Goal: Task Accomplishment & Management: Complete application form

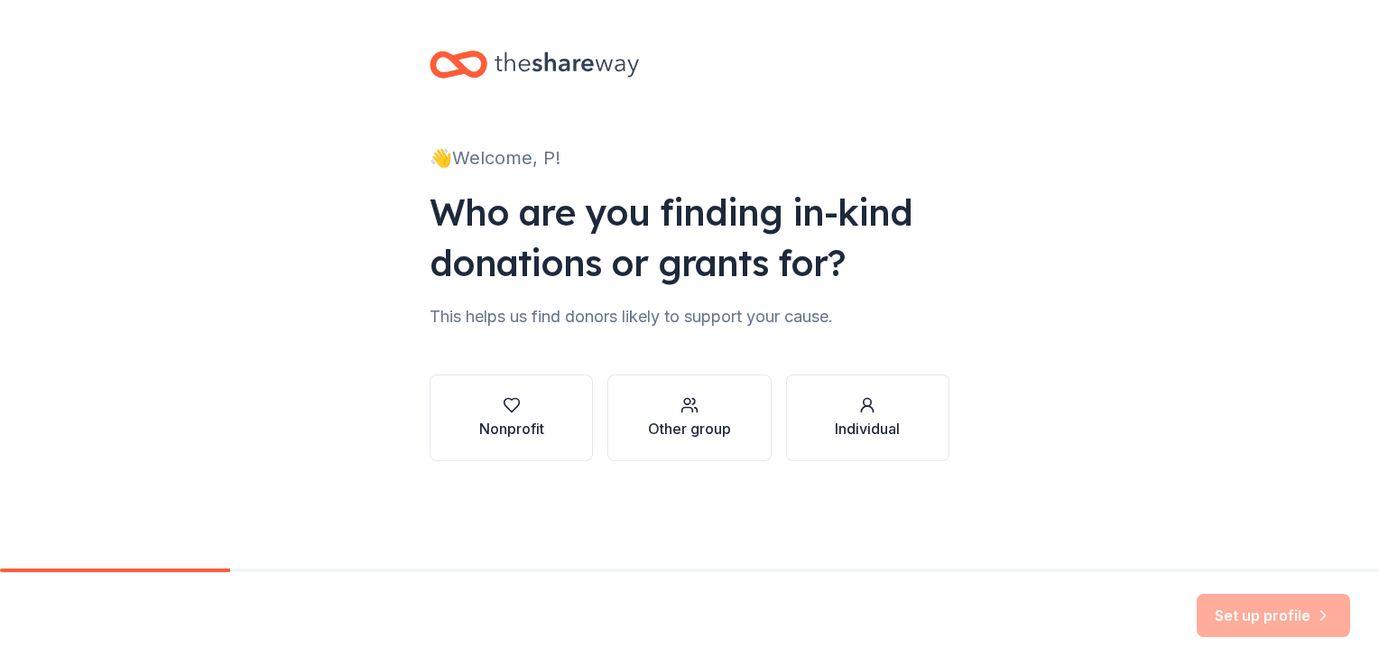
click at [517, 426] on div "Nonprofit" at bounding box center [511, 429] width 65 height 22
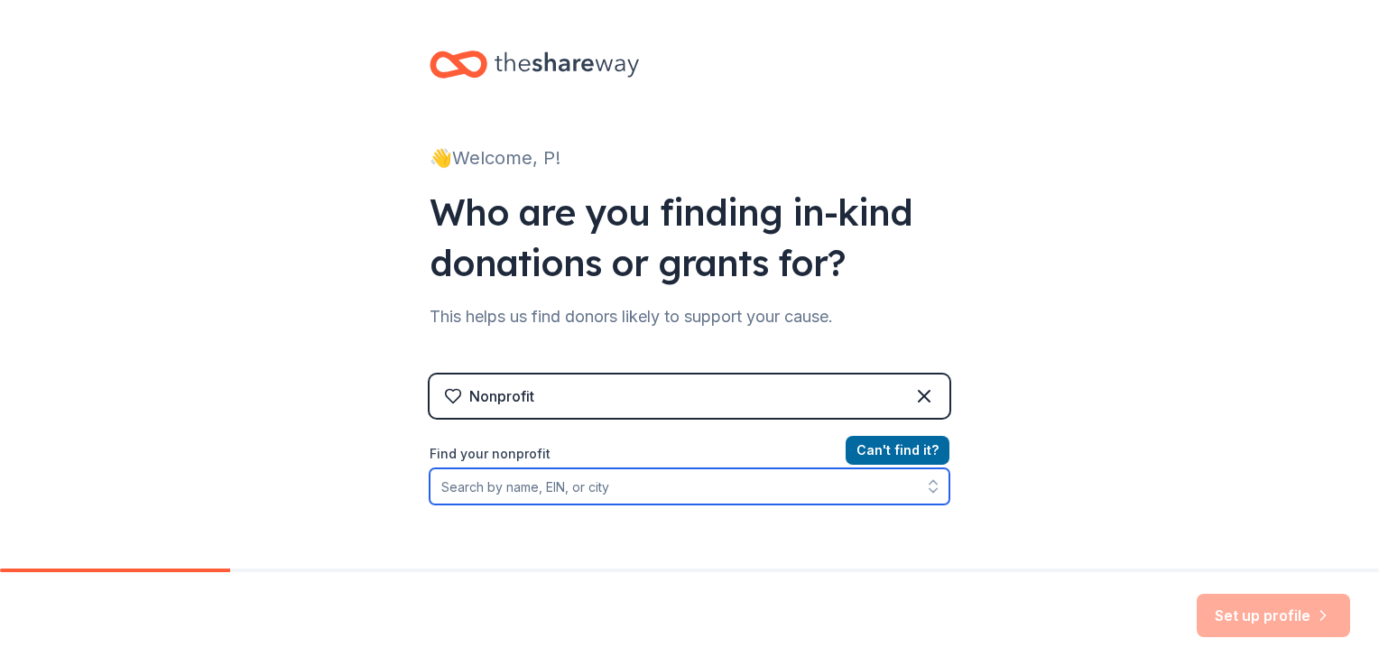
click at [530, 495] on input "Find your nonprofit" at bounding box center [689, 486] width 520 height 36
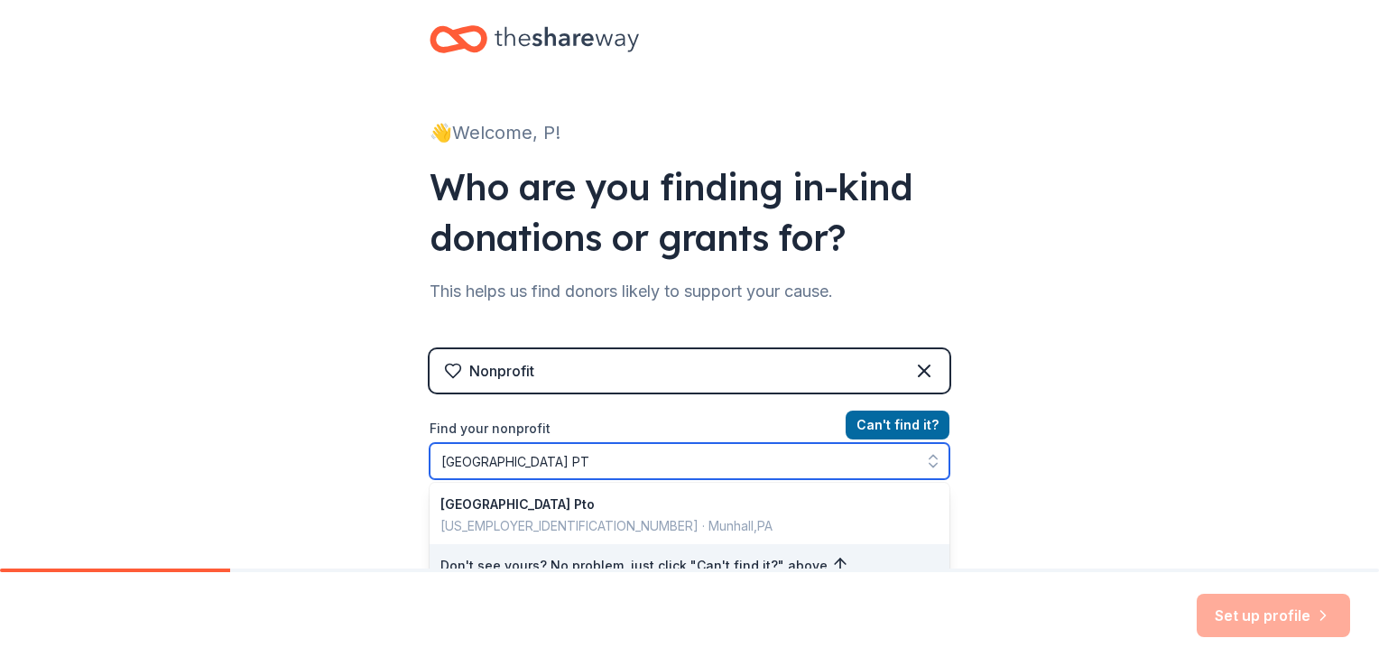
type input "Steel Valley Elementary PTO"
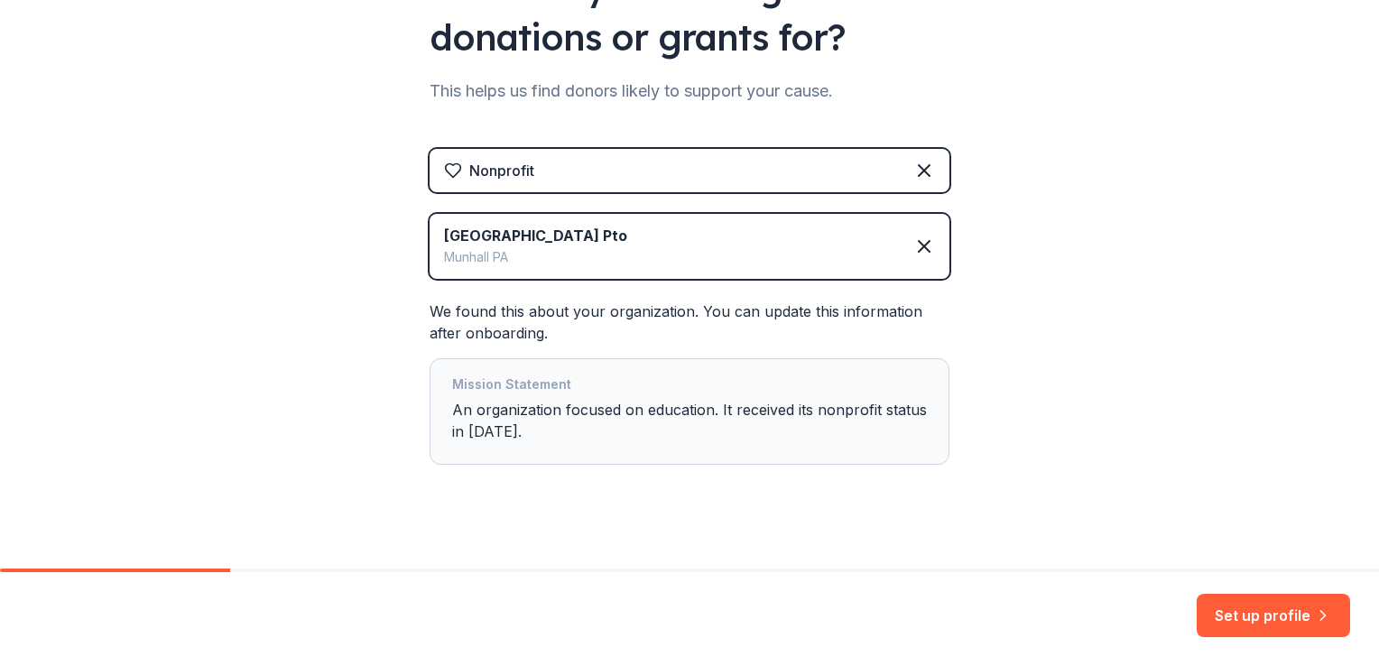
scroll to position [233, 0]
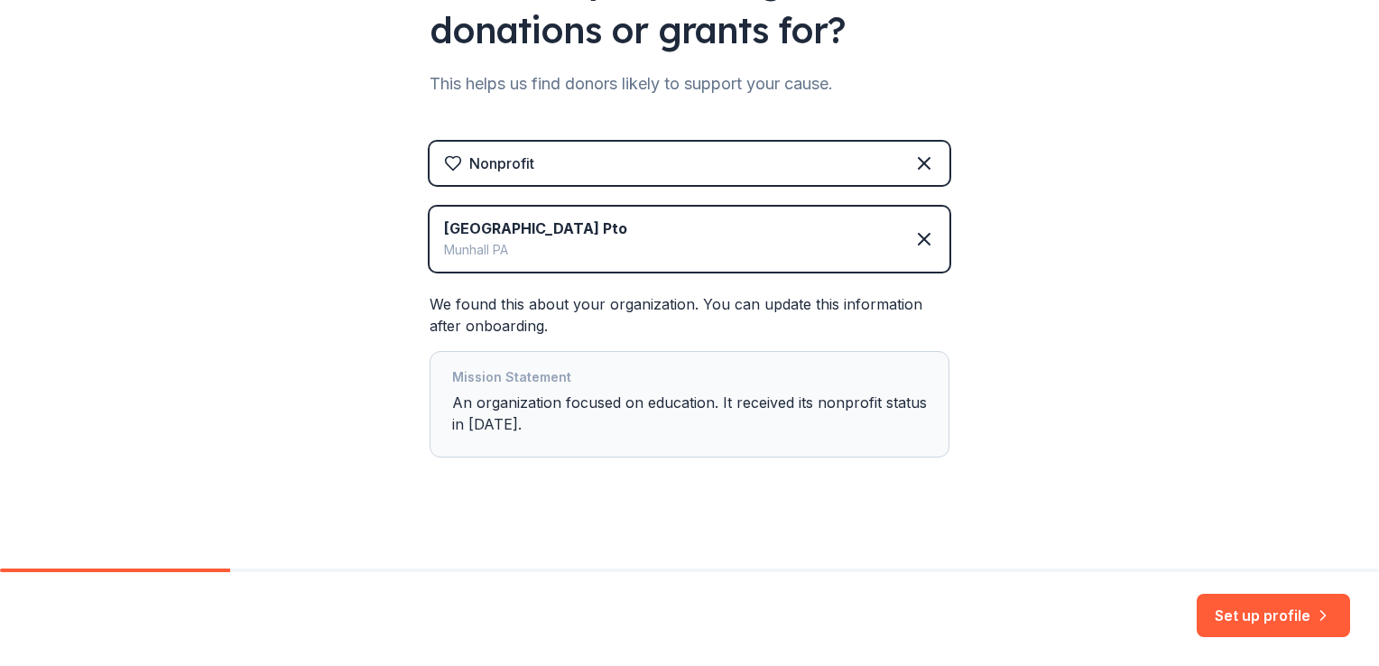
click at [1296, 613] on button "Set up profile" at bounding box center [1272, 615] width 153 height 43
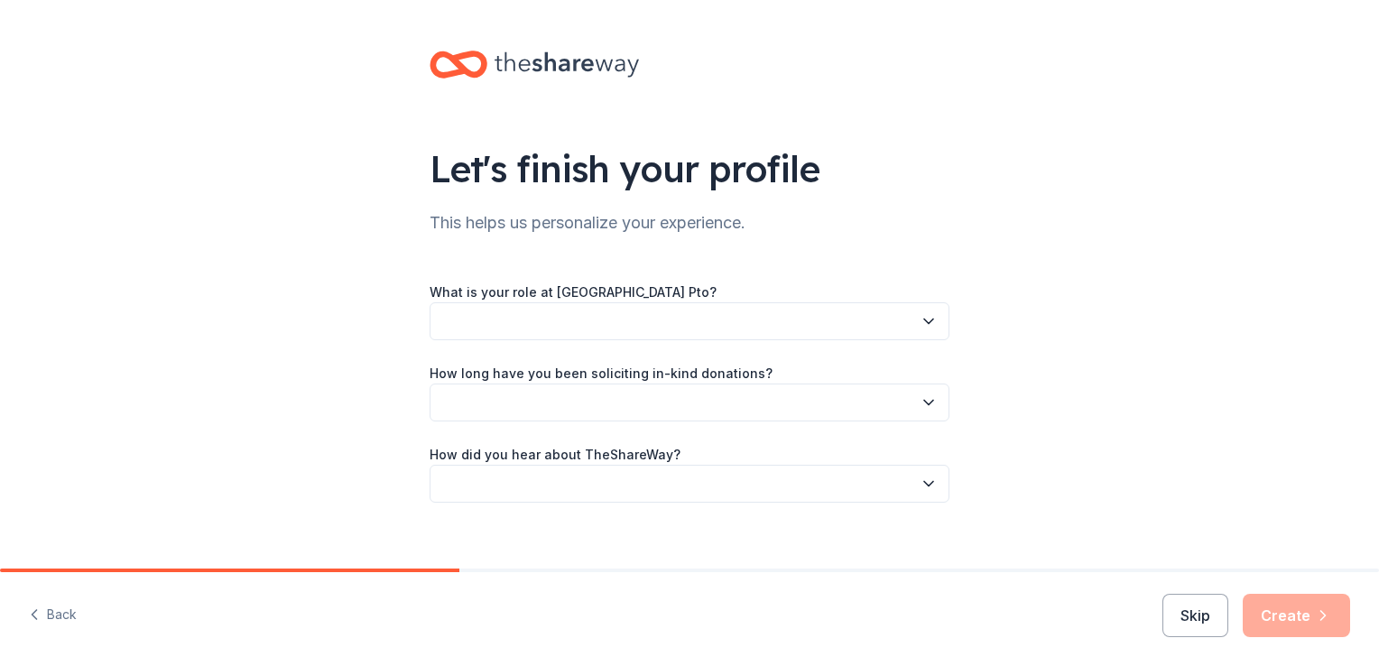
click at [823, 329] on button "button" at bounding box center [689, 321] width 520 height 38
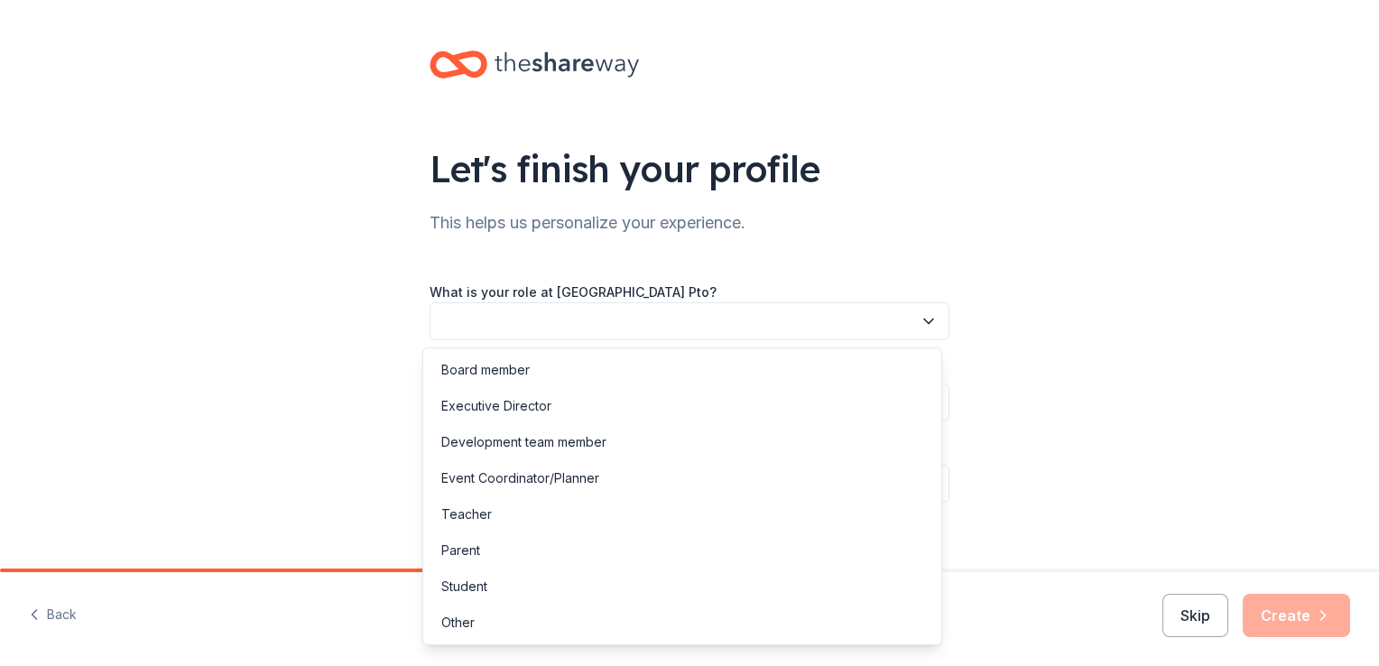
click at [527, 375] on div "Board member" at bounding box center [485, 370] width 88 height 22
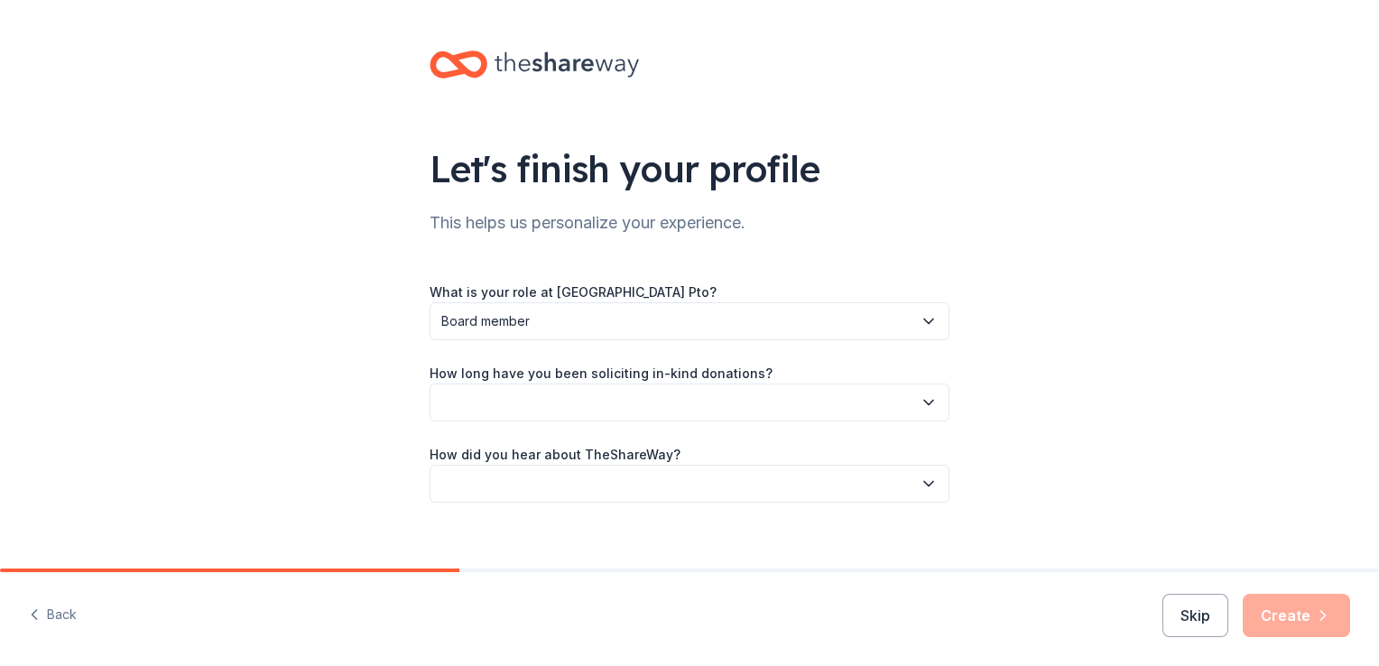
click at [747, 404] on button "button" at bounding box center [689, 402] width 520 height 38
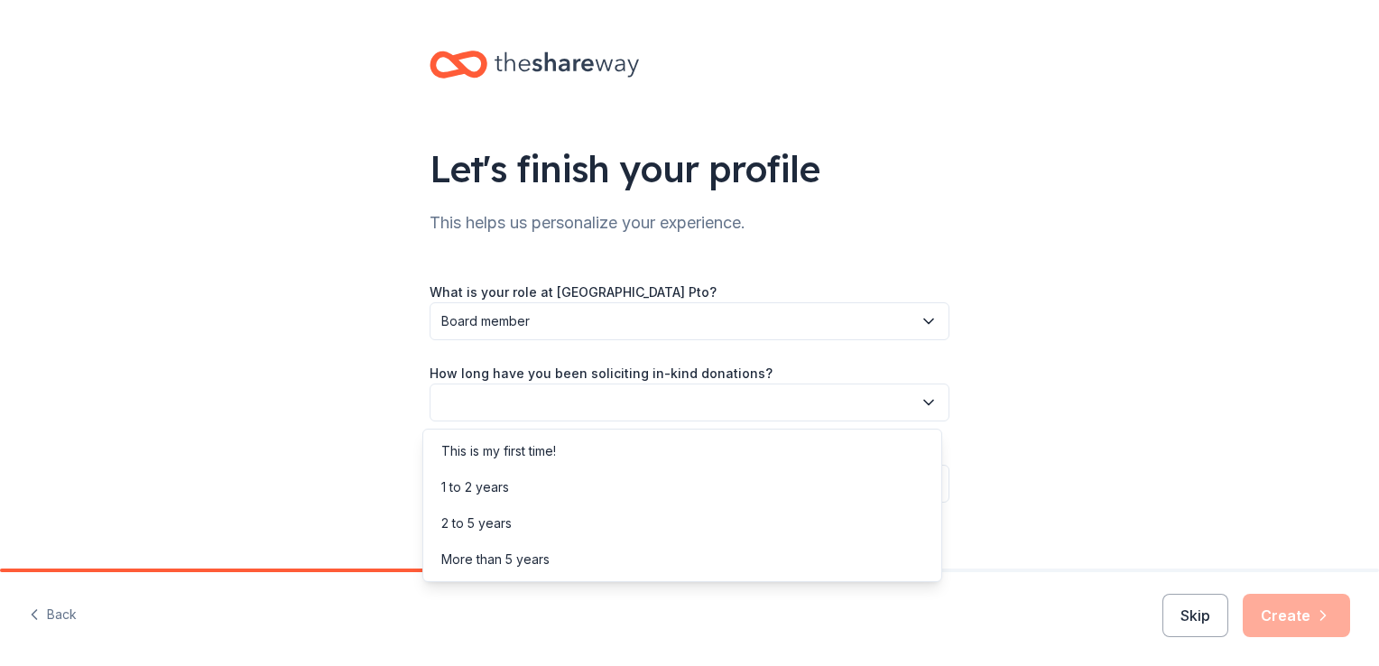
click at [676, 448] on div "This is my first time!" at bounding box center [682, 451] width 511 height 36
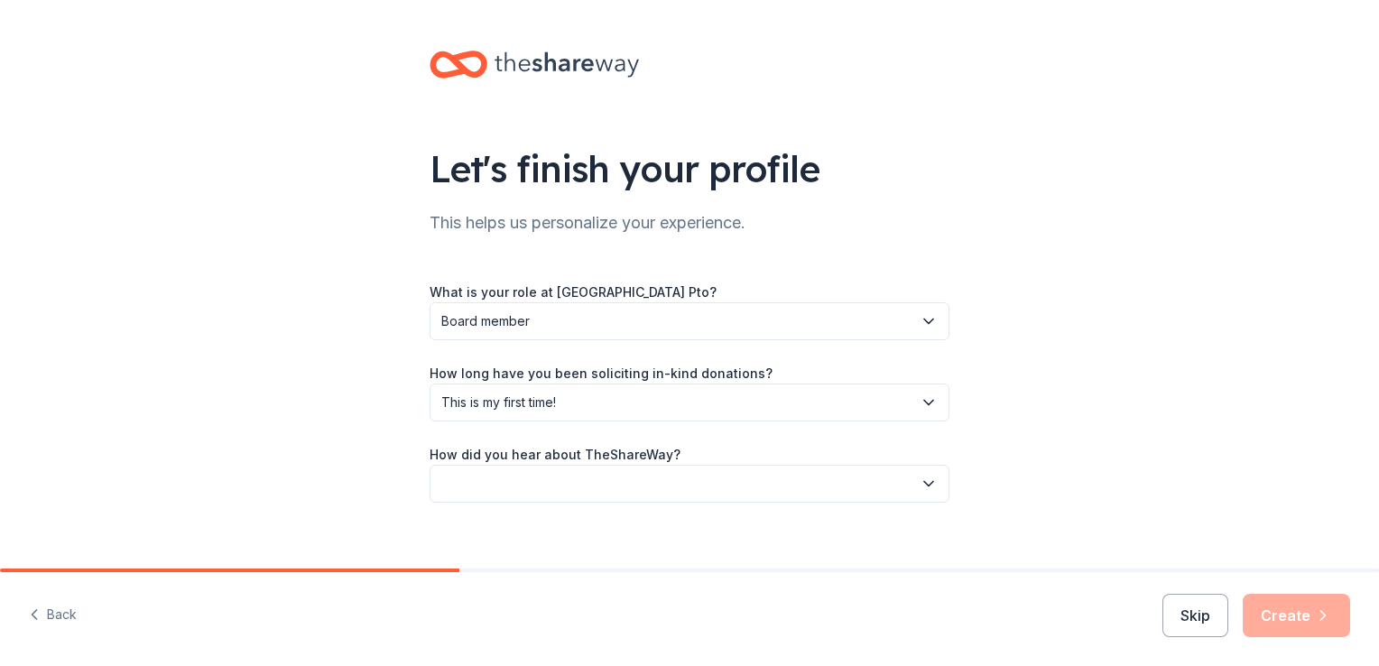
click at [717, 499] on button "button" at bounding box center [689, 484] width 520 height 38
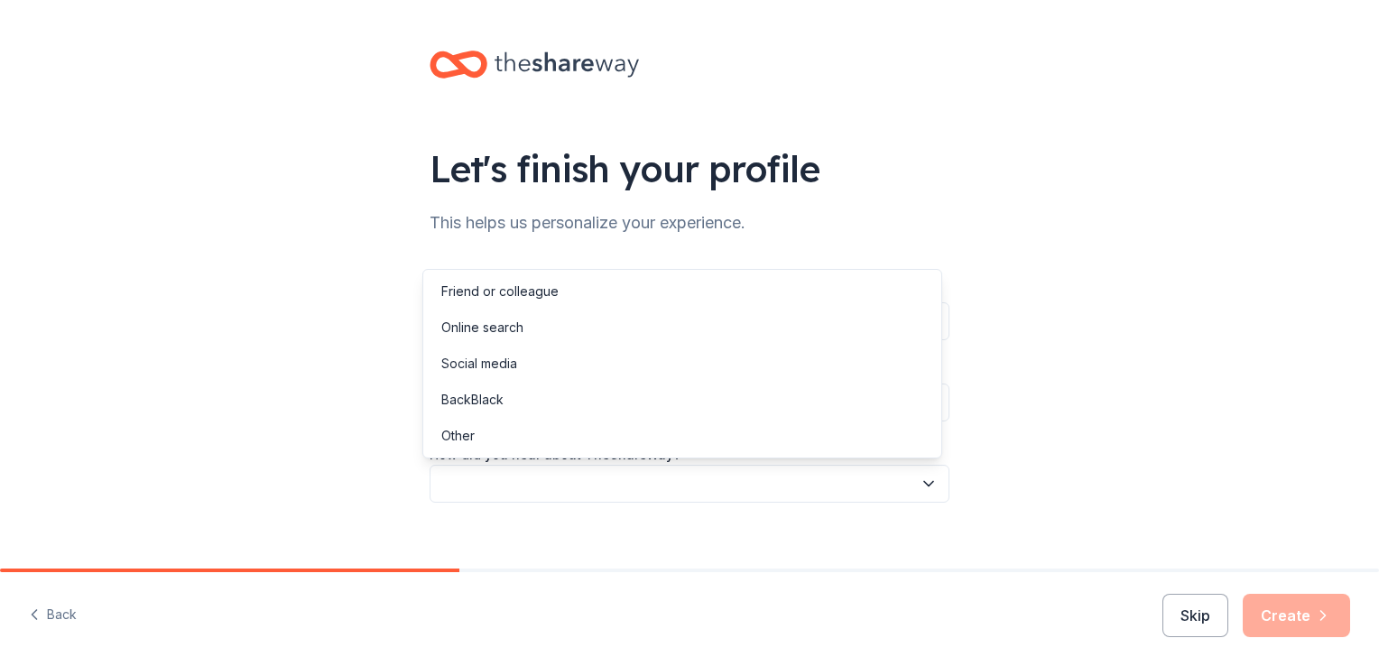
click at [680, 332] on div "Online search" at bounding box center [682, 327] width 511 height 36
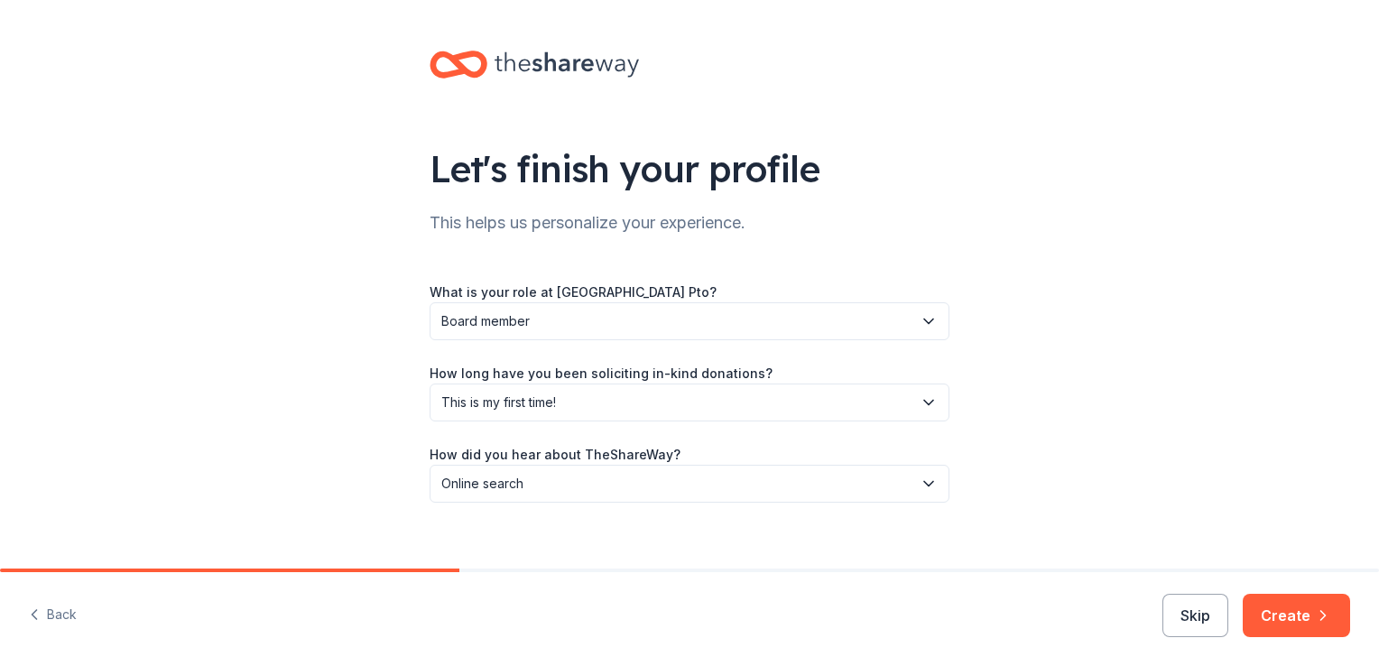
click at [1321, 617] on icon "button" at bounding box center [1323, 615] width 18 height 18
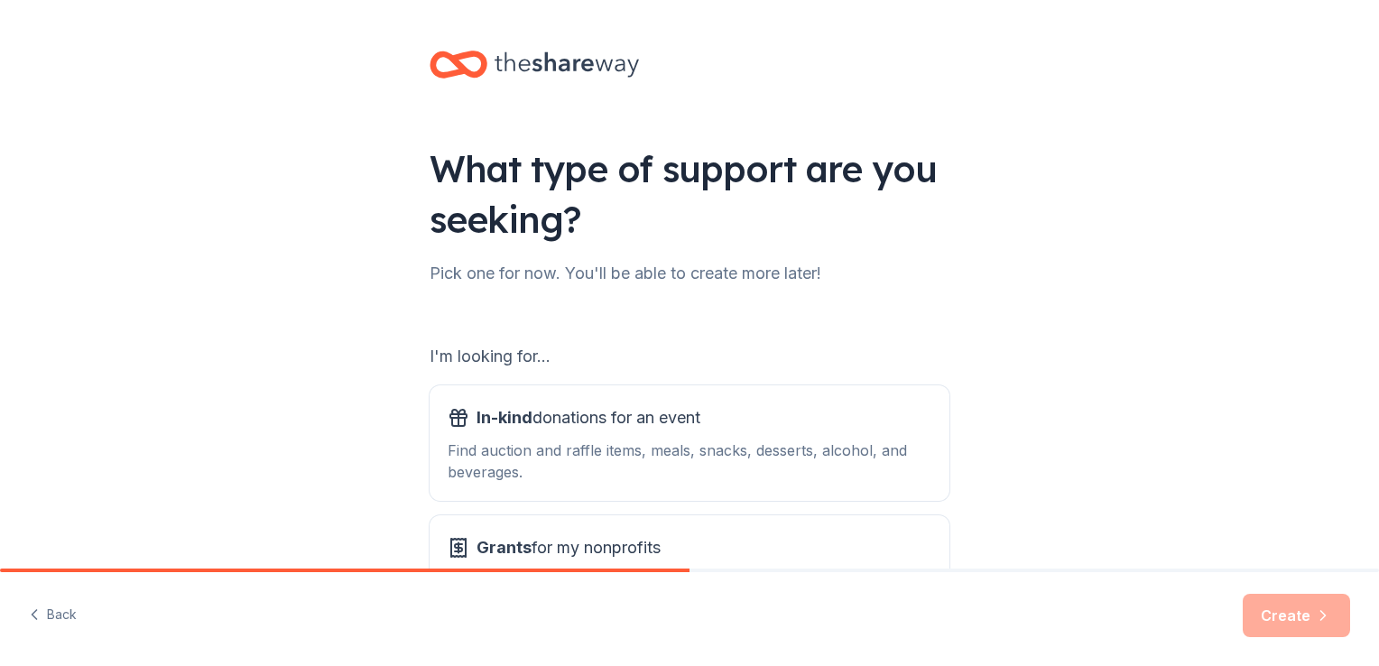
click at [875, 441] on div "Find auction and raffle items, meals, snacks, desserts, alcohol, and beverages." at bounding box center [689, 460] width 484 height 43
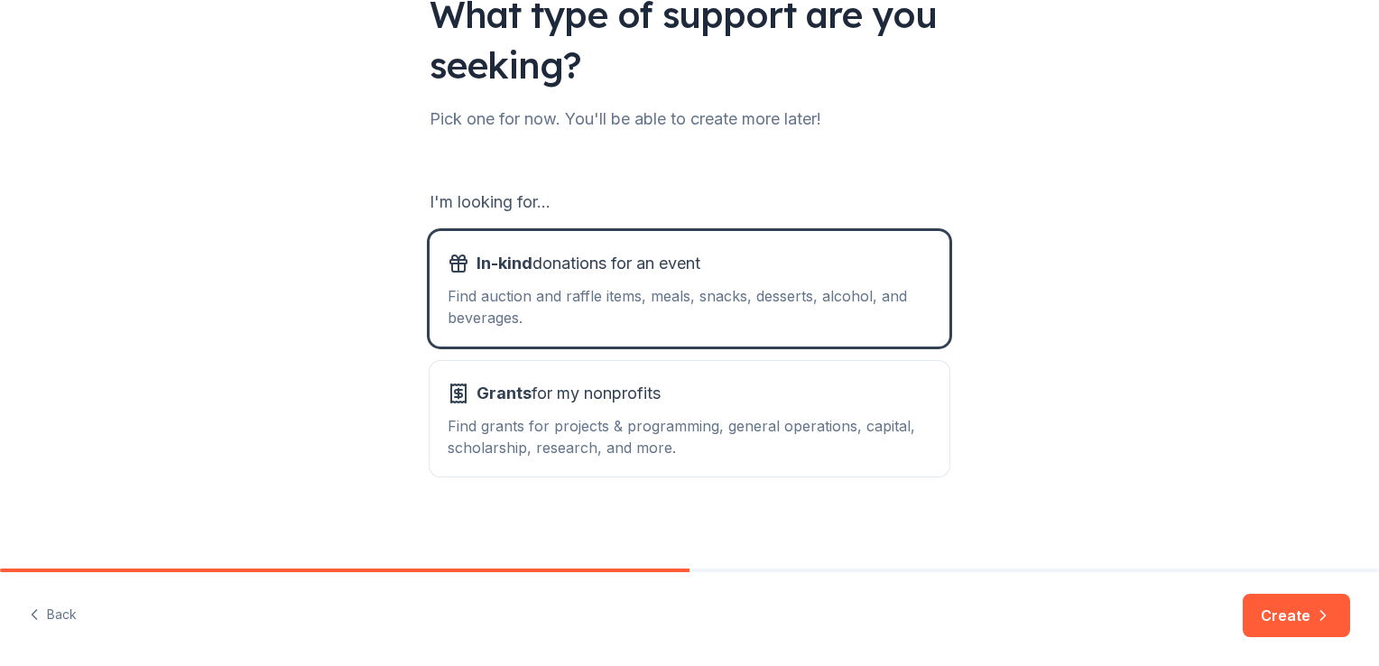
scroll to position [159, 0]
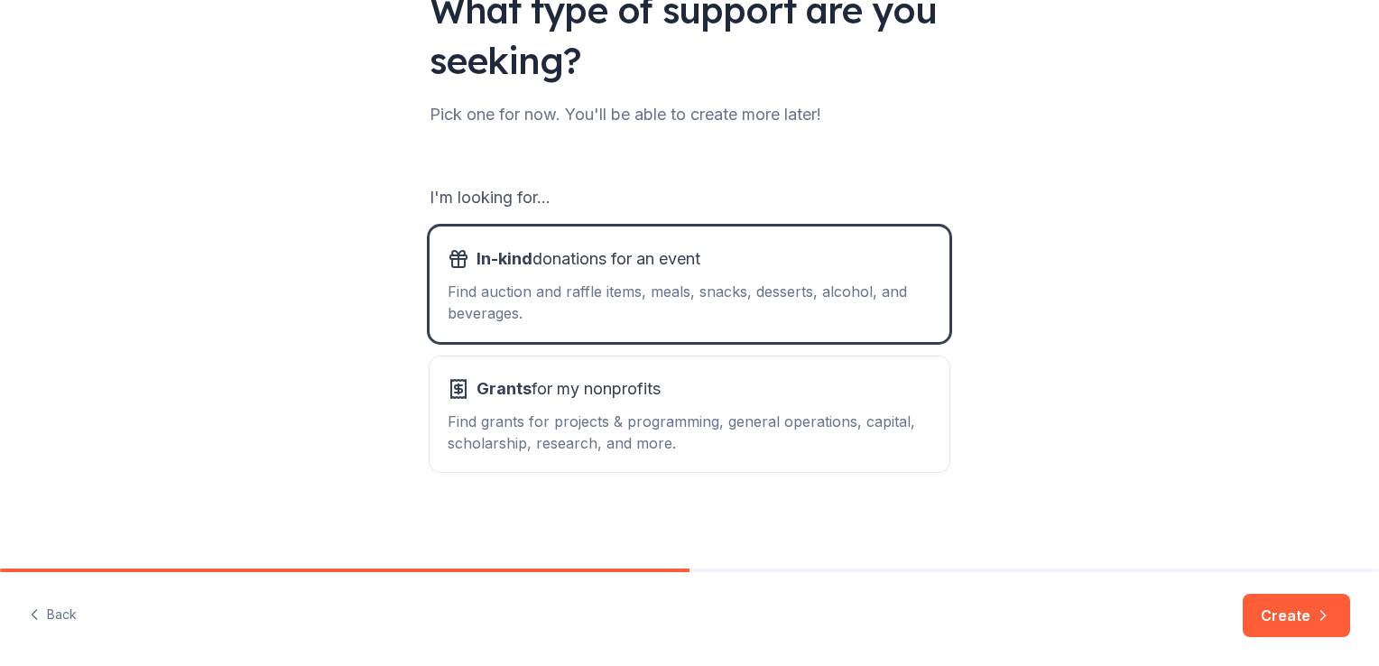
click at [855, 431] on div "Find grants for projects & programming, general operations, capital, scholarshi…" at bounding box center [689, 431] width 484 height 43
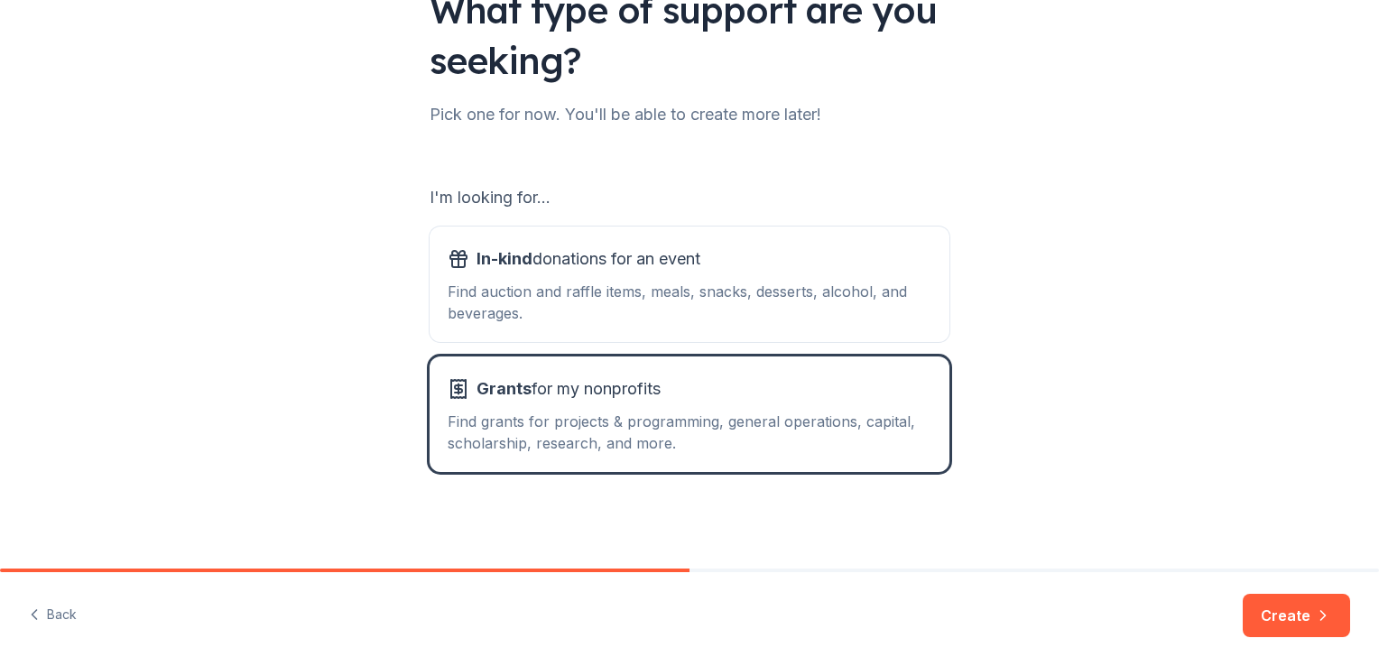
click at [889, 308] on div "Find auction and raffle items, meals, snacks, desserts, alcohol, and beverages." at bounding box center [689, 302] width 484 height 43
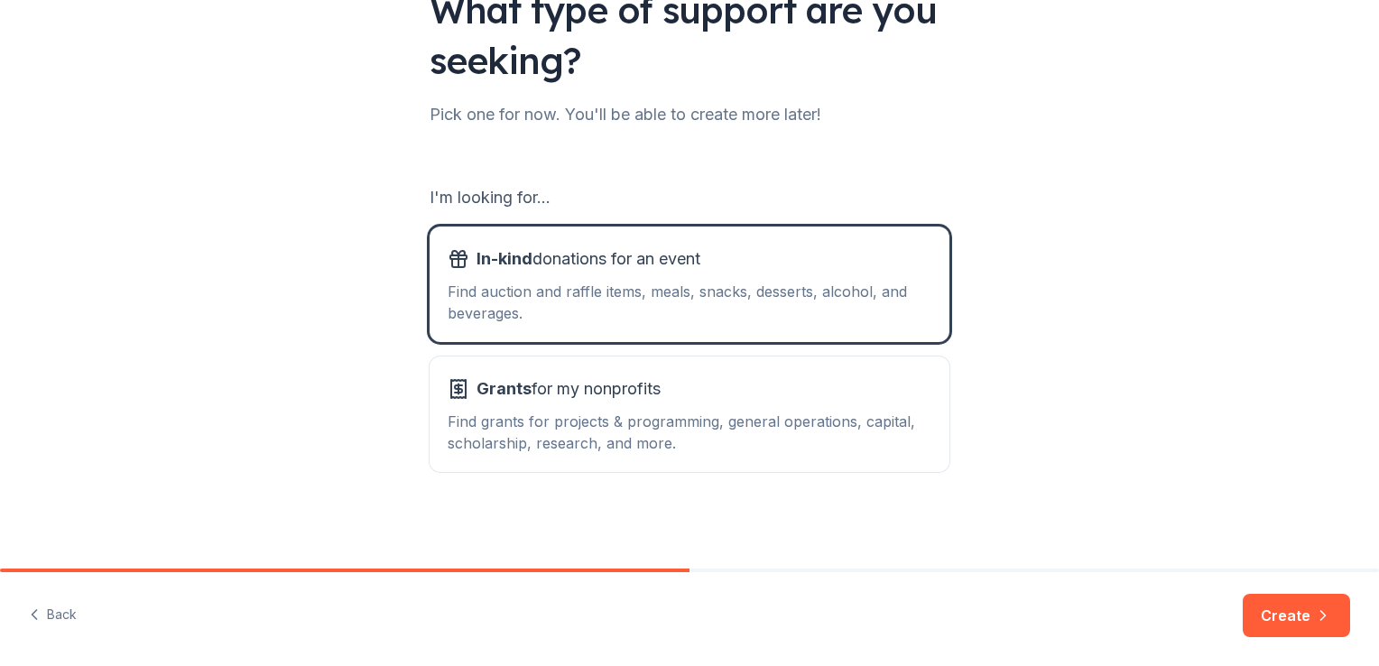
click at [1283, 612] on button "Create" at bounding box center [1295, 615] width 107 height 43
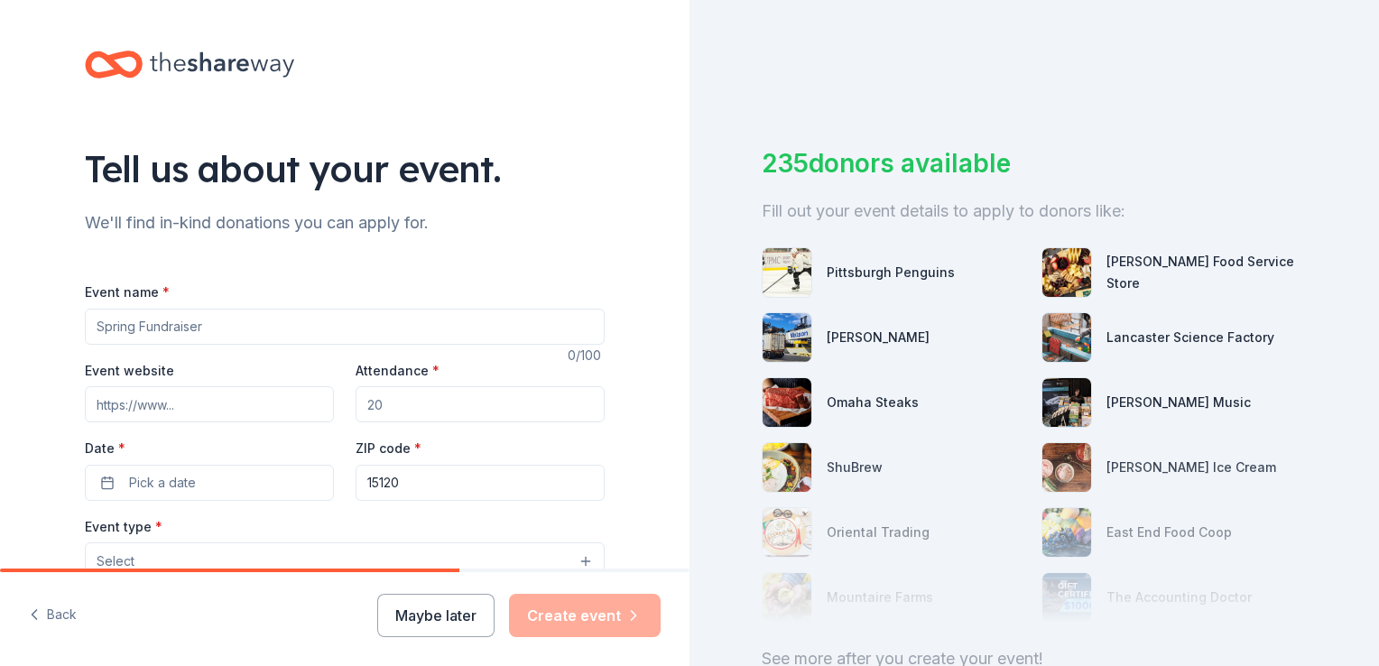
click at [278, 318] on input "Event name *" at bounding box center [345, 327] width 520 height 36
type input "C"
type input "F"
type input "Park Elementary Final Cash Bash"
type input "500"
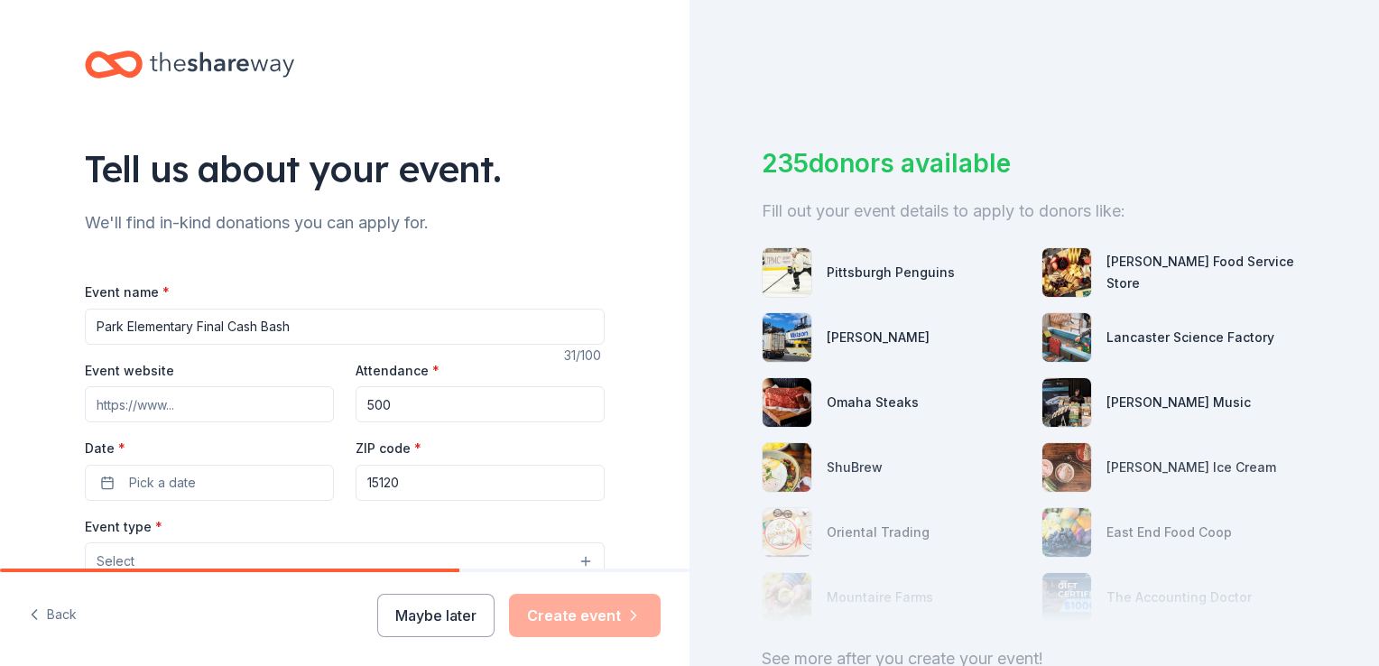
click at [185, 473] on span "Pick a date" at bounding box center [162, 483] width 67 height 22
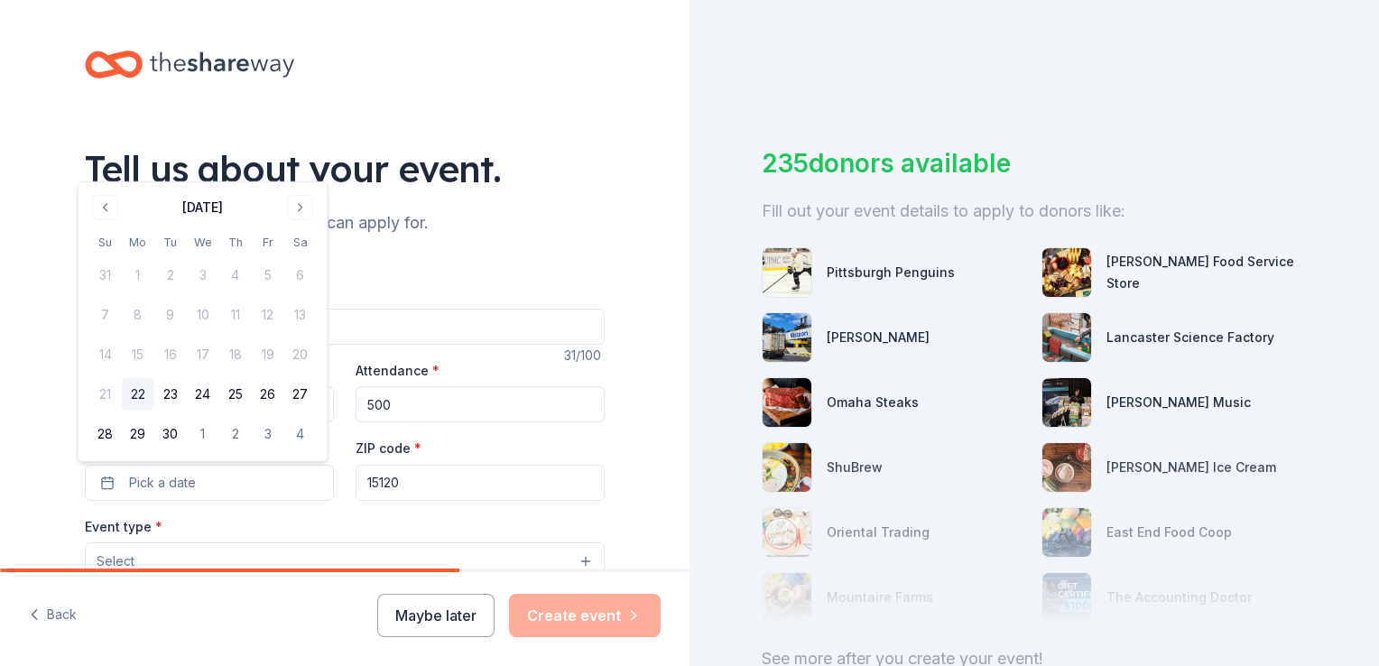
click at [296, 216] on button "Go to next month" at bounding box center [300, 207] width 25 height 25
click at [301, 202] on button "Go to next month" at bounding box center [300, 207] width 25 height 25
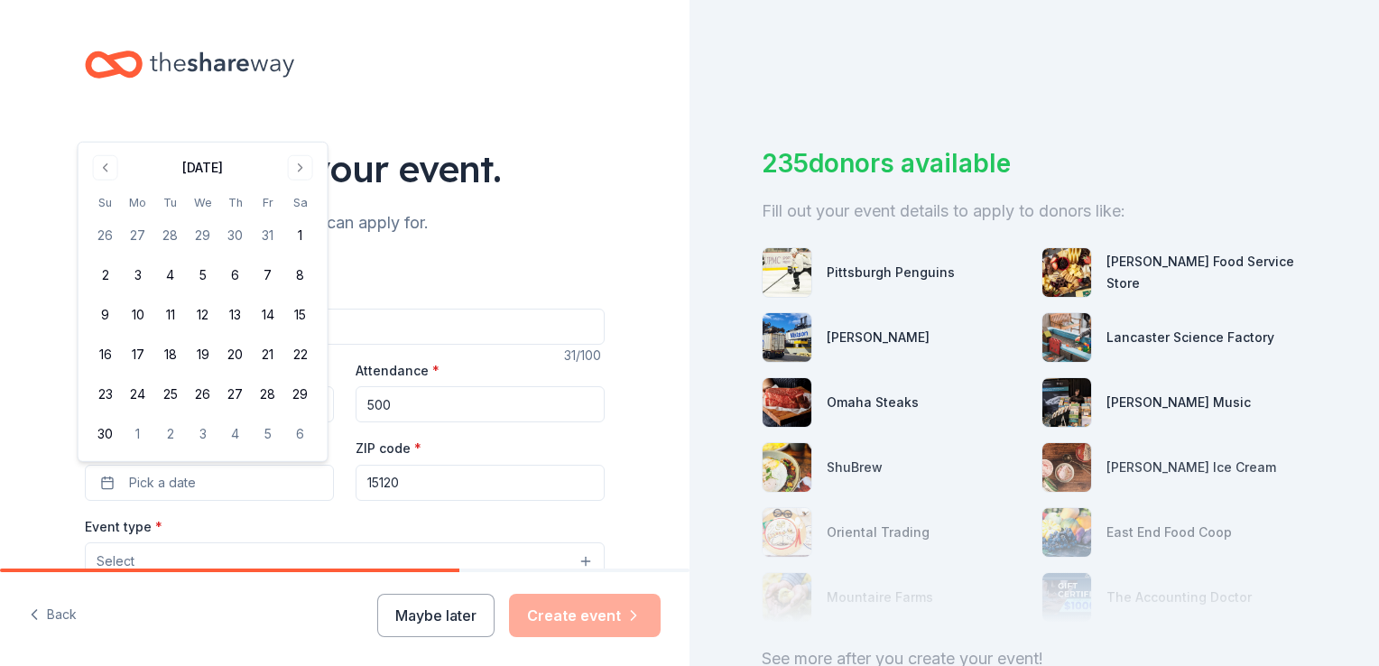
click at [304, 317] on button "15" at bounding box center [300, 315] width 32 height 32
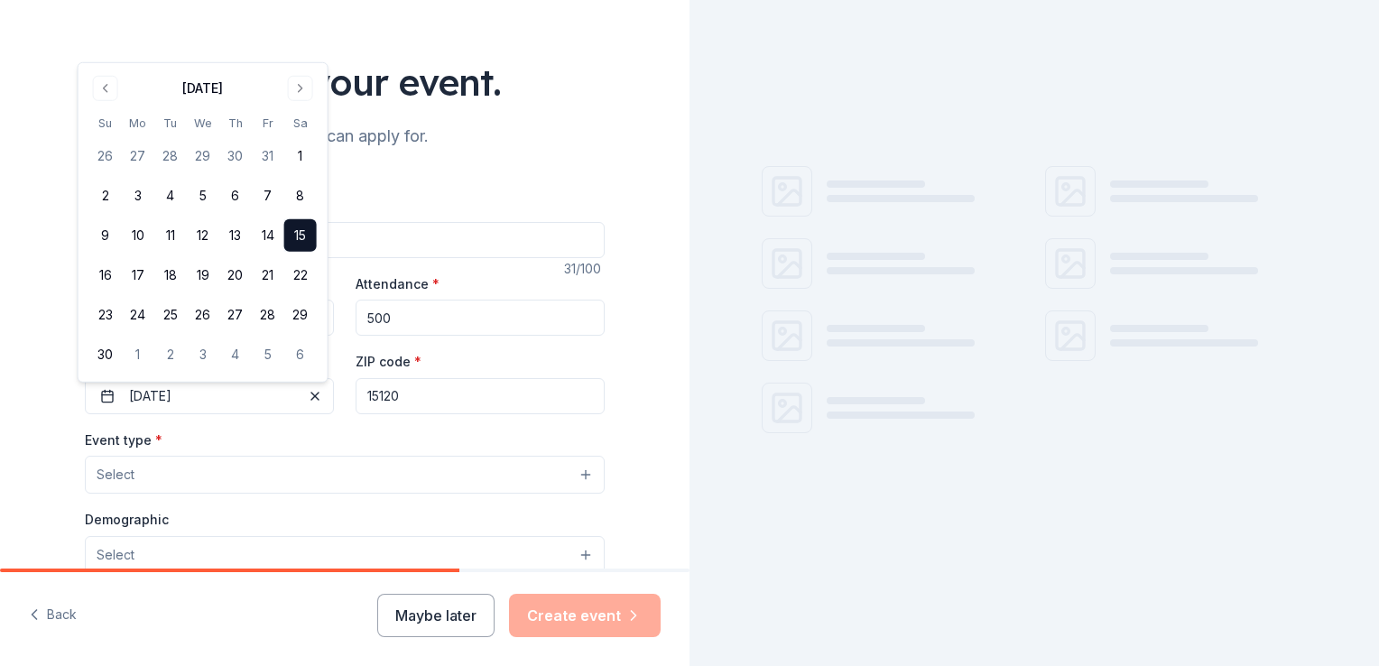
scroll to position [93, 0]
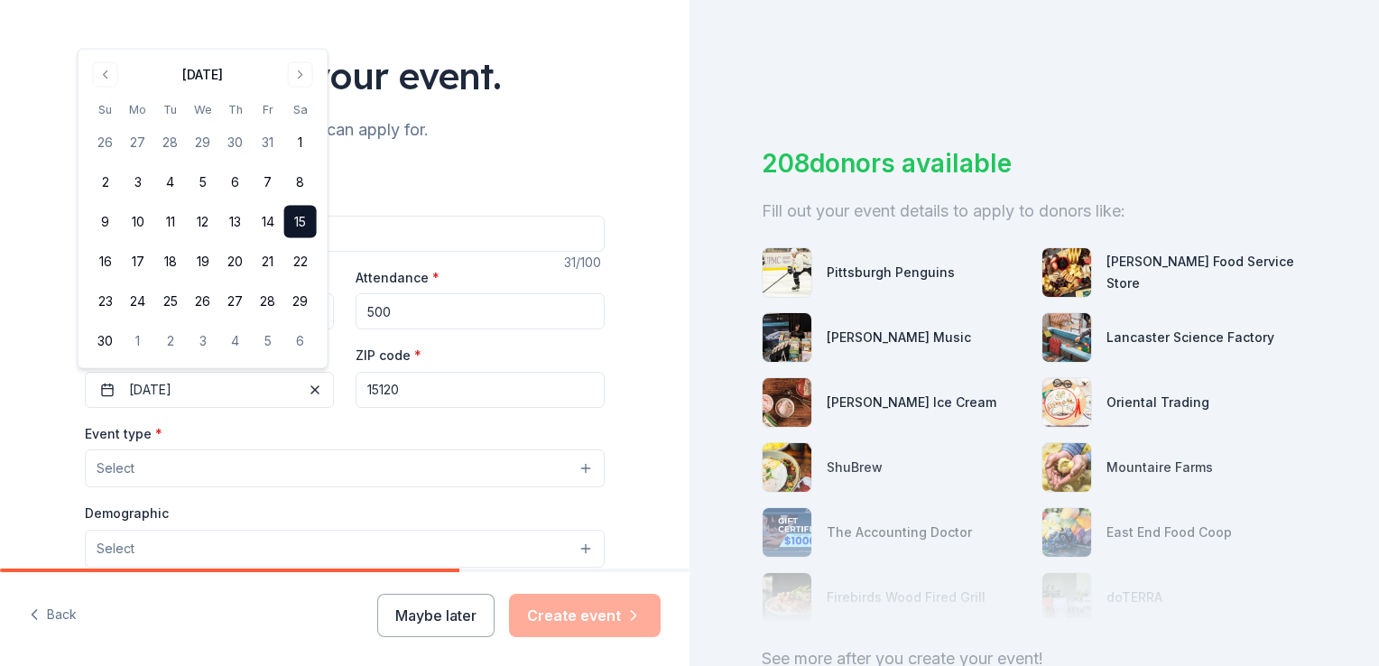
click at [569, 479] on button "Select" at bounding box center [345, 468] width 520 height 38
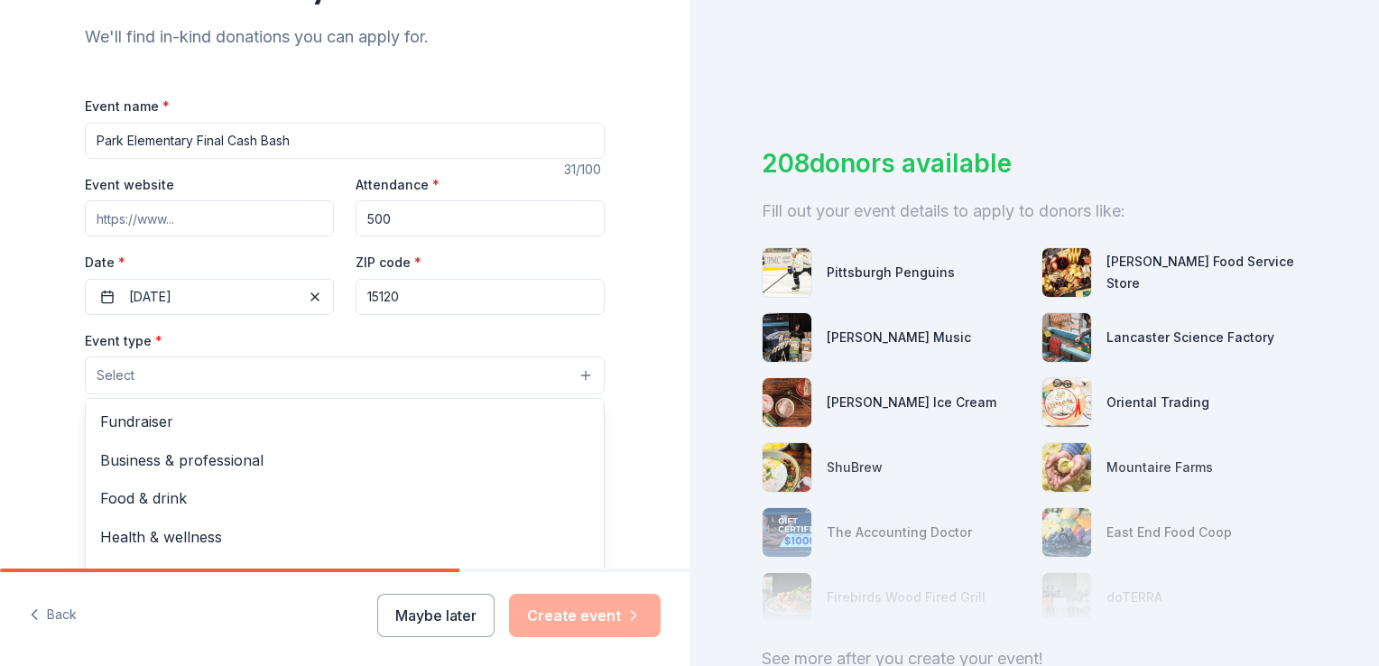
scroll to position [223, 0]
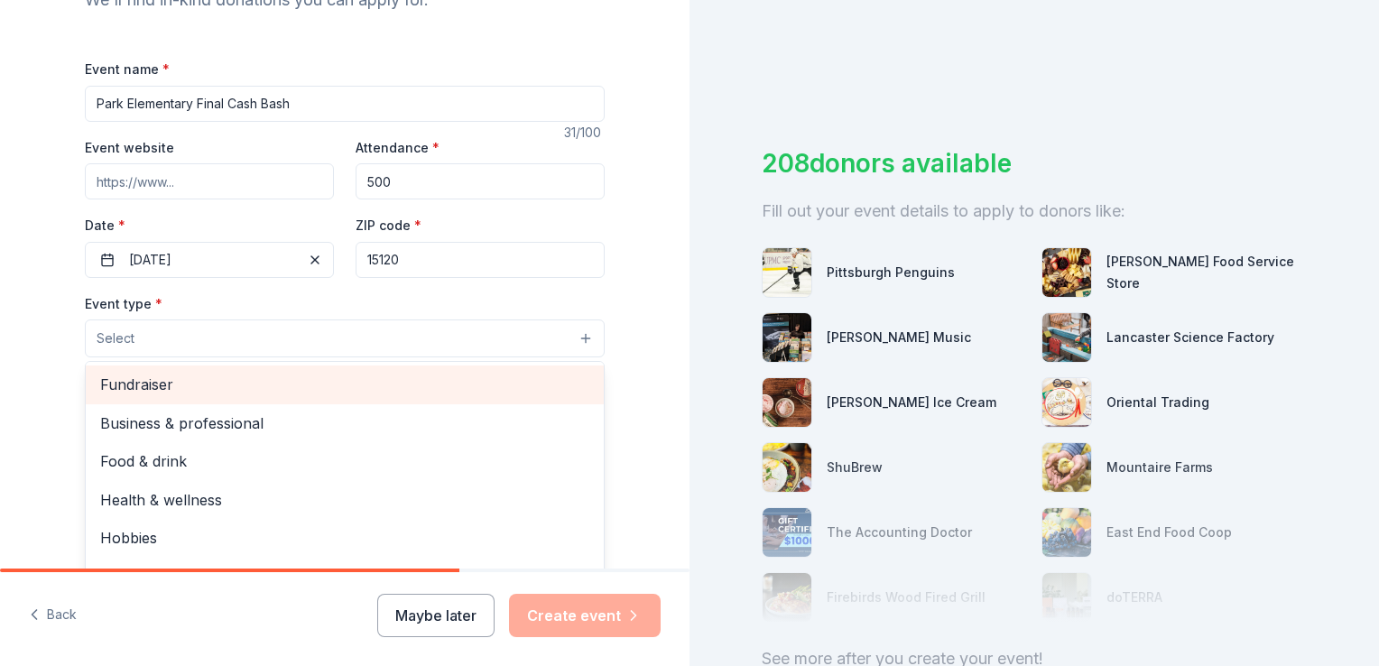
click at [285, 388] on span "Fundraiser" at bounding box center [344, 384] width 489 height 23
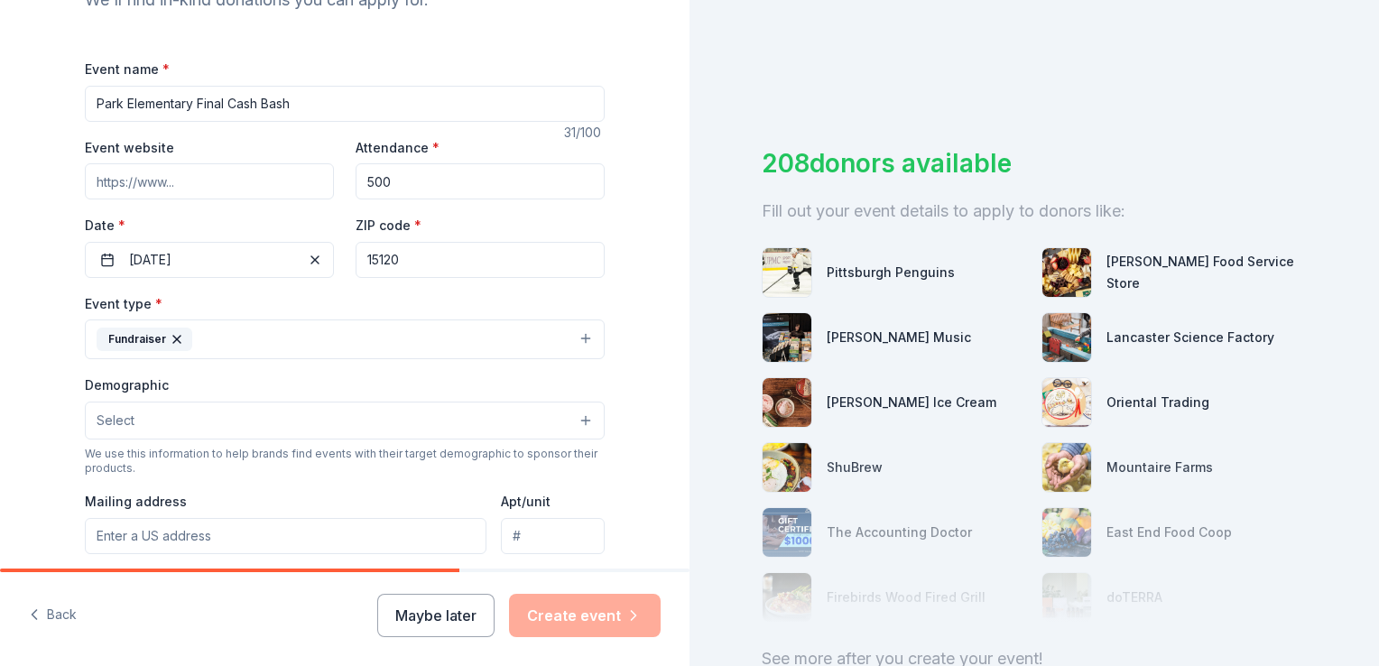
click at [556, 422] on button "Select" at bounding box center [345, 420] width 520 height 38
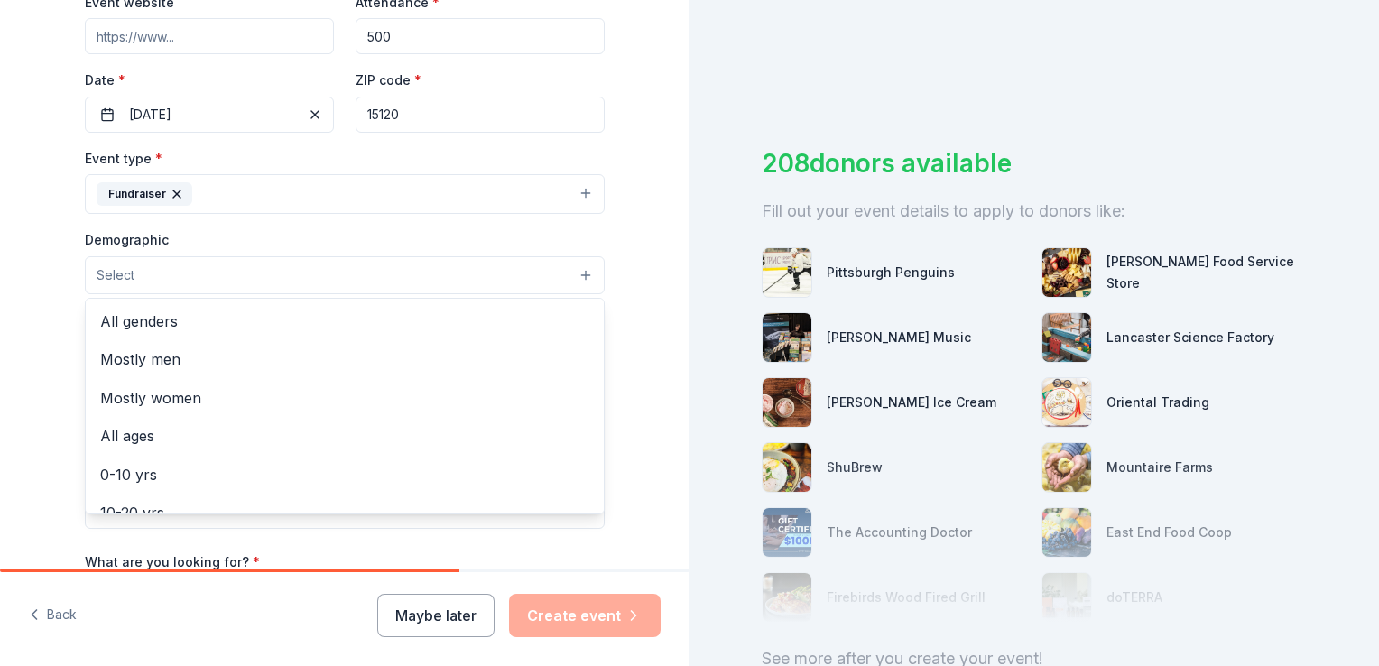
scroll to position [386, 0]
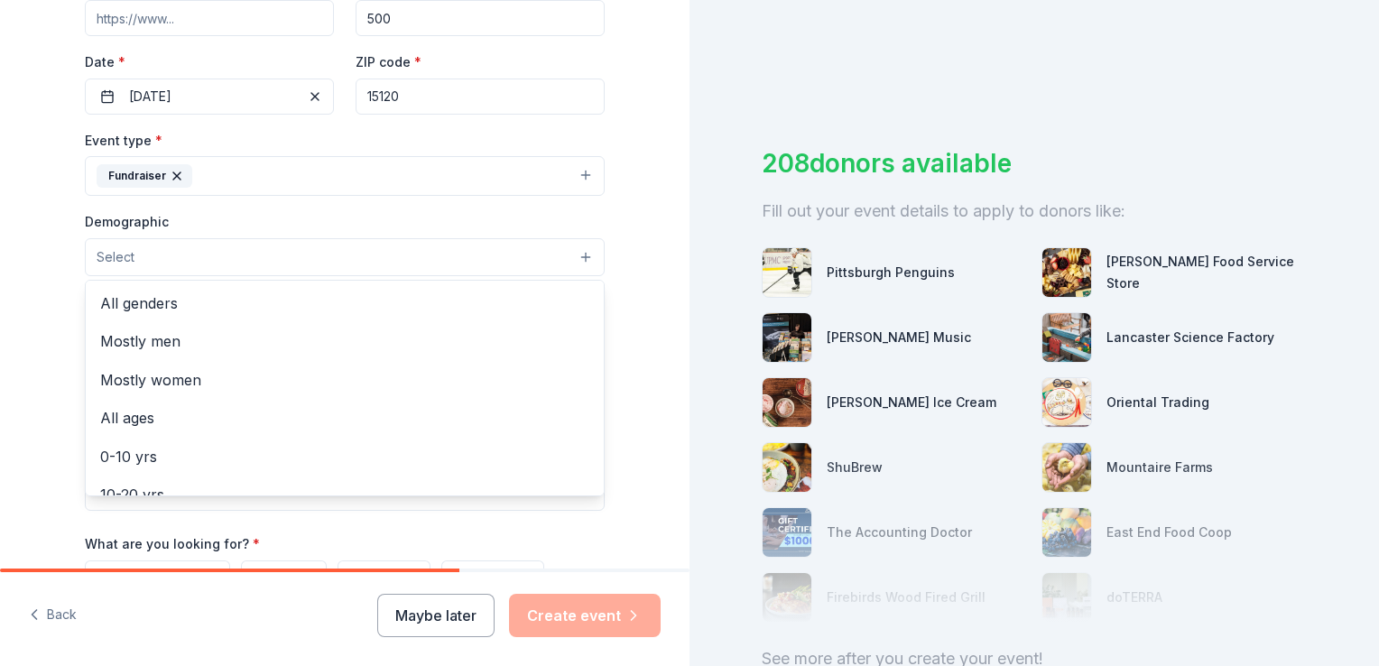
click at [451, 308] on span "All genders" at bounding box center [344, 302] width 489 height 23
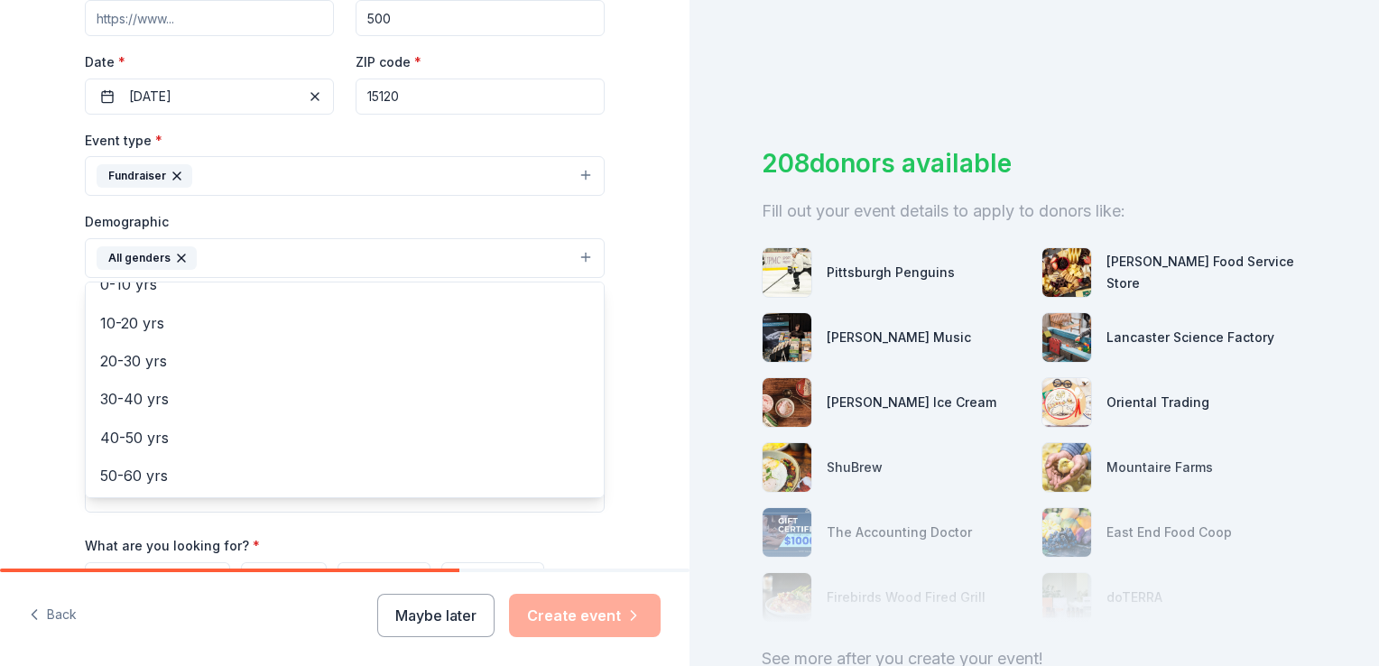
scroll to position [130, 0]
click at [422, 375] on span "20-30 yrs" at bounding box center [344, 366] width 489 height 23
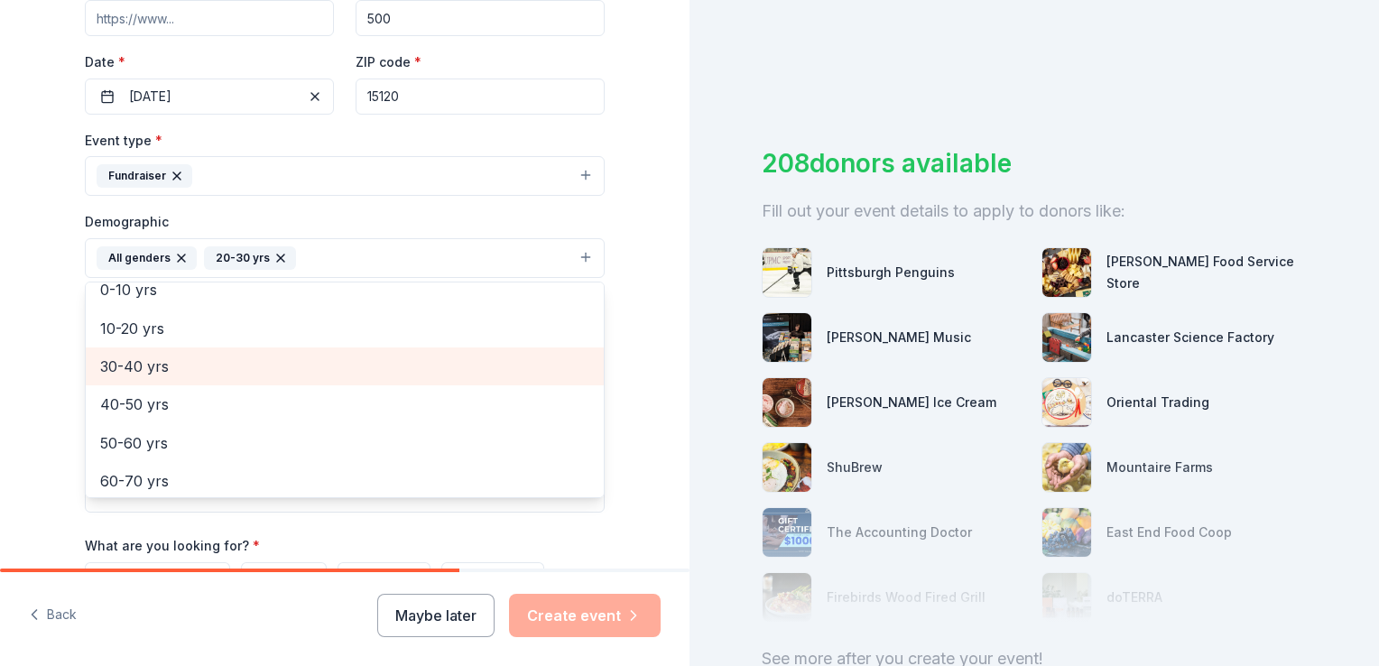
click at [436, 374] on span "30-40 yrs" at bounding box center [344, 366] width 489 height 23
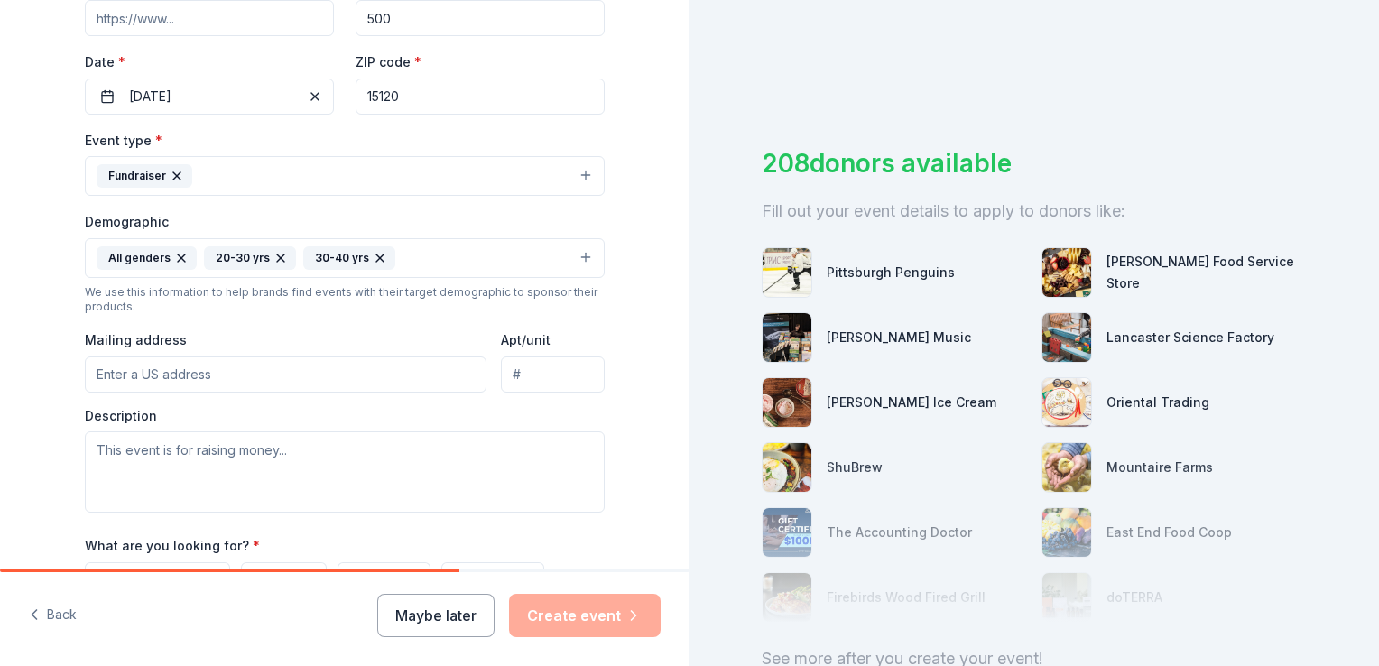
click at [369, 379] on input "Mailing address" at bounding box center [285, 374] width 401 height 36
type input "4102 Main Street"
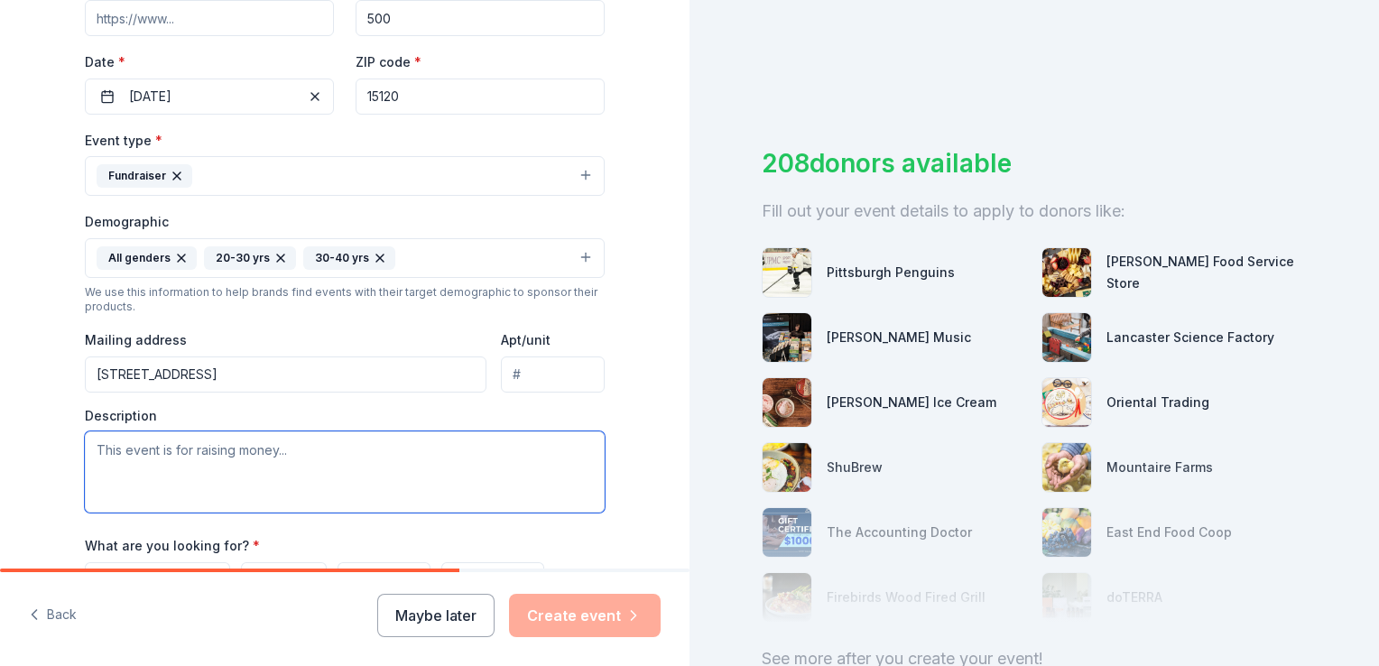
click at [342, 510] on textarea at bounding box center [345, 471] width 520 height 81
paste textarea "We kindly invite you to consider donating to one of the following: - Chinese Au…"
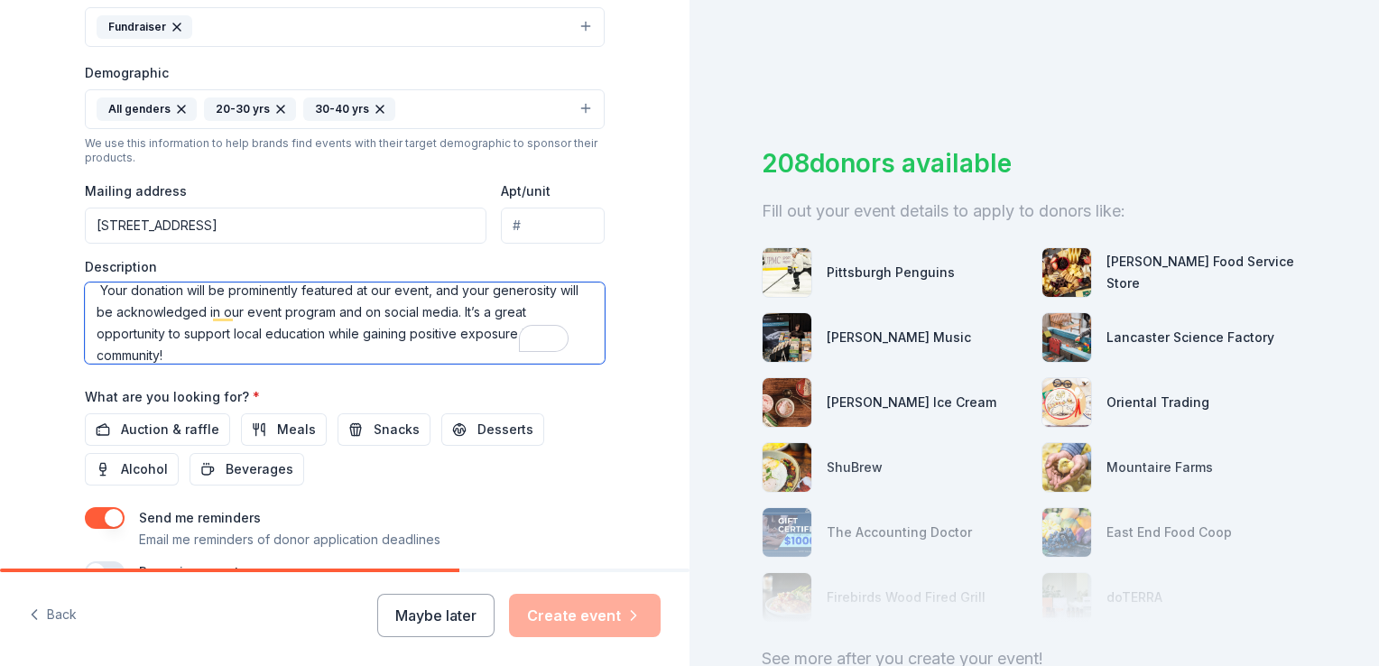
scroll to position [572, 0]
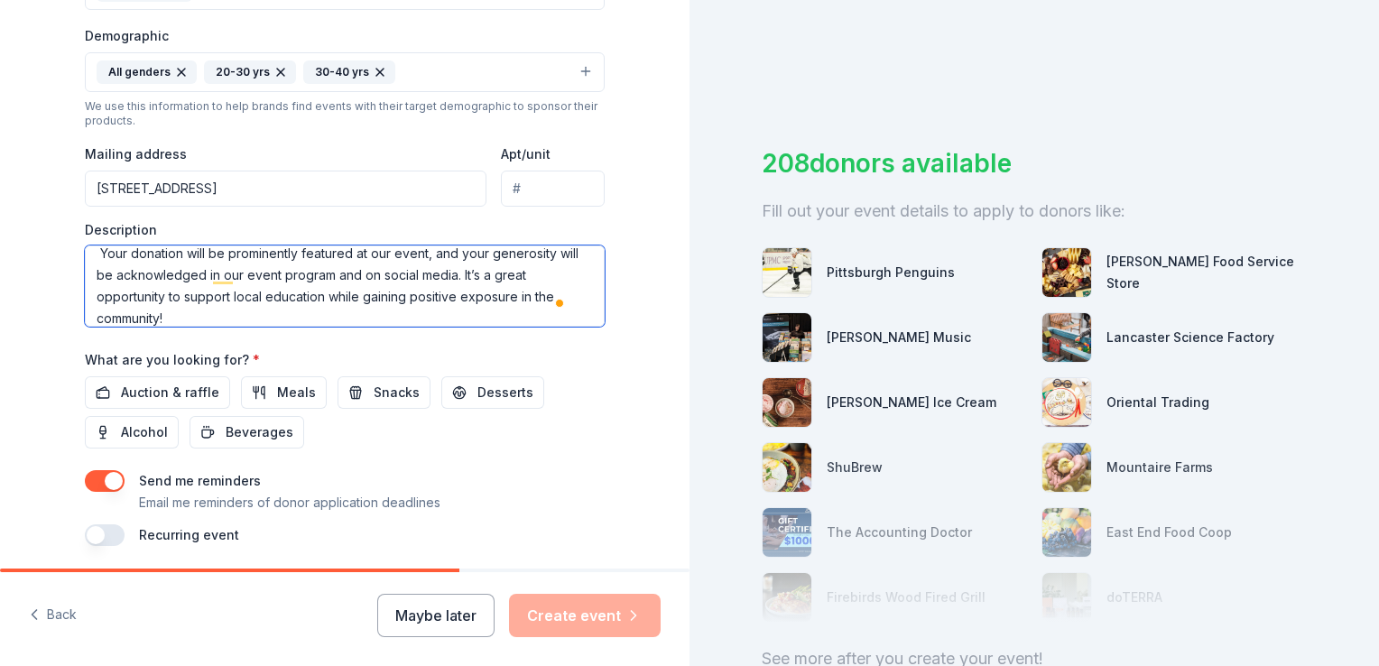
type textarea "We kindly invite you to consider donating to one of the following: - Chinese Au…"
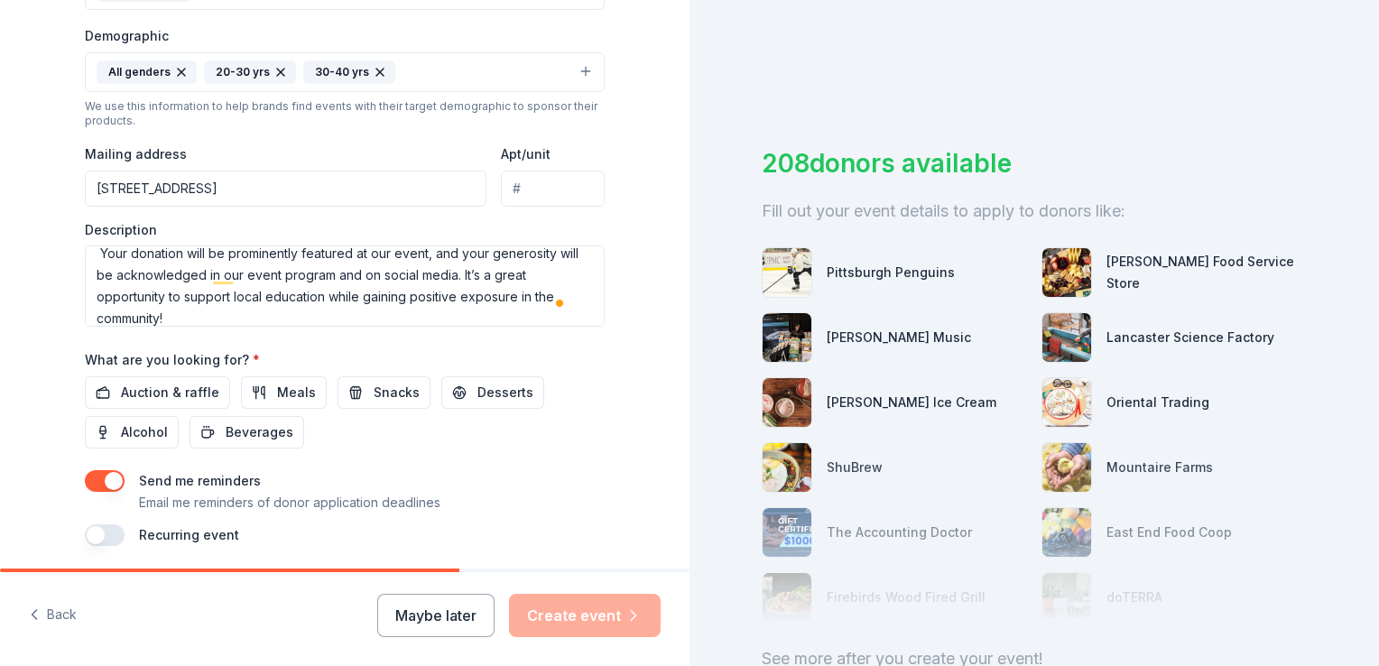
click at [177, 383] on span "Auction & raffle" at bounding box center [170, 393] width 98 height 22
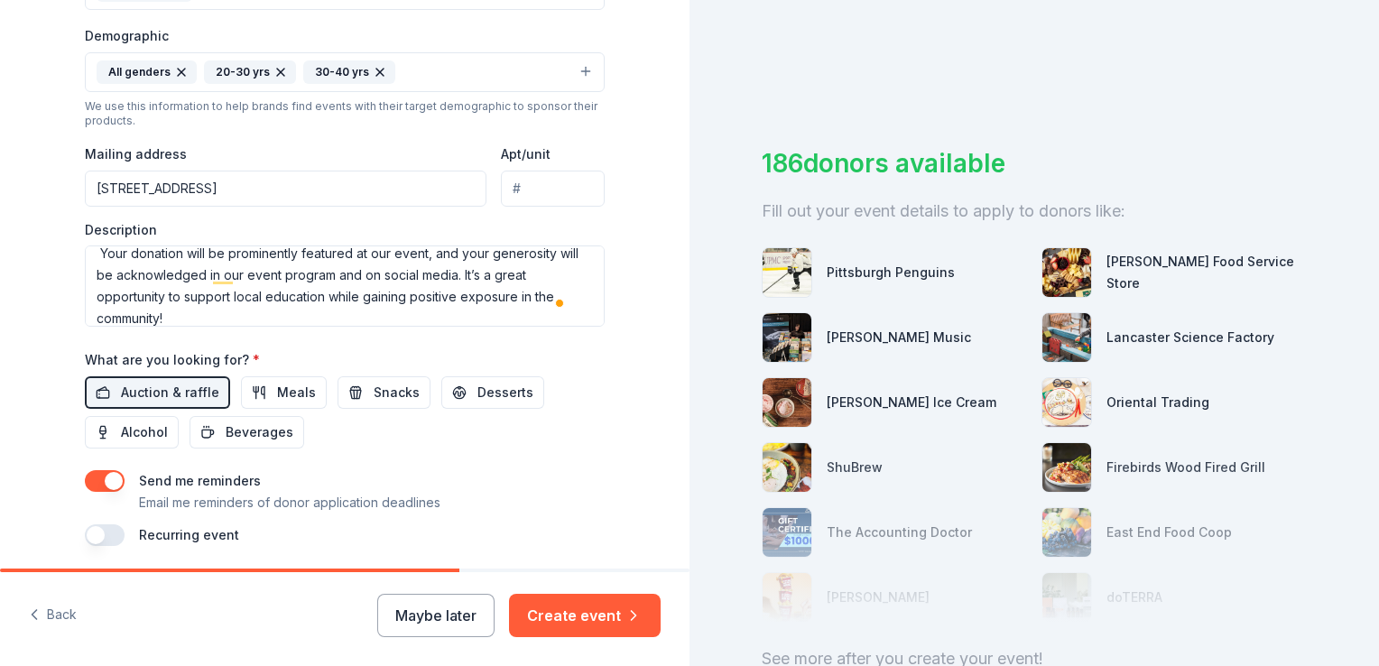
click at [139, 438] on span "Alcohol" at bounding box center [144, 432] width 47 height 22
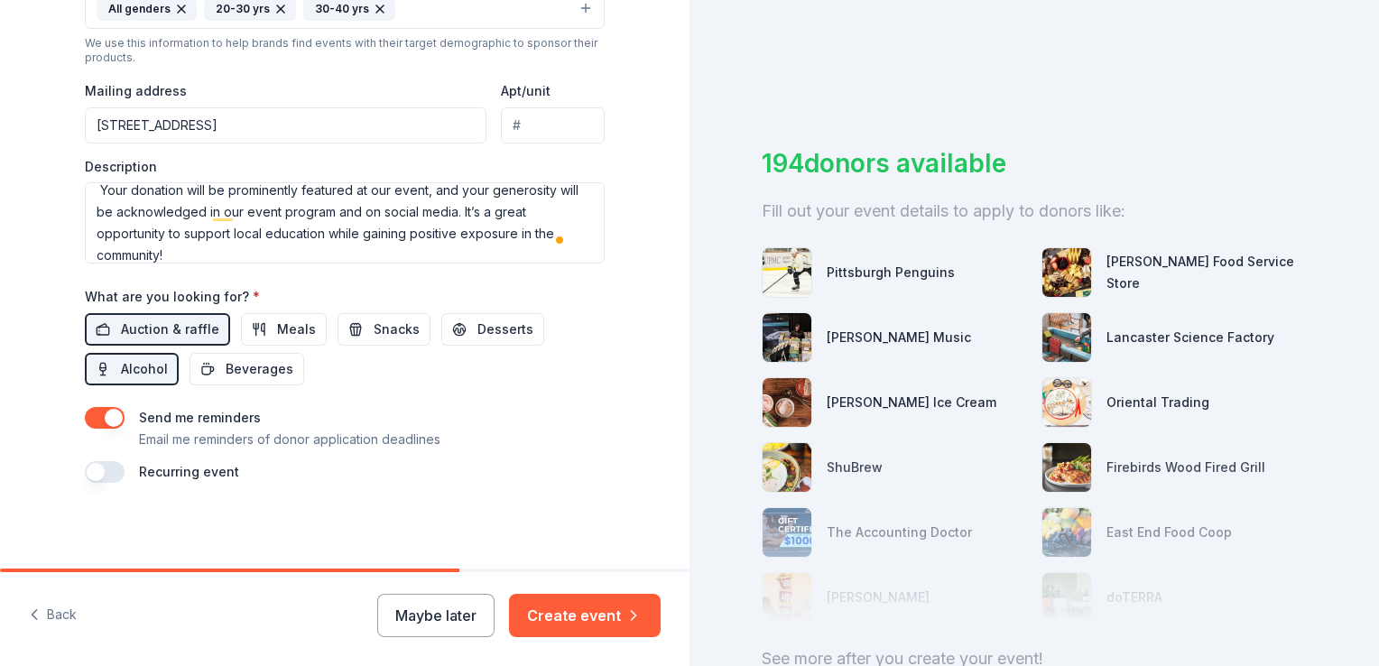
click at [593, 632] on button "Create event" at bounding box center [585, 615] width 152 height 43
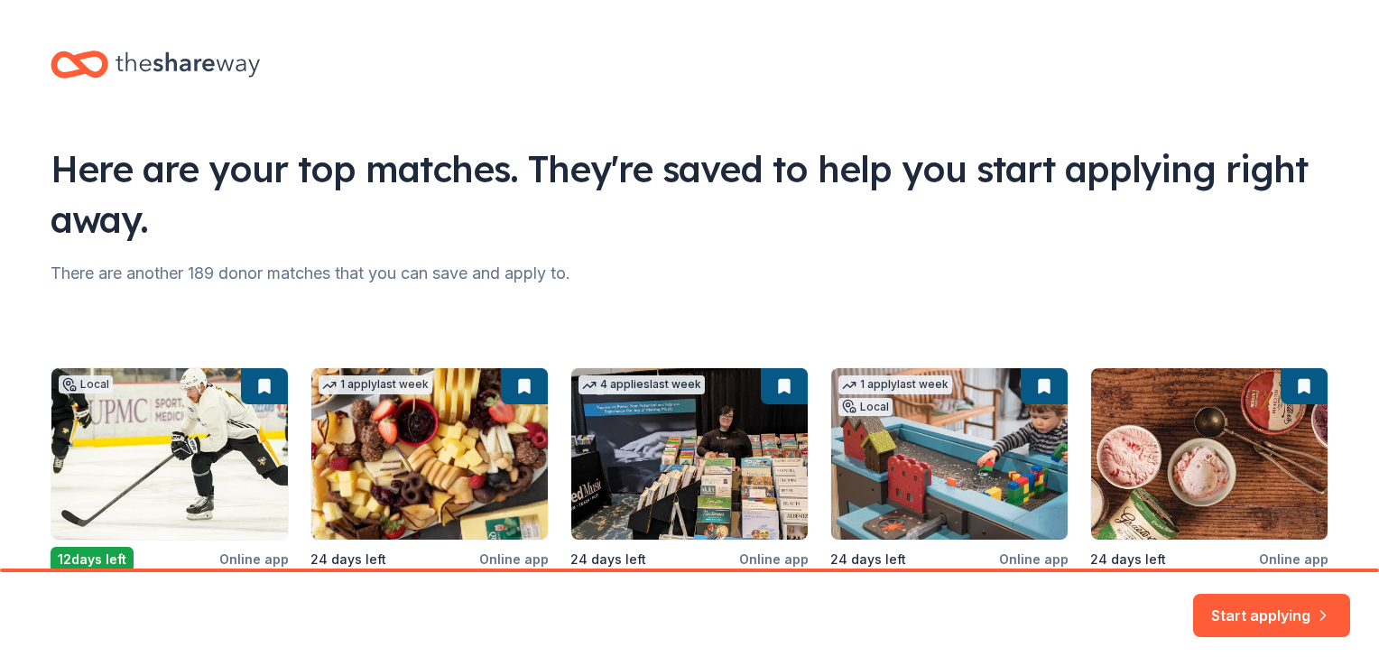
click at [1296, 606] on button "Start applying" at bounding box center [1271, 604] width 157 height 43
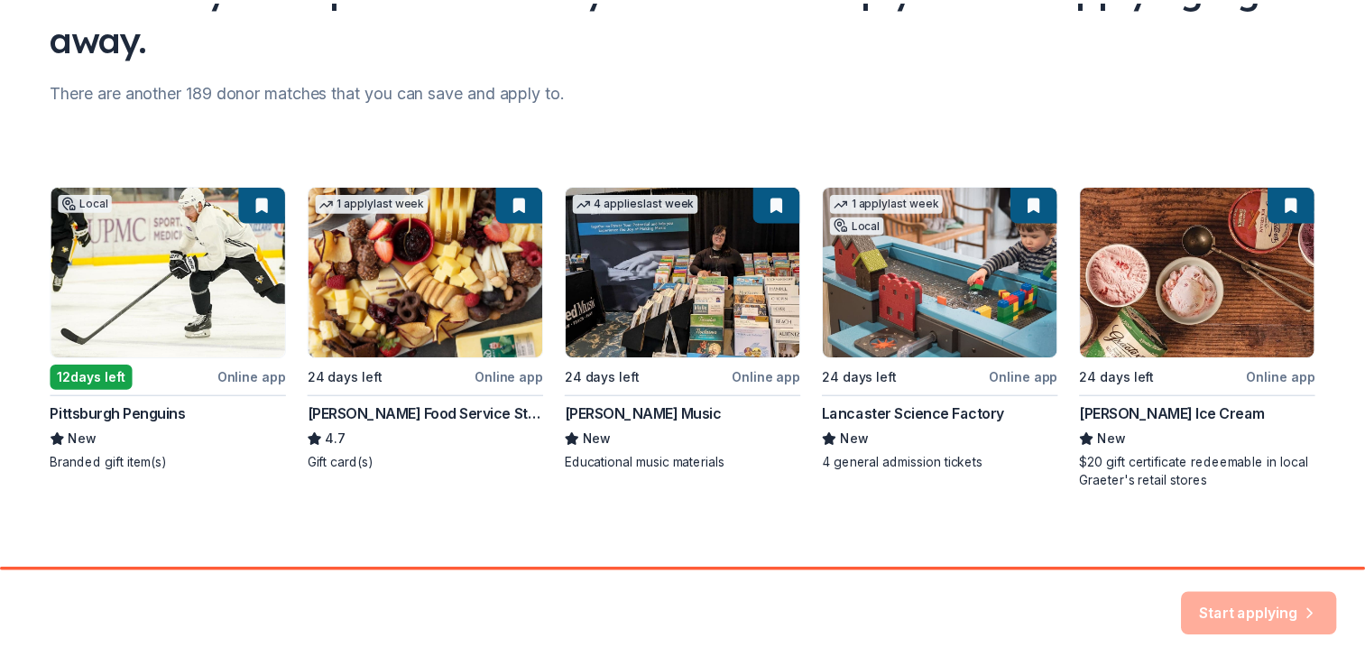
scroll to position [189, 0]
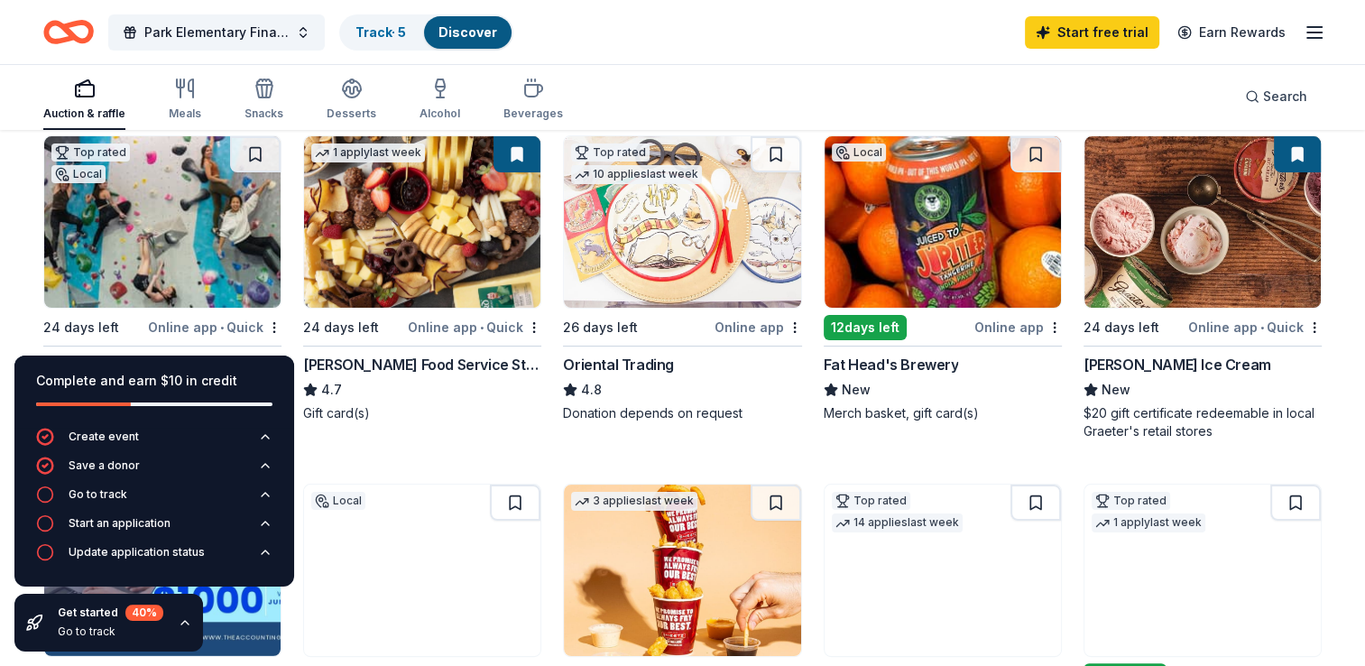
scroll to position [281, 0]
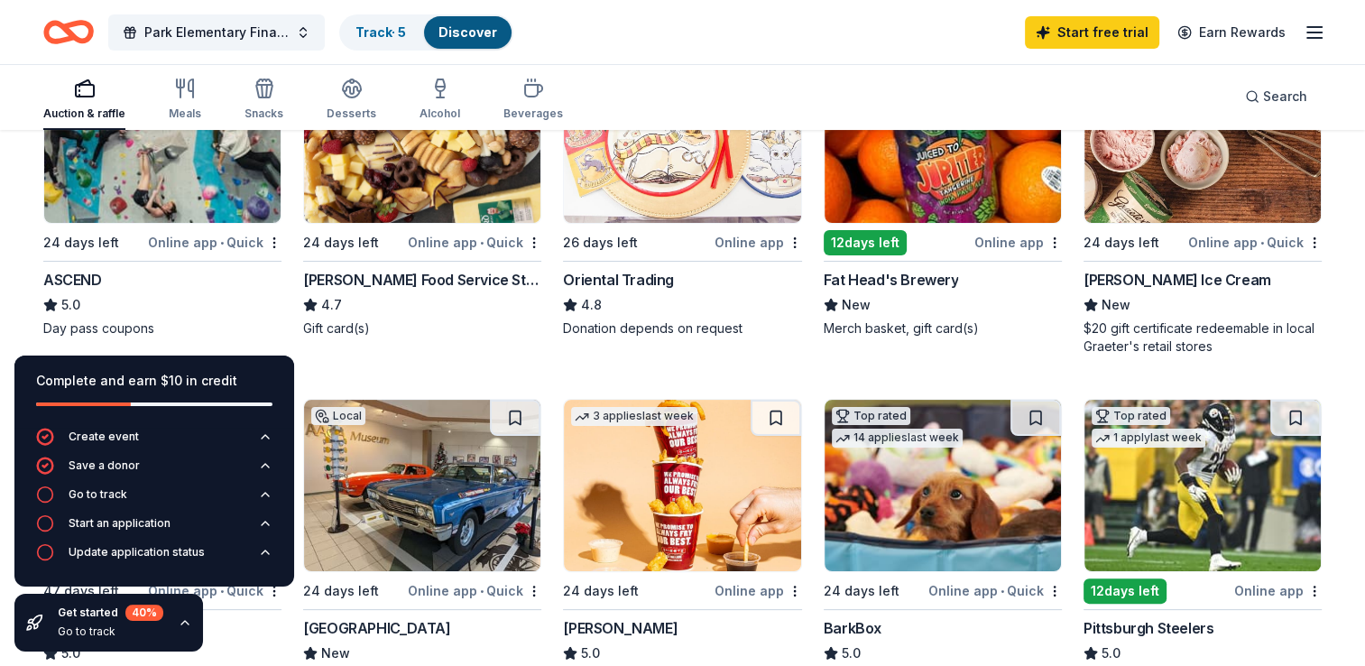
click at [231, 241] on div "Online app • Quick" at bounding box center [215, 242] width 134 height 23
click at [466, 208] on img at bounding box center [422, 136] width 236 height 171
click at [709, 240] on div "26 days left" at bounding box center [636, 242] width 147 height 23
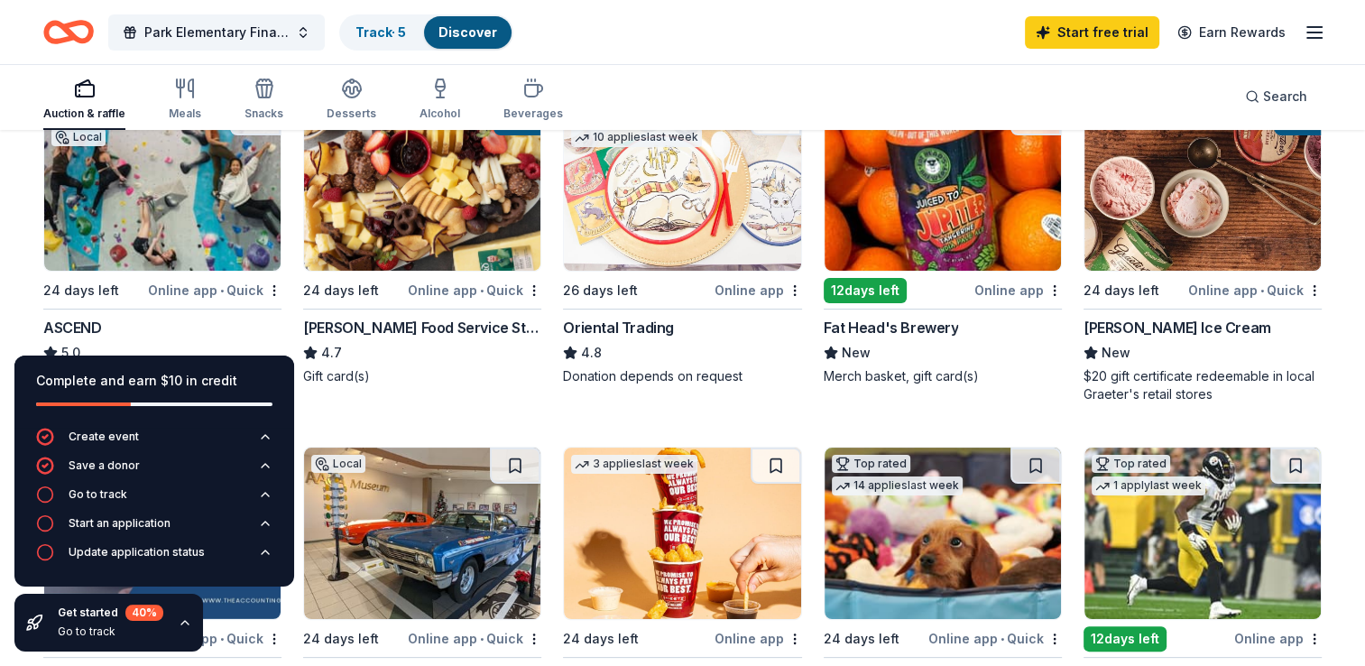
scroll to position [264, 0]
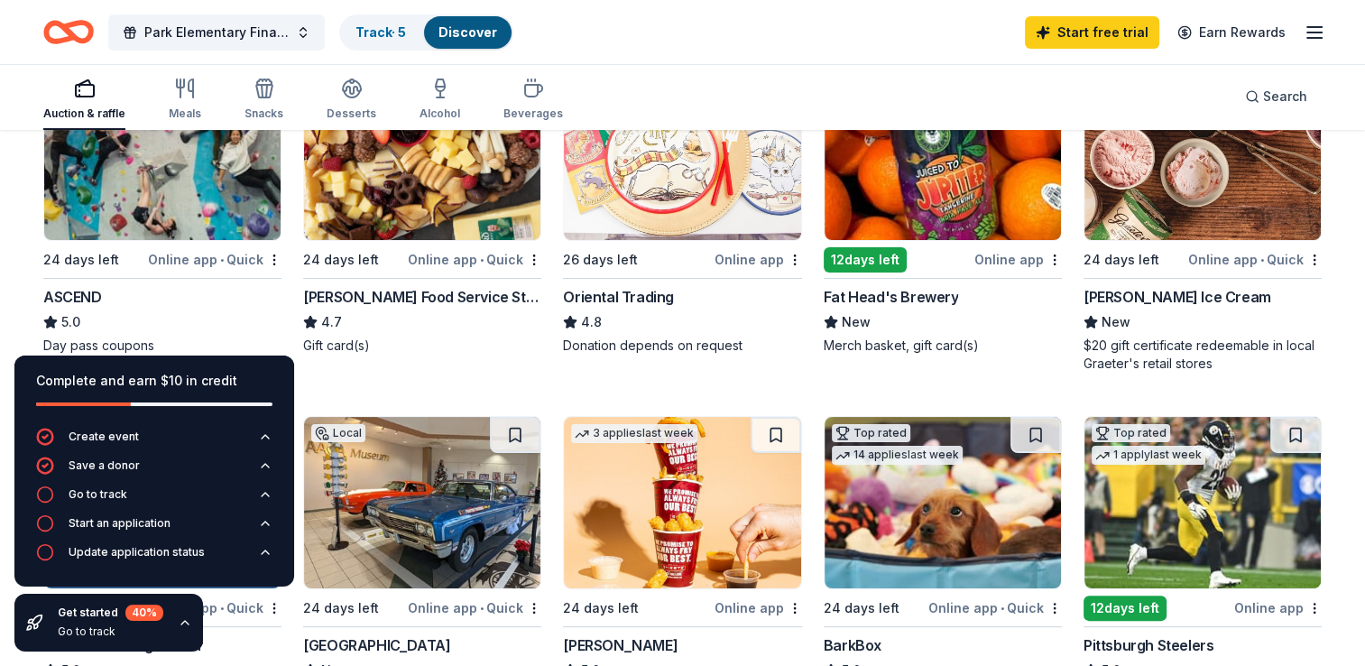
click at [956, 209] on img at bounding box center [943, 154] width 236 height 171
click at [1196, 189] on img at bounding box center [1202, 154] width 236 height 171
click at [179, 621] on icon "button" at bounding box center [185, 622] width 14 height 14
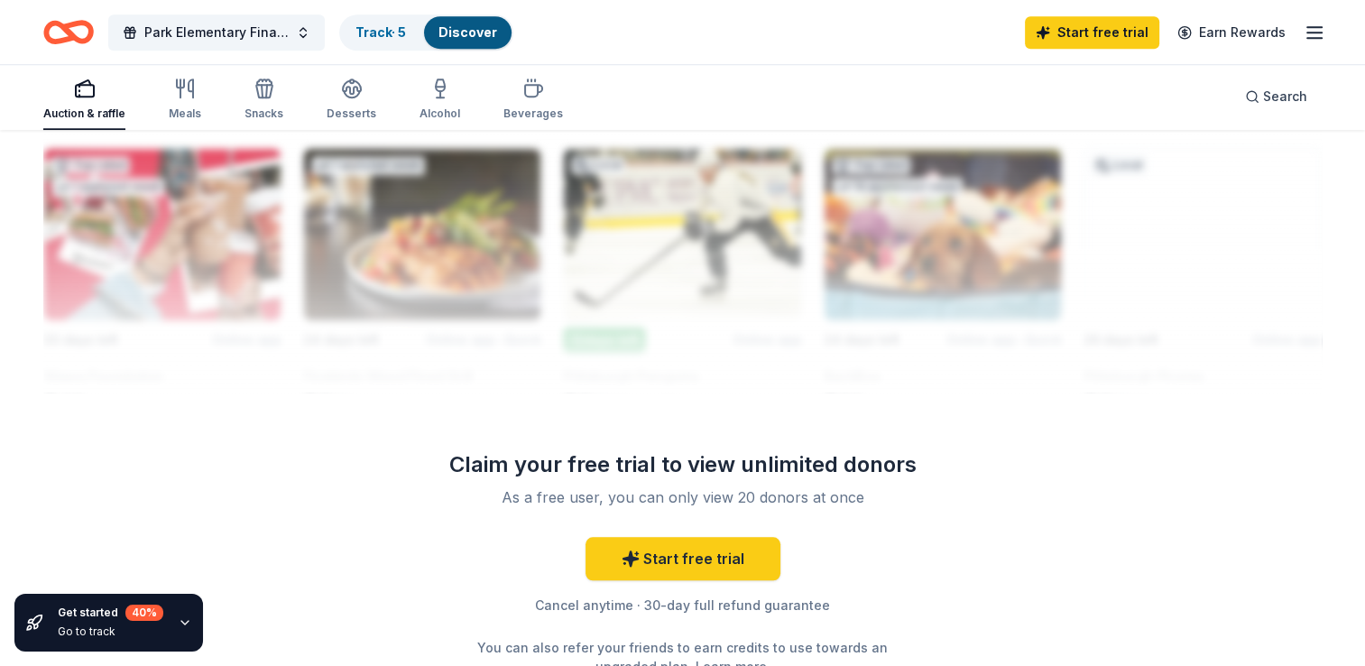
scroll to position [1664, 0]
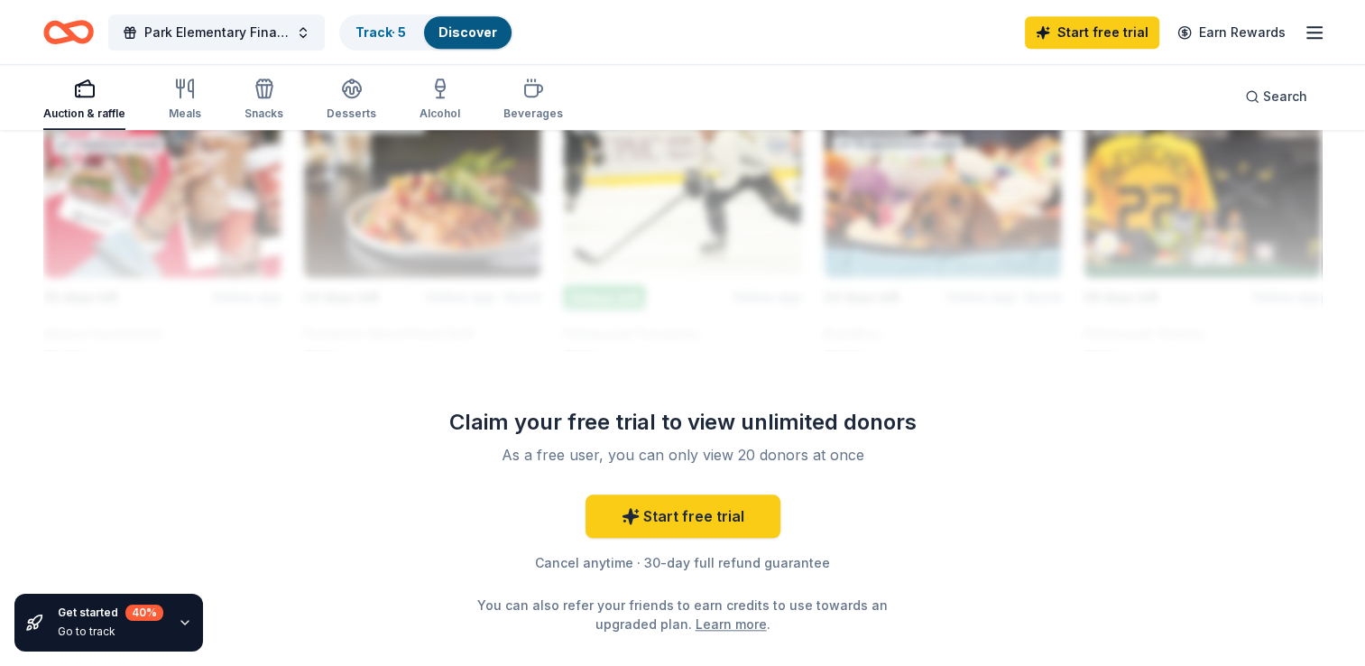
click at [691, 506] on link "Start free trial" at bounding box center [683, 515] width 195 height 43
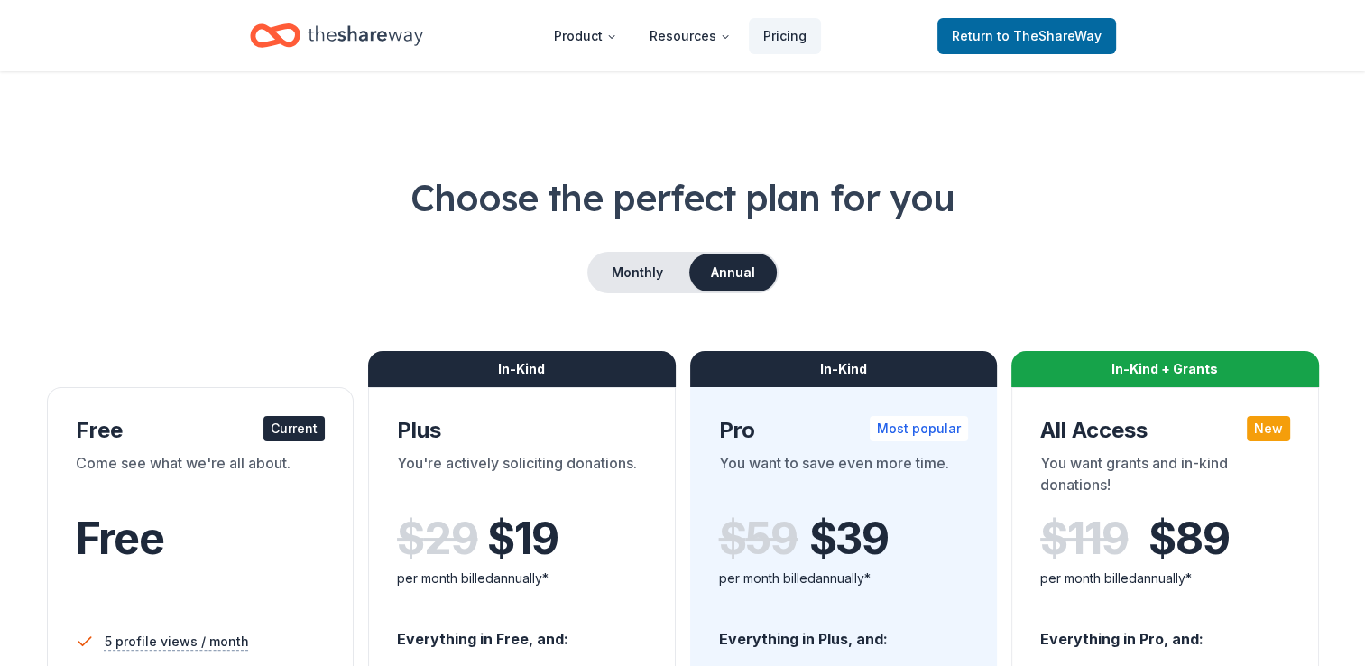
click at [626, 260] on button "Monthly" at bounding box center [637, 273] width 97 height 38
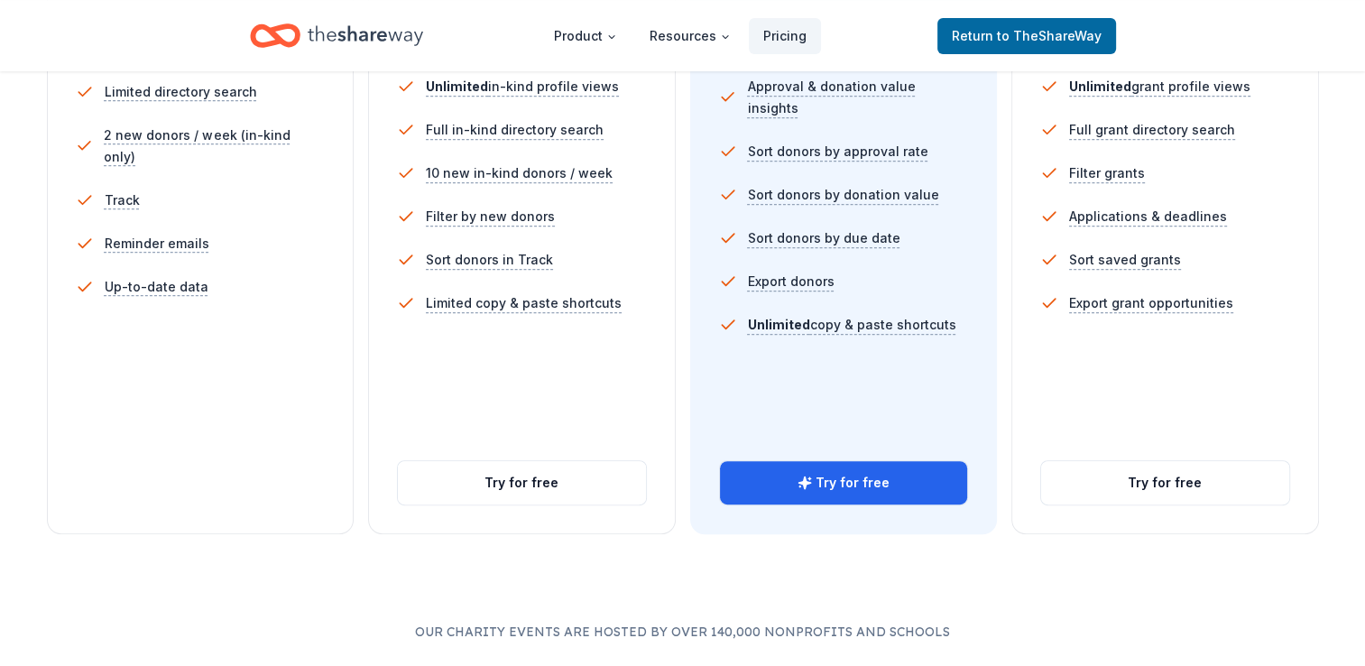
scroll to position [595, 0]
click at [1256, 478] on button "Try for free" at bounding box center [1165, 480] width 248 height 43
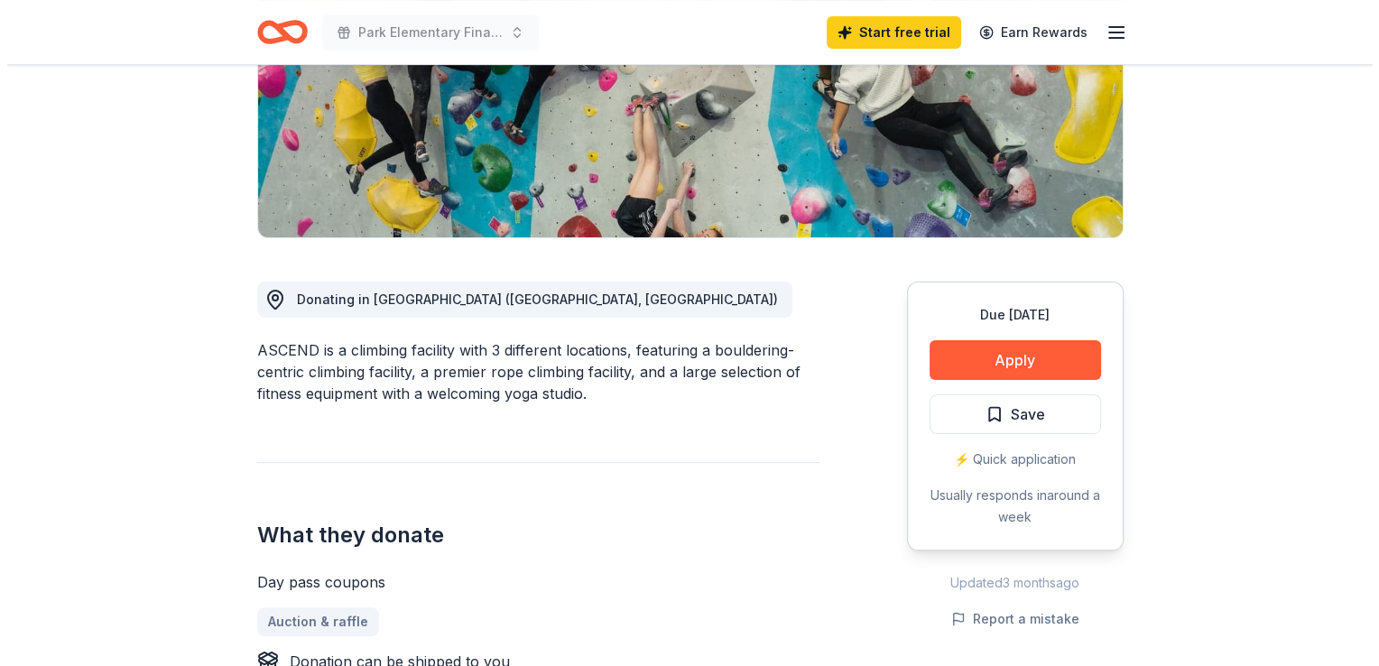
scroll to position [314, 0]
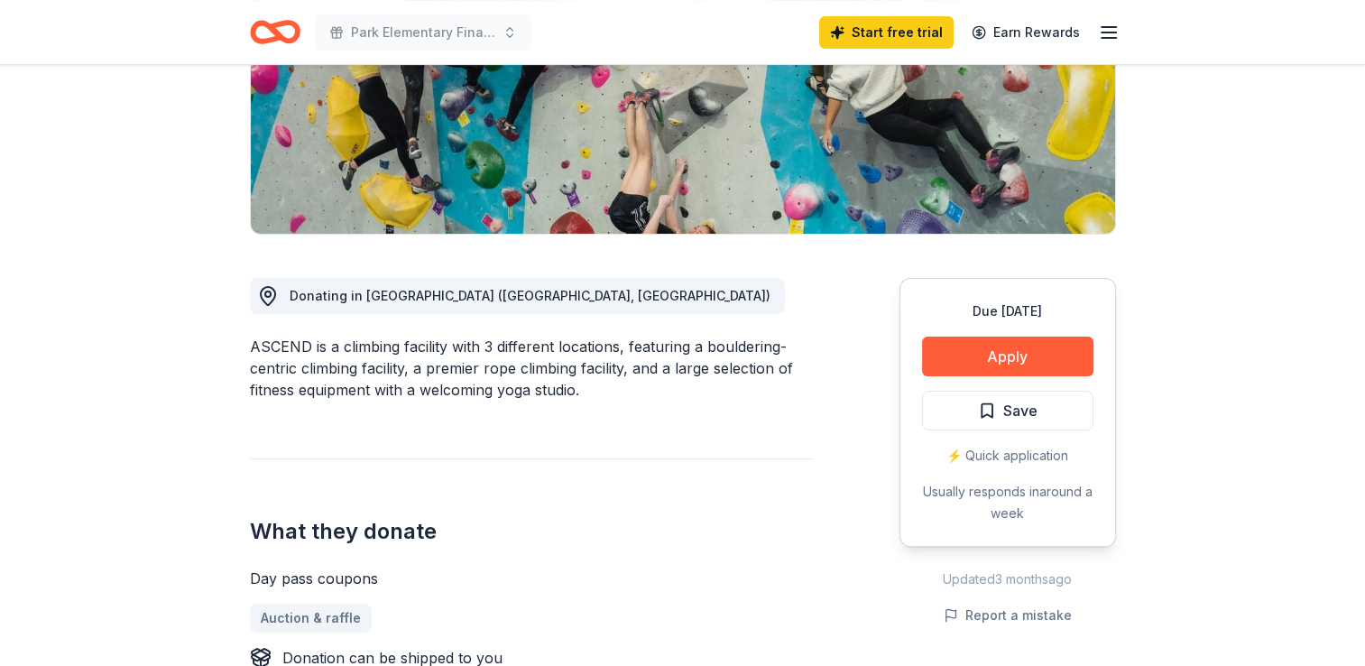
click at [414, 300] on span "Donating in PA (Erie, Pittsburgh)" at bounding box center [530, 295] width 481 height 15
click at [1063, 359] on button "Apply" at bounding box center [1007, 357] width 171 height 40
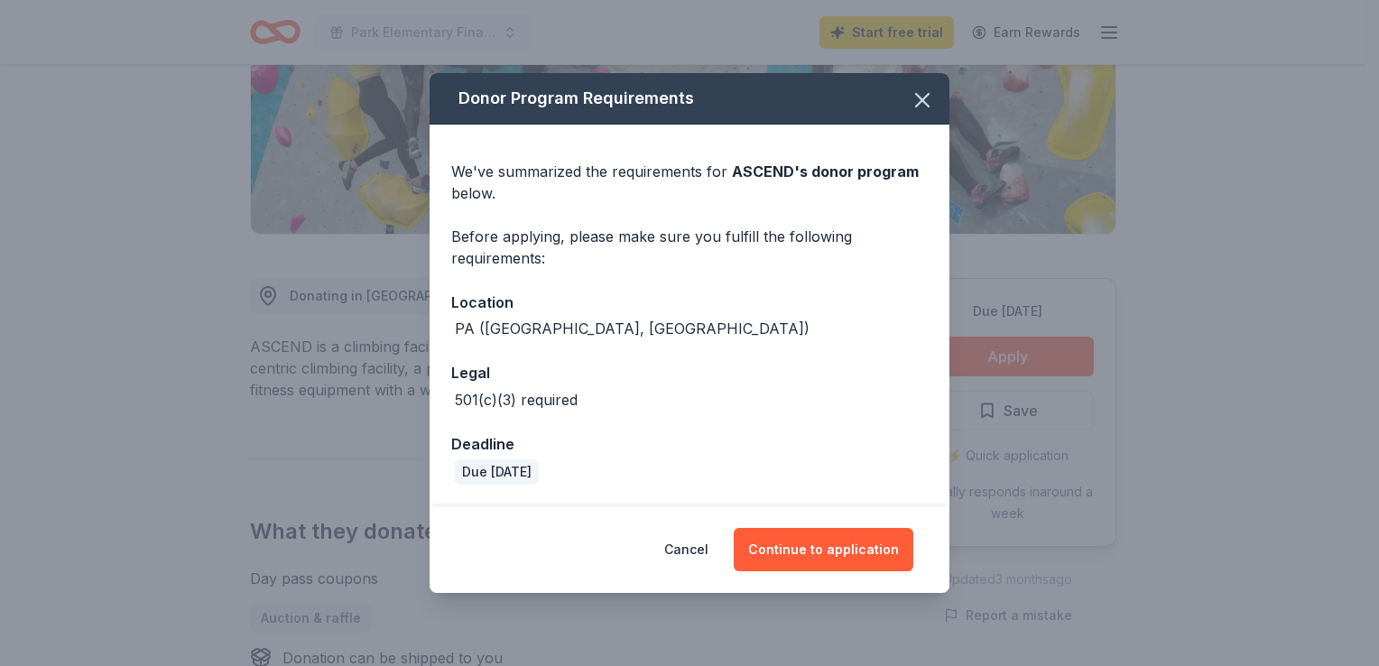
click at [885, 547] on button "Continue to application" at bounding box center [823, 549] width 180 height 43
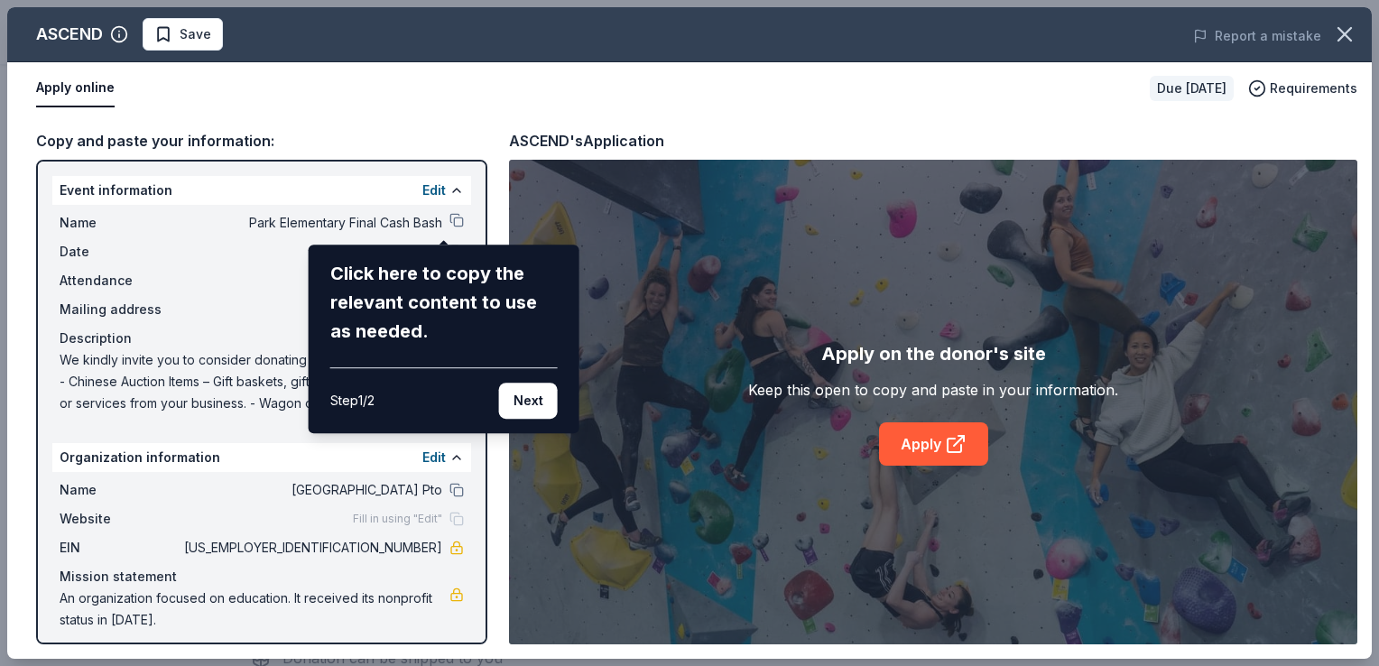
click at [523, 399] on button "Next" at bounding box center [528, 401] width 59 height 36
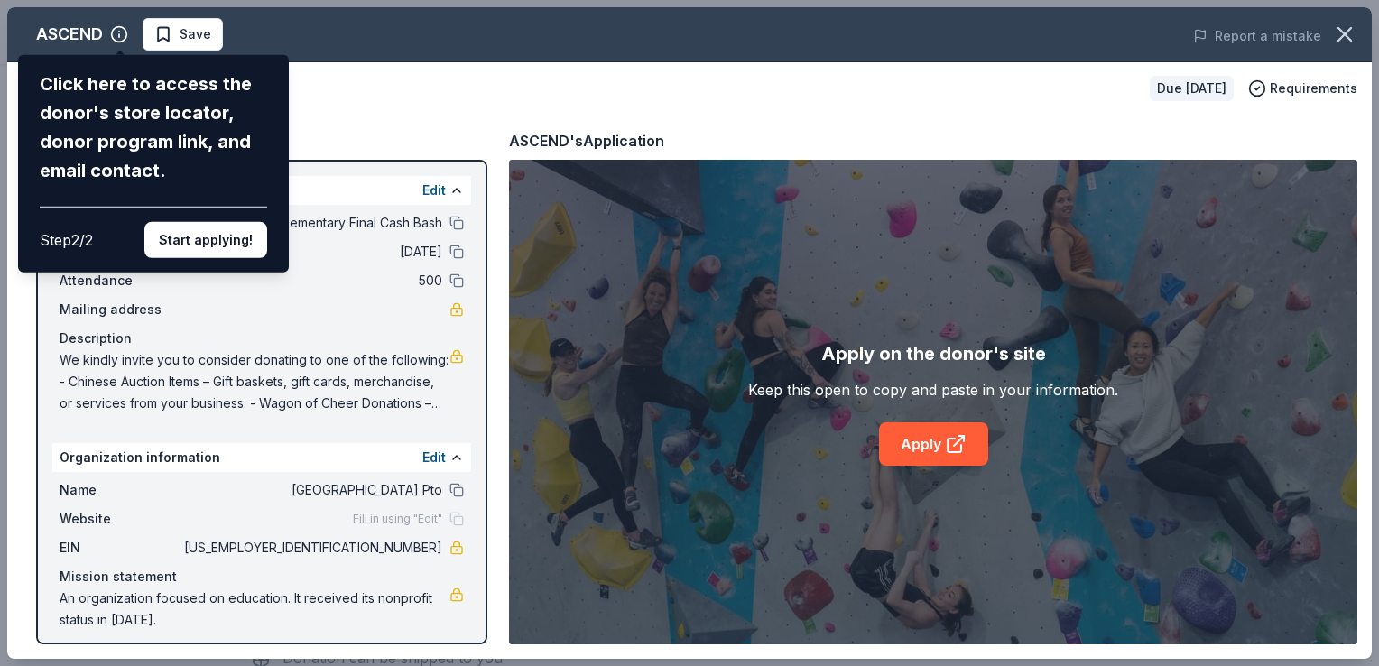
click at [198, 246] on button "Start applying!" at bounding box center [205, 240] width 123 height 36
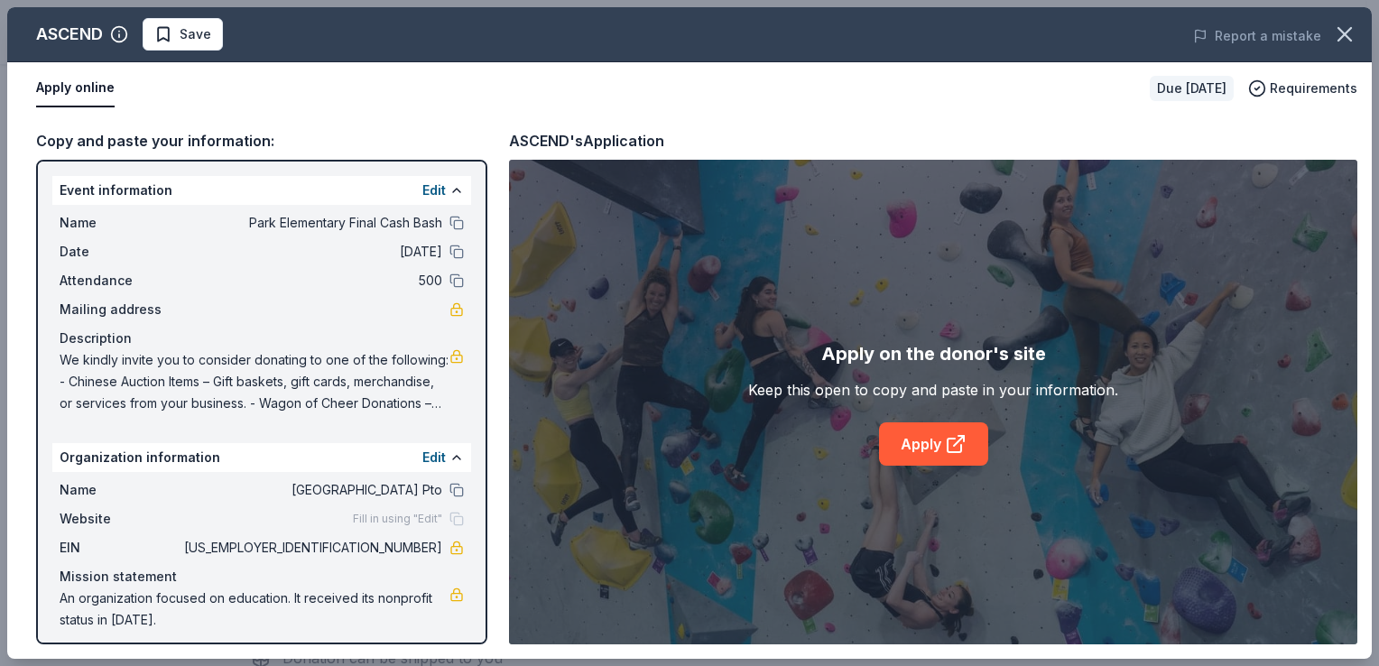
drag, startPoint x: 485, startPoint y: 550, endPoint x: 491, endPoint y: 618, distance: 67.9
click at [491, 618] on div "Copy and paste your information: Event information Edit Name Park Elementary Fi…" at bounding box center [689, 387] width 1364 height 544
click at [935, 445] on link "Apply" at bounding box center [933, 443] width 109 height 43
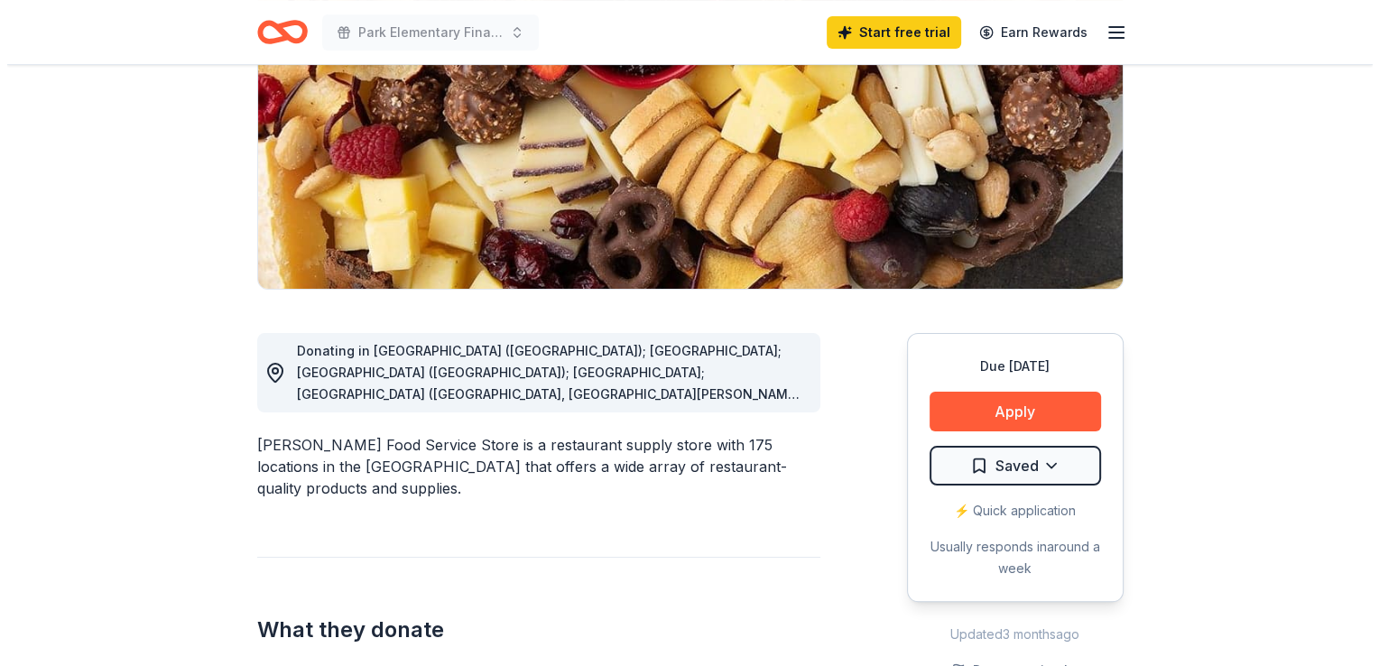
scroll to position [284, 0]
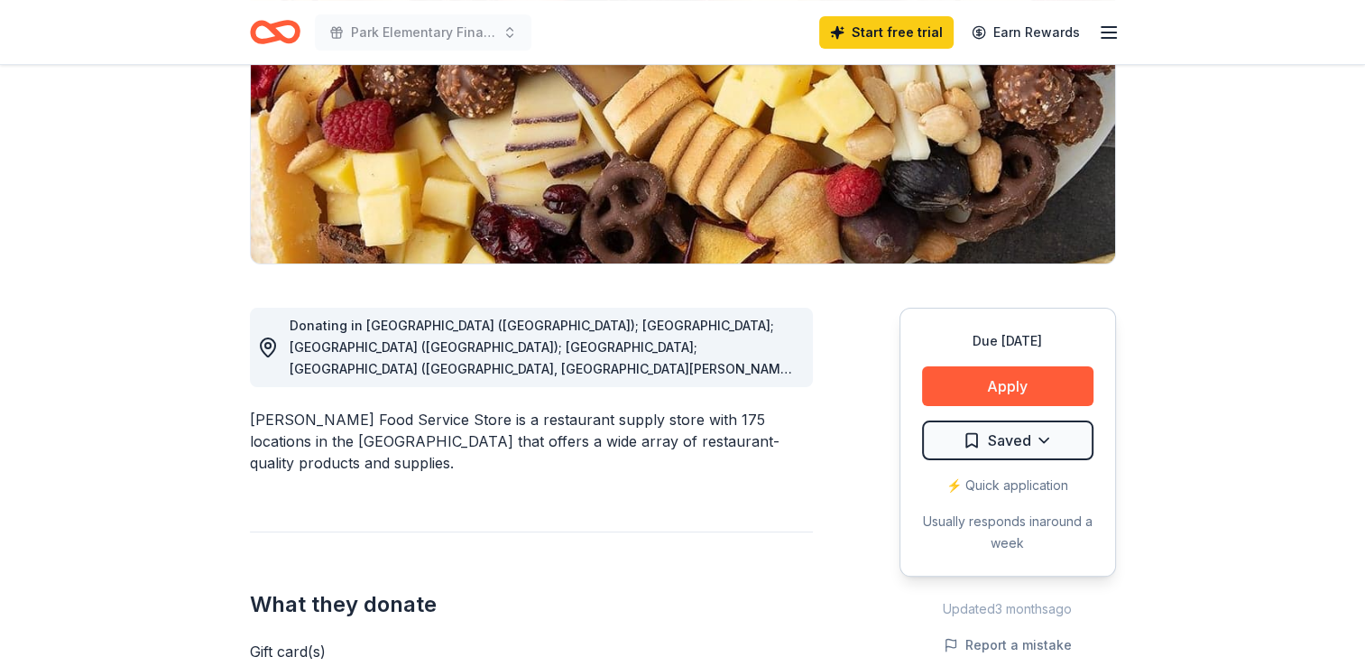
click at [1041, 392] on button "Apply" at bounding box center [1007, 386] width 171 height 40
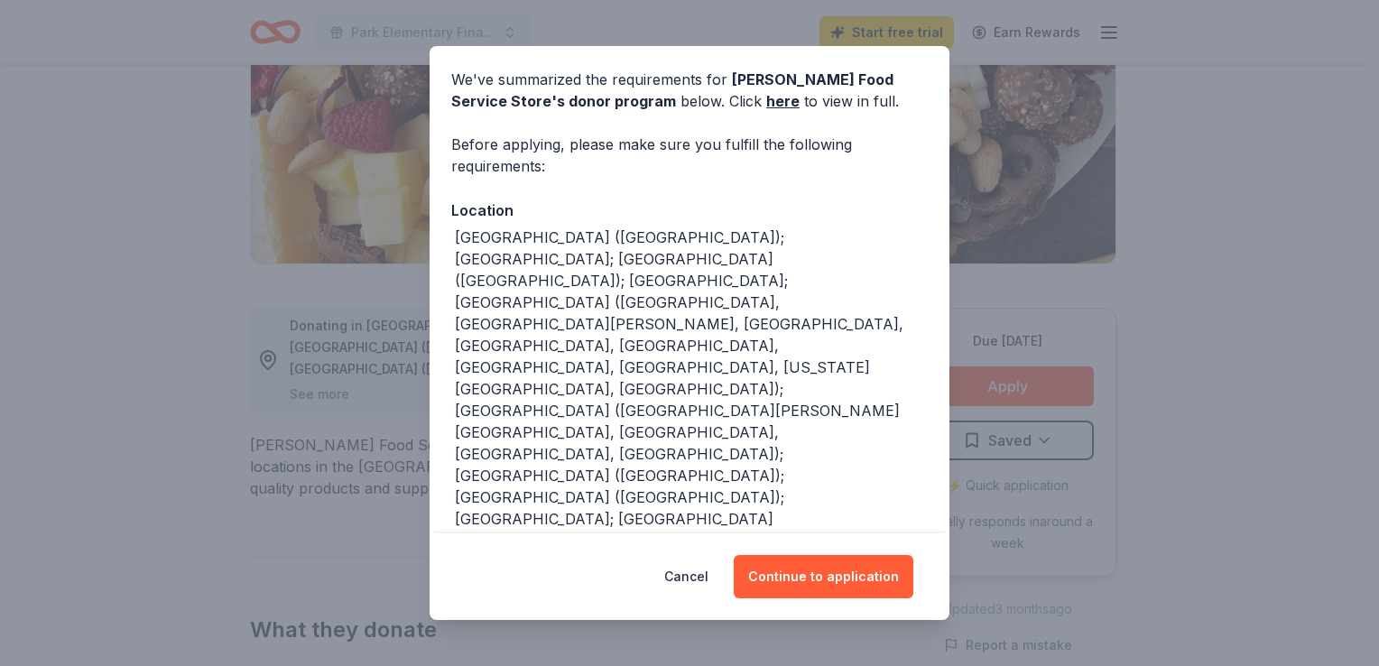
scroll to position [78, 0]
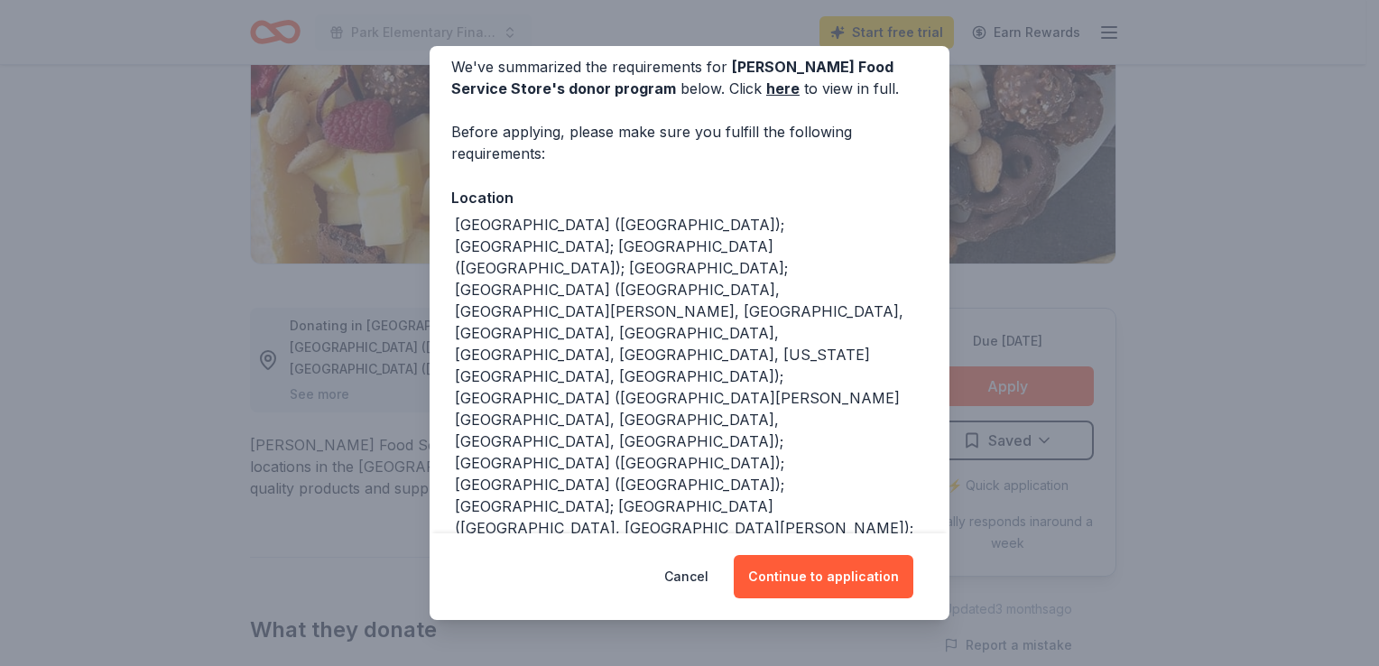
click at [807, 585] on button "Continue to application" at bounding box center [823, 576] width 180 height 43
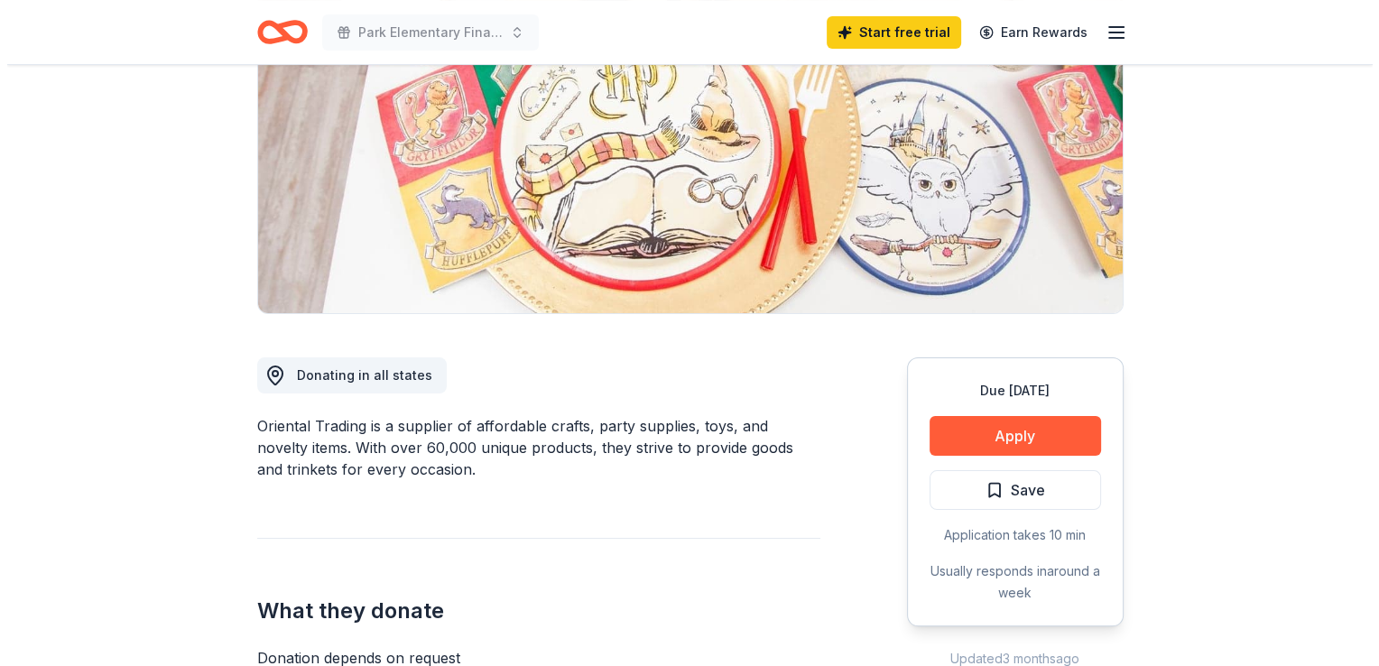
scroll to position [235, 0]
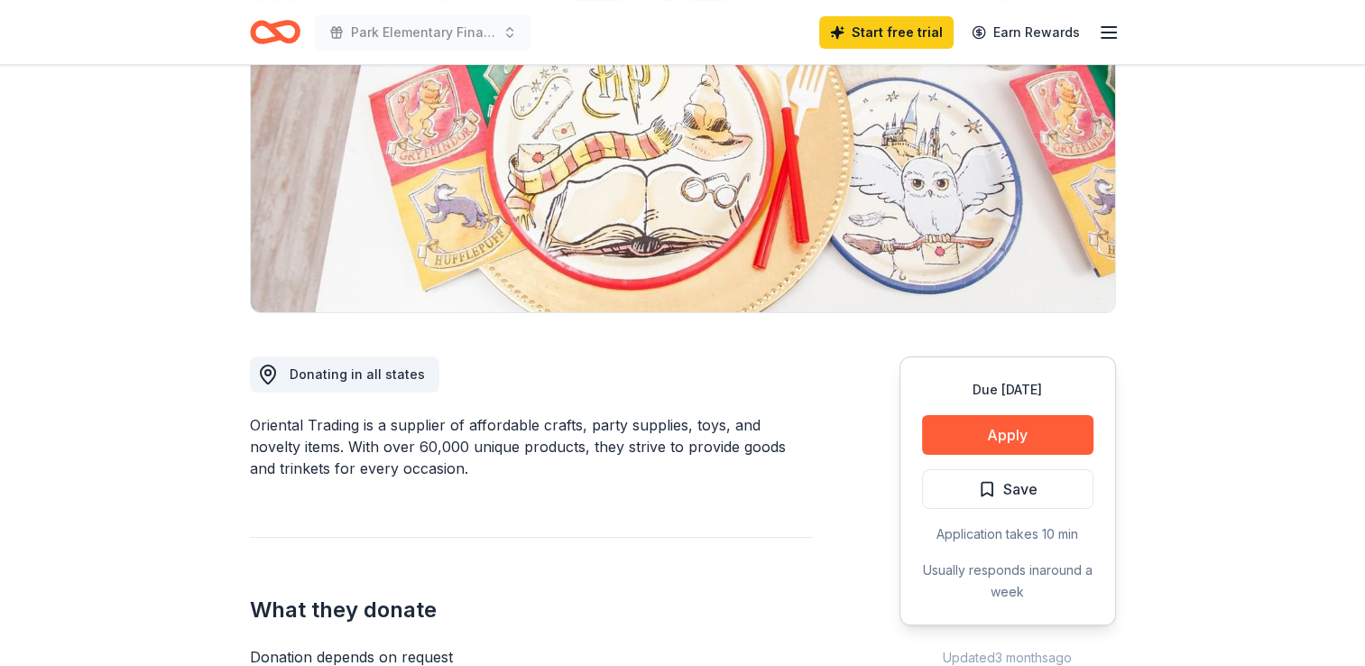
click at [1054, 447] on button "Apply" at bounding box center [1007, 435] width 171 height 40
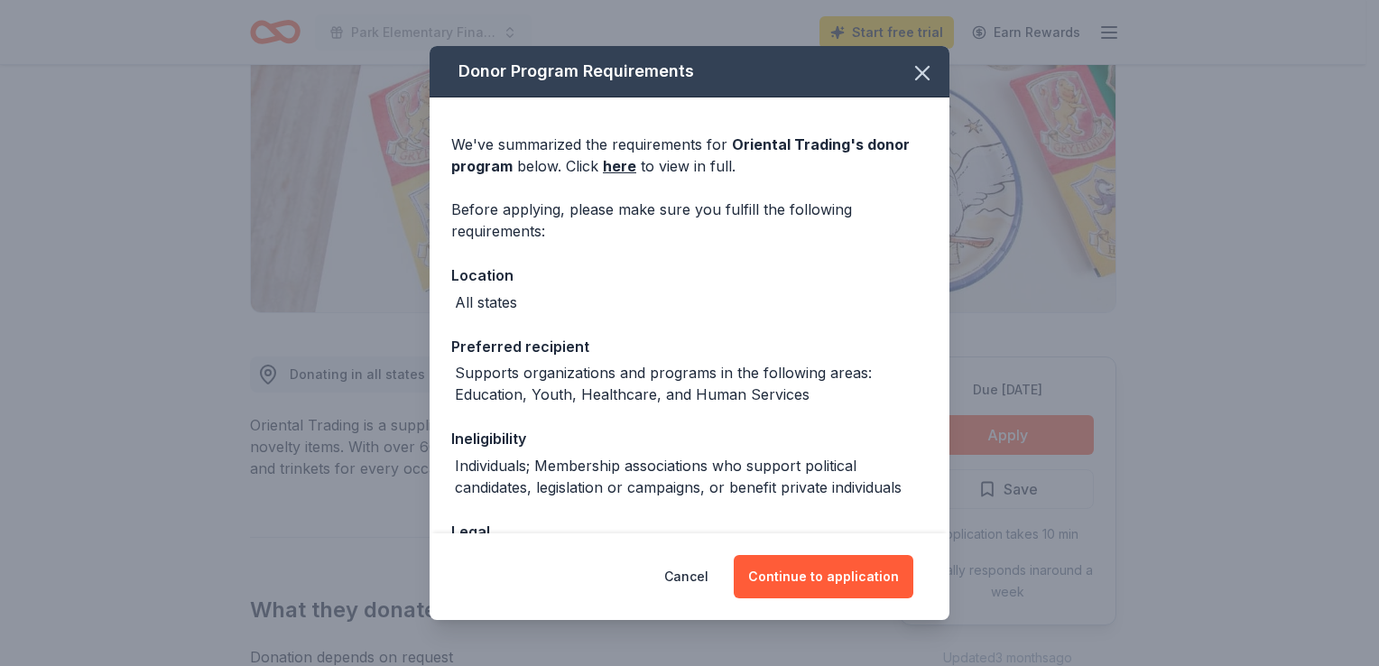
click at [837, 575] on button "Continue to application" at bounding box center [823, 576] width 180 height 43
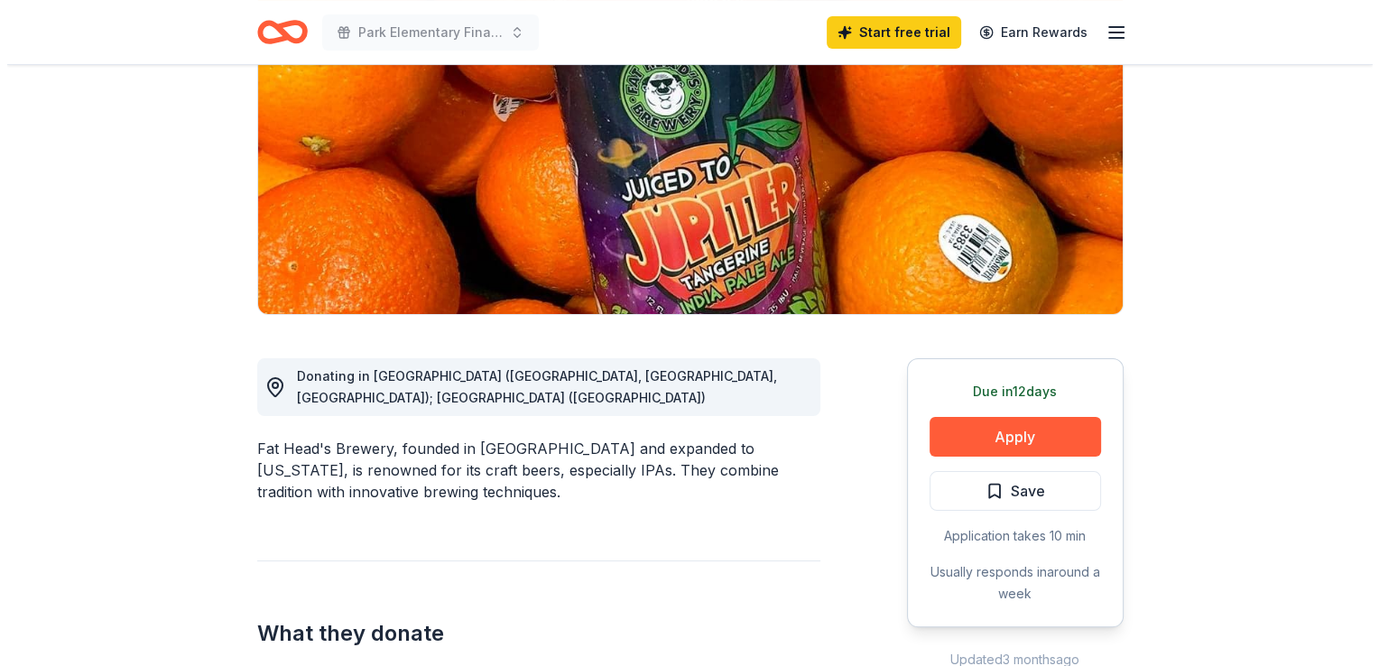
scroll to position [238, 0]
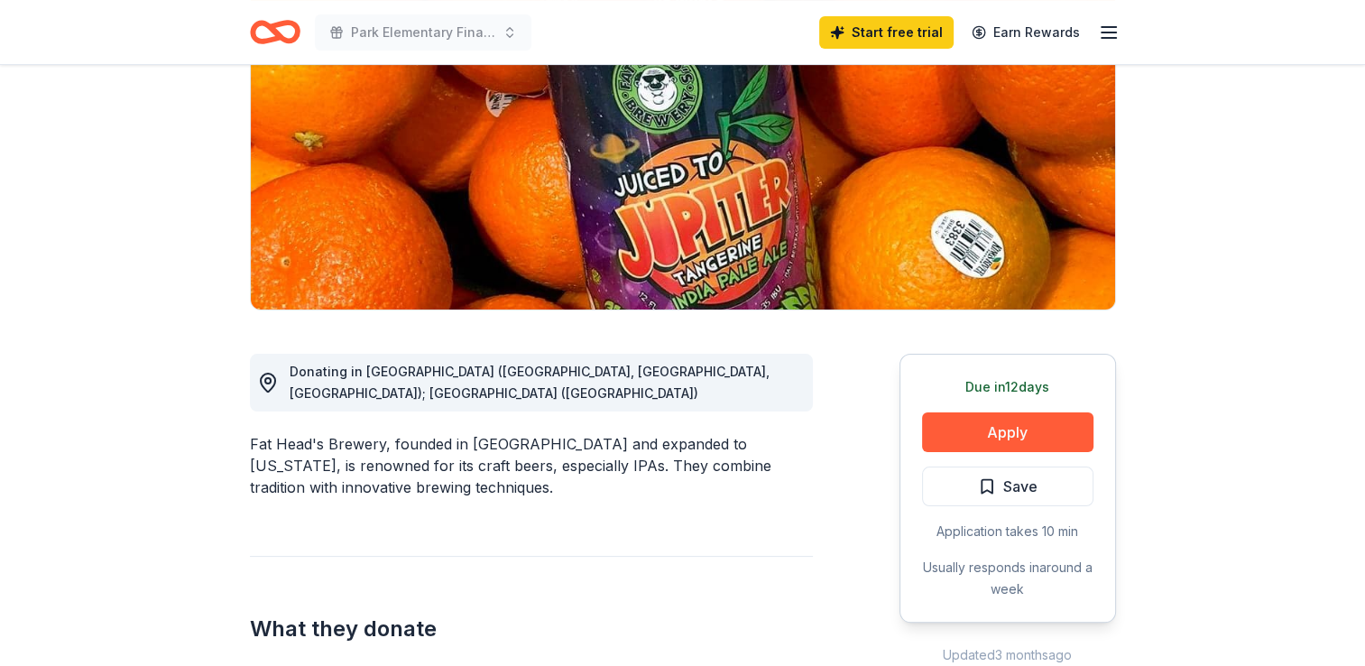
click at [1046, 443] on button "Apply" at bounding box center [1007, 432] width 171 height 40
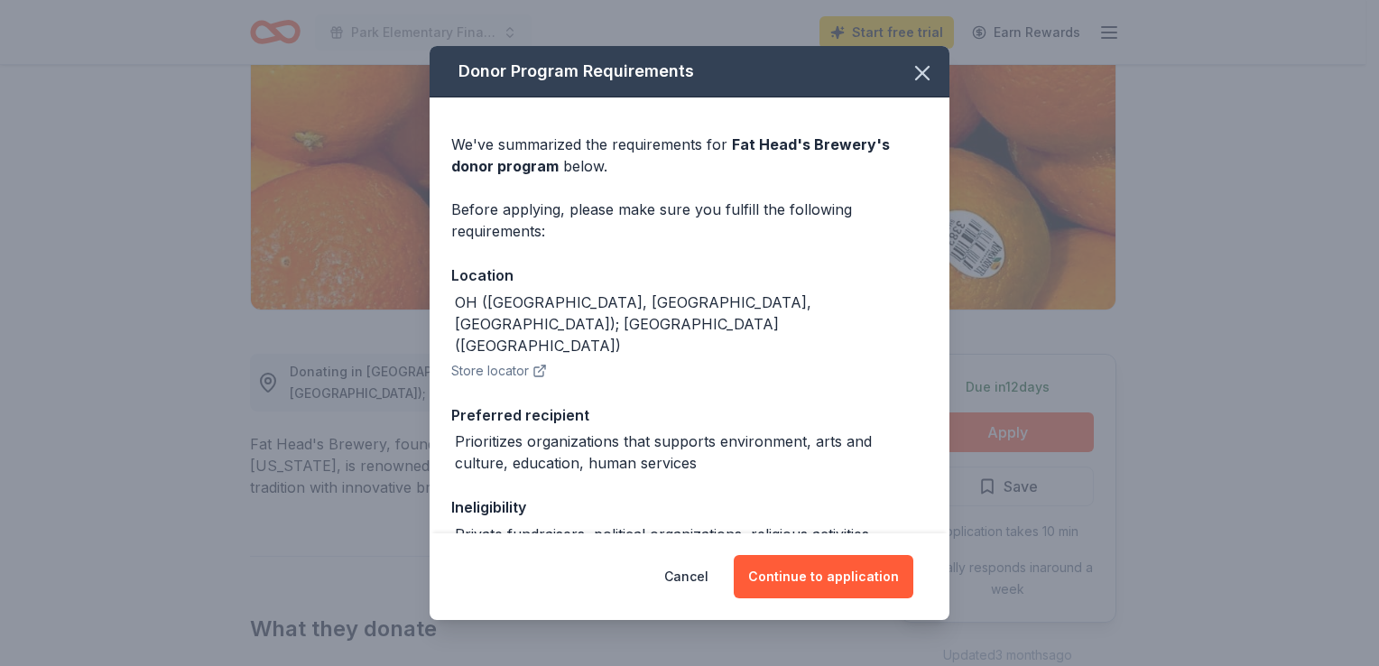
click at [819, 565] on button "Continue to application" at bounding box center [823, 576] width 180 height 43
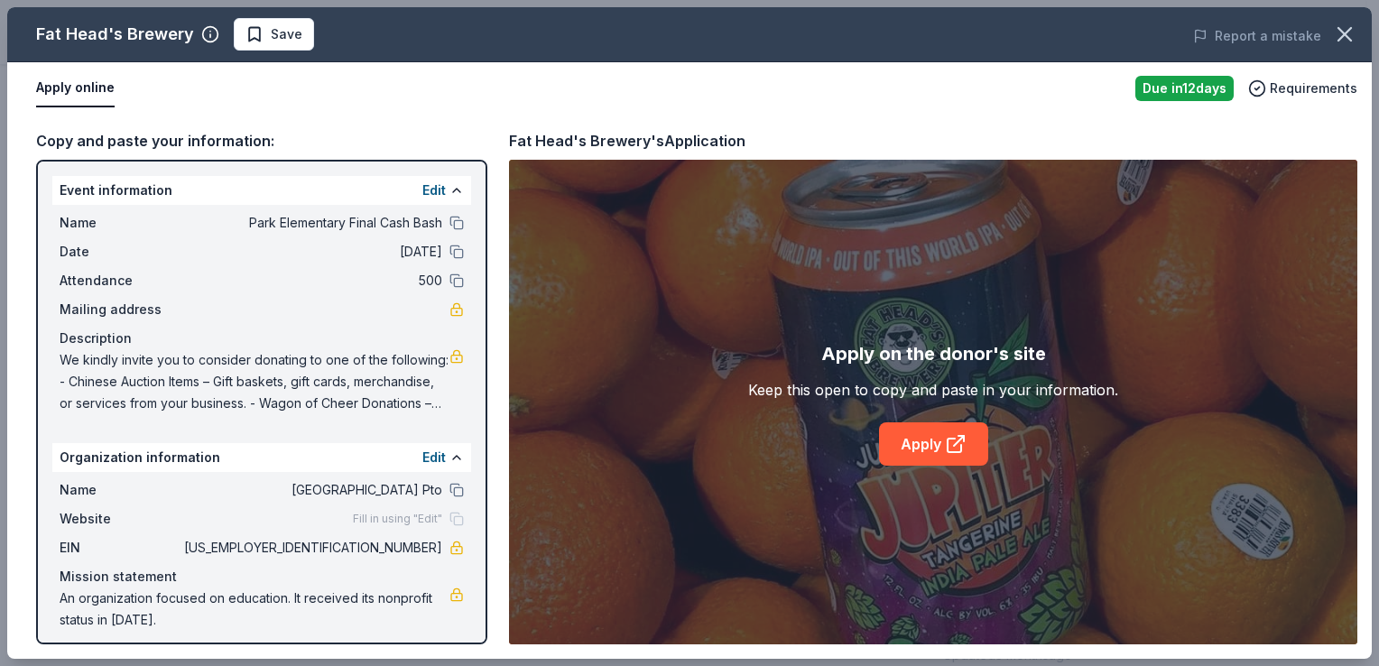
click at [921, 446] on link "Apply" at bounding box center [933, 443] width 109 height 43
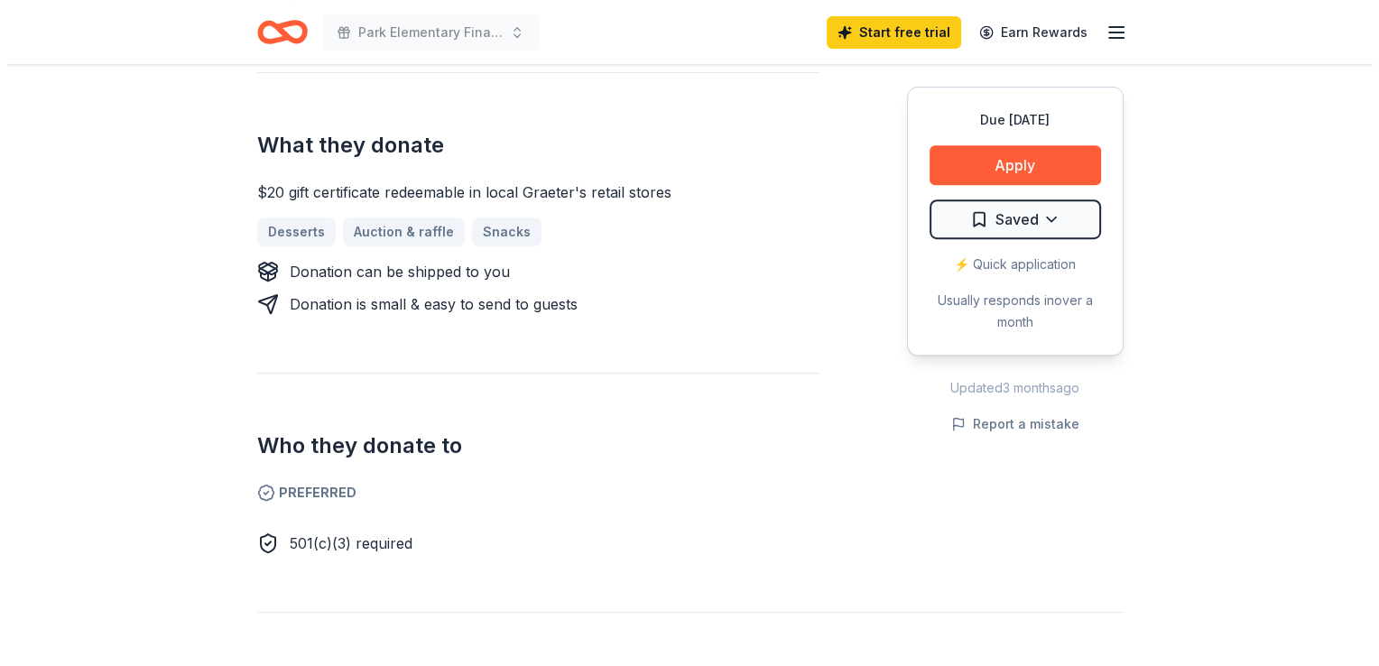
scroll to position [756, 0]
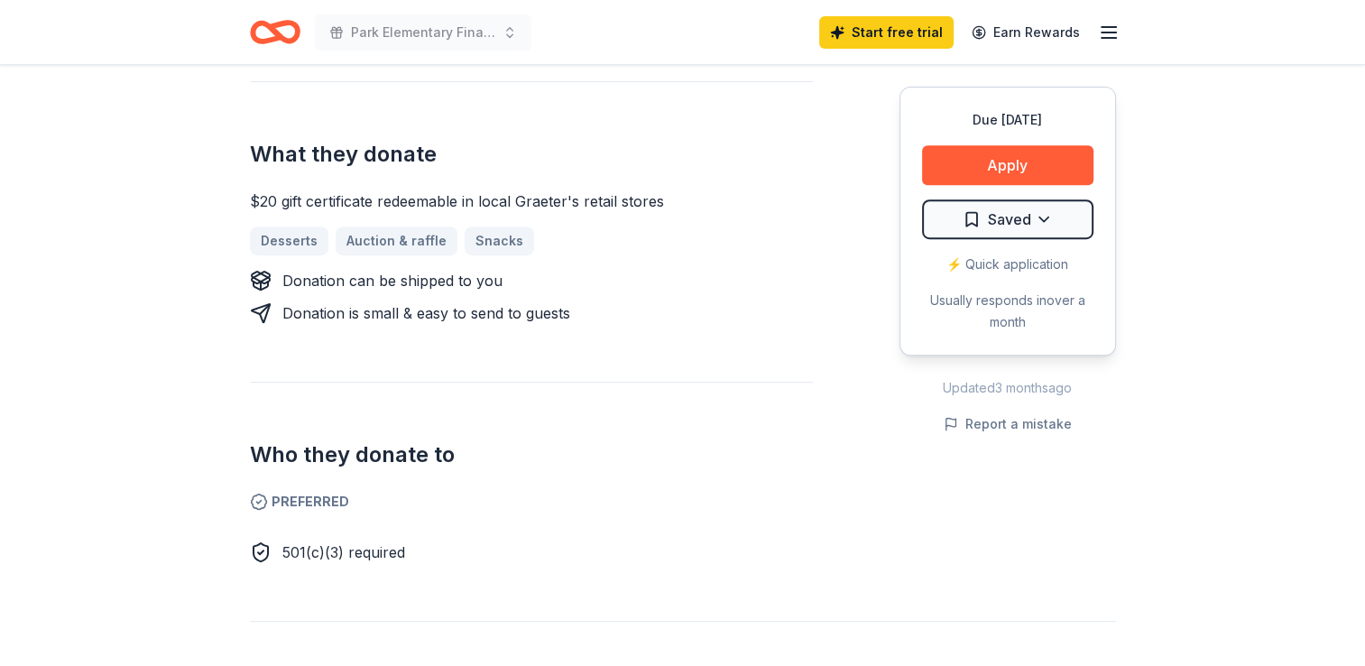
click at [1047, 175] on button "Apply" at bounding box center [1007, 165] width 171 height 40
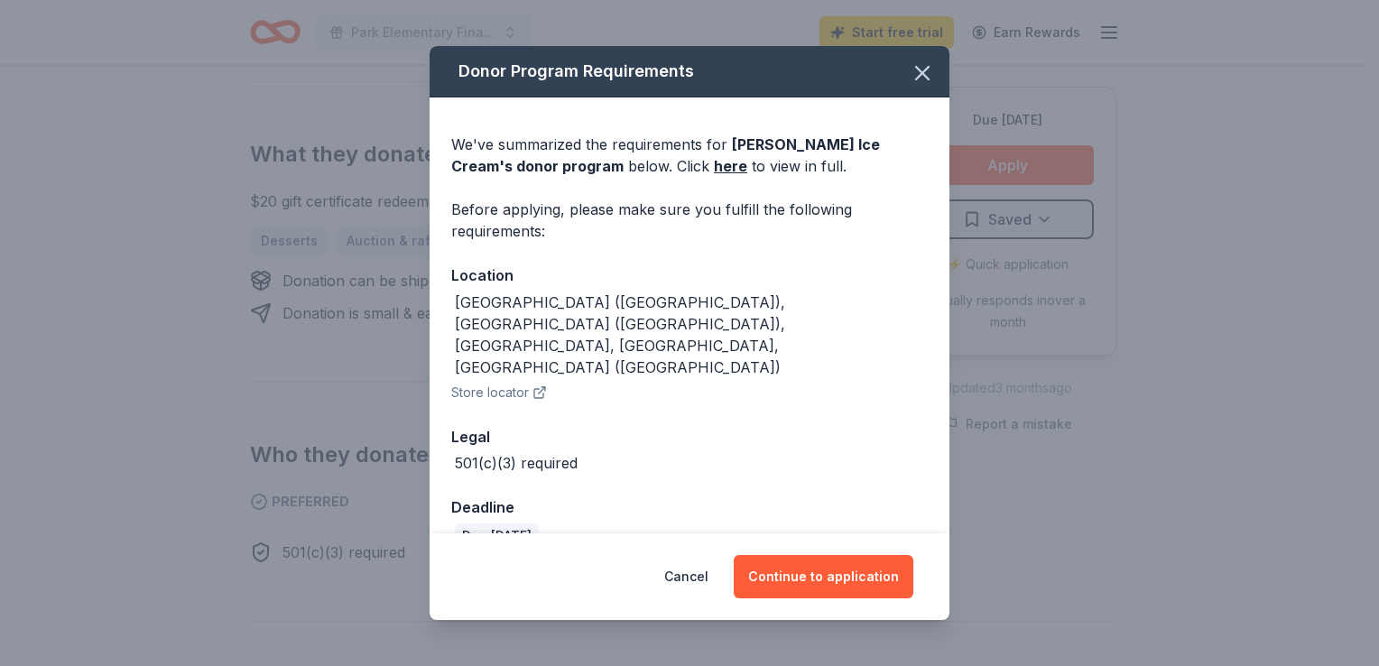
click at [849, 559] on button "Continue to application" at bounding box center [823, 576] width 180 height 43
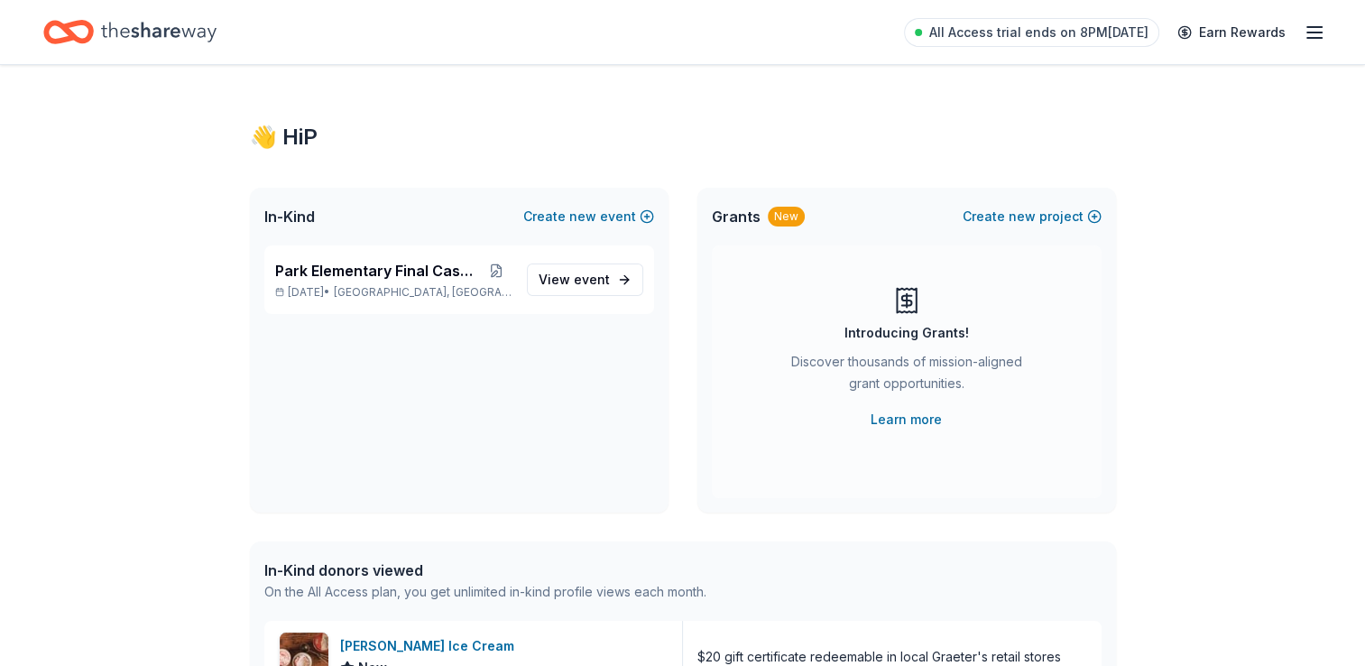
click at [599, 279] on span "event" at bounding box center [592, 279] width 36 height 15
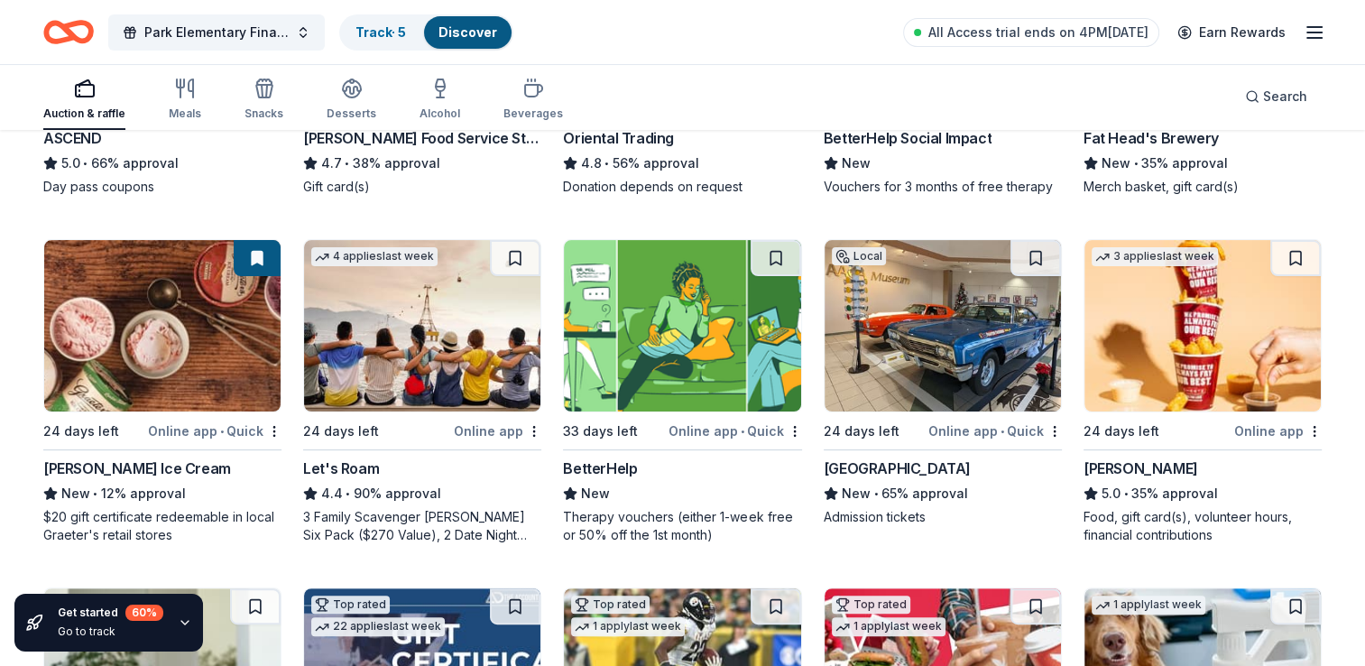
scroll to position [422, 0]
click at [404, 335] on img at bounding box center [422, 326] width 236 height 171
click at [908, 345] on img at bounding box center [943, 326] width 236 height 171
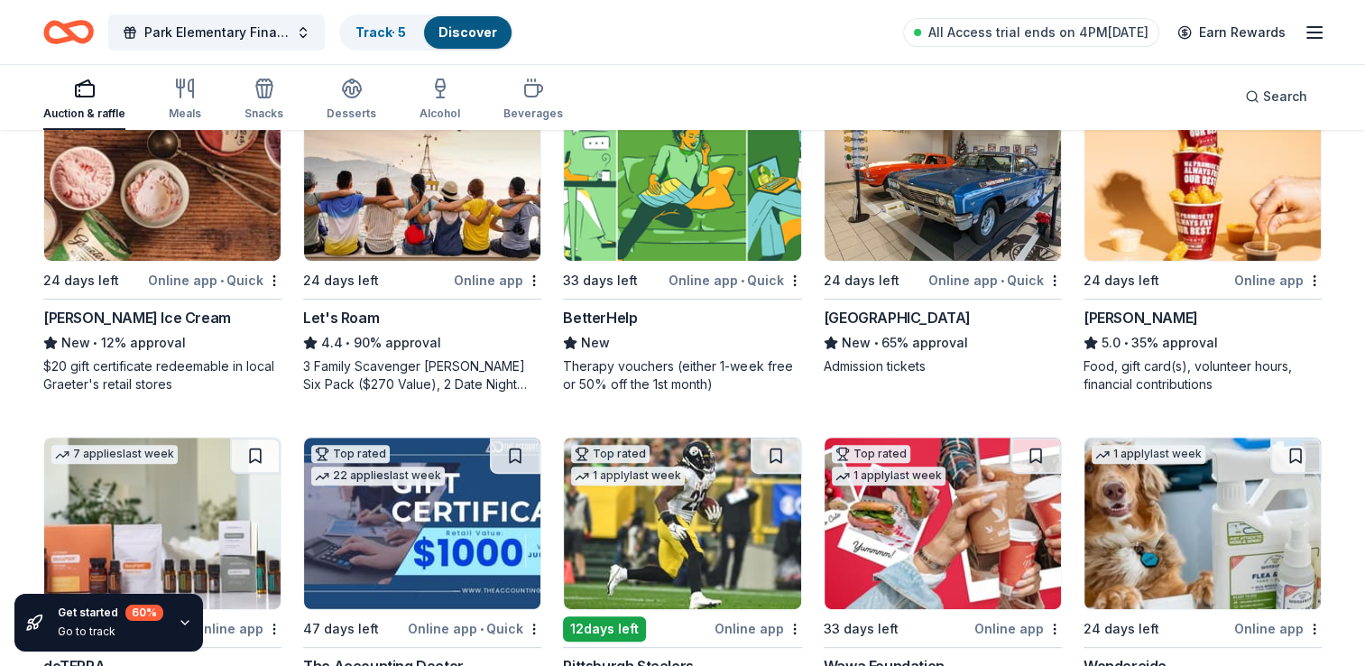
scroll to position [576, 0]
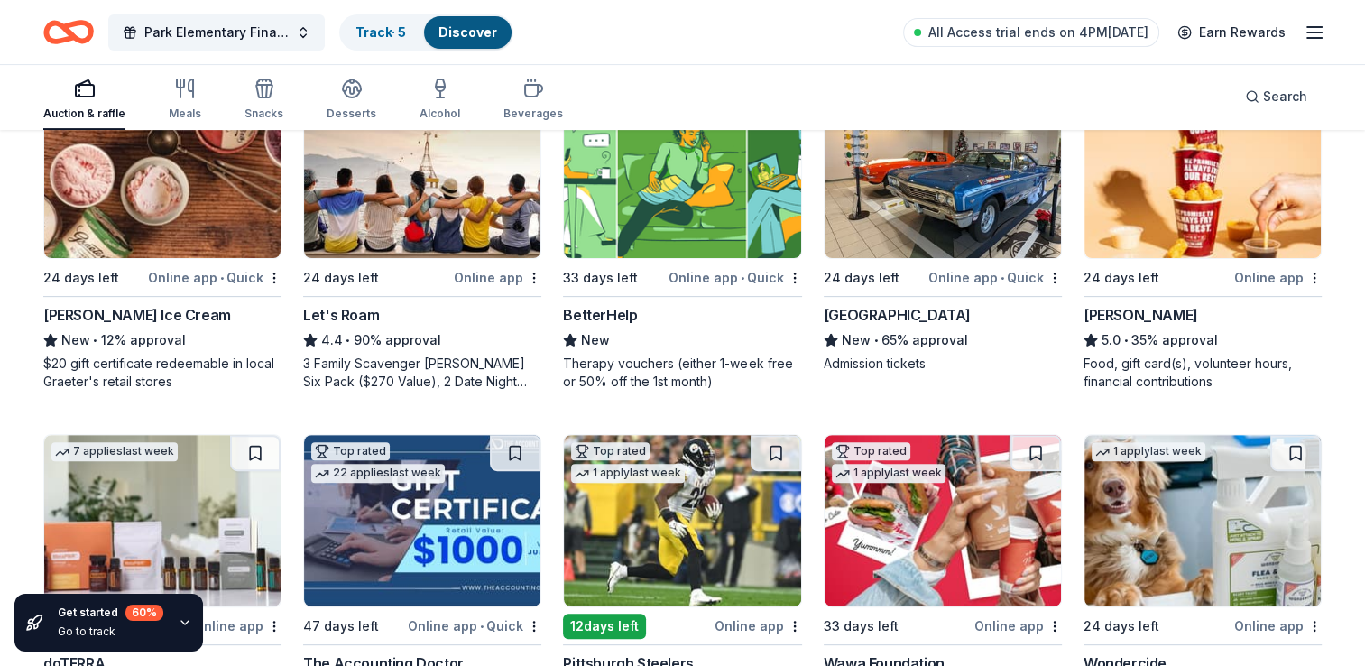
click at [1240, 217] on img at bounding box center [1202, 172] width 236 height 171
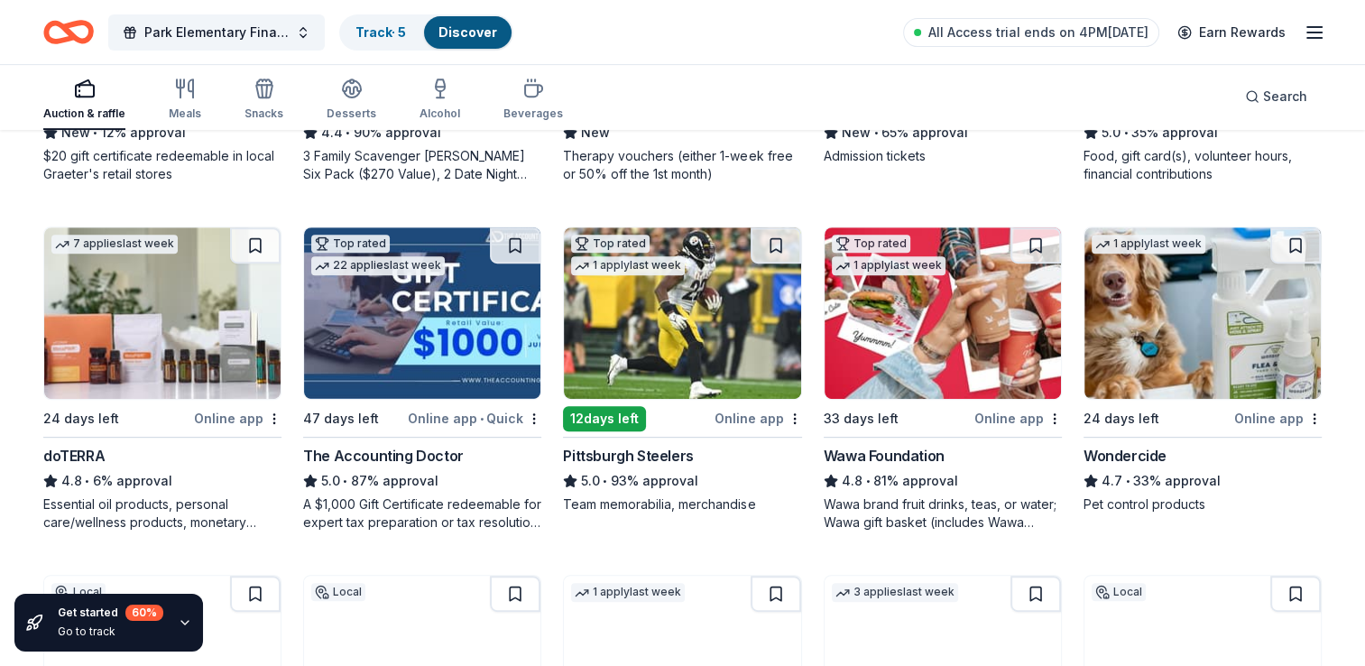
scroll to position [803, 0]
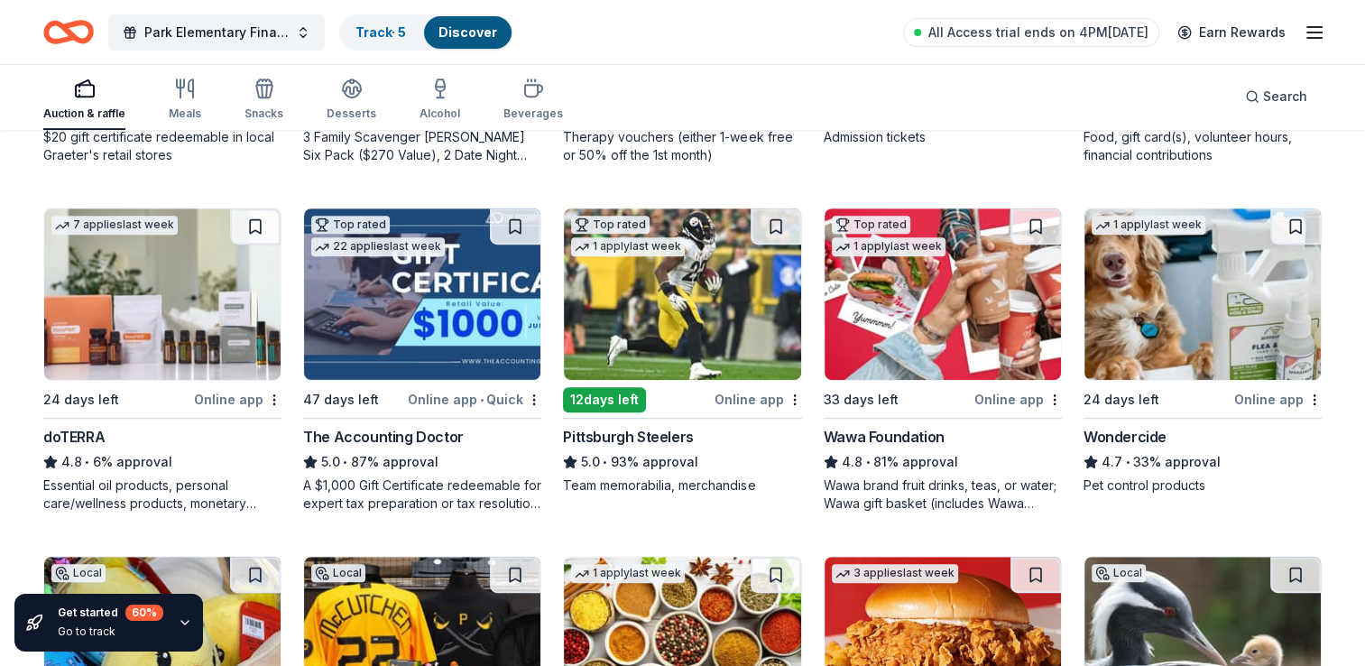
click at [659, 309] on img at bounding box center [682, 293] width 236 height 171
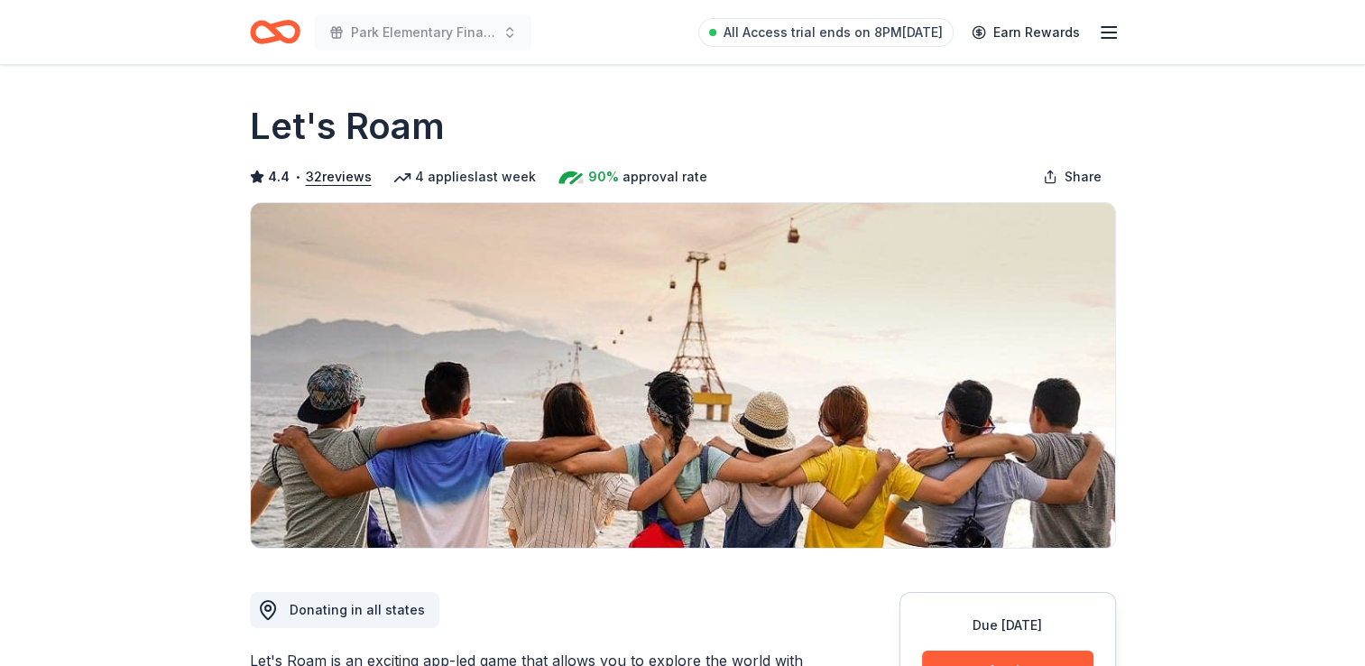
click at [404, 335] on img at bounding box center [683, 375] width 864 height 345
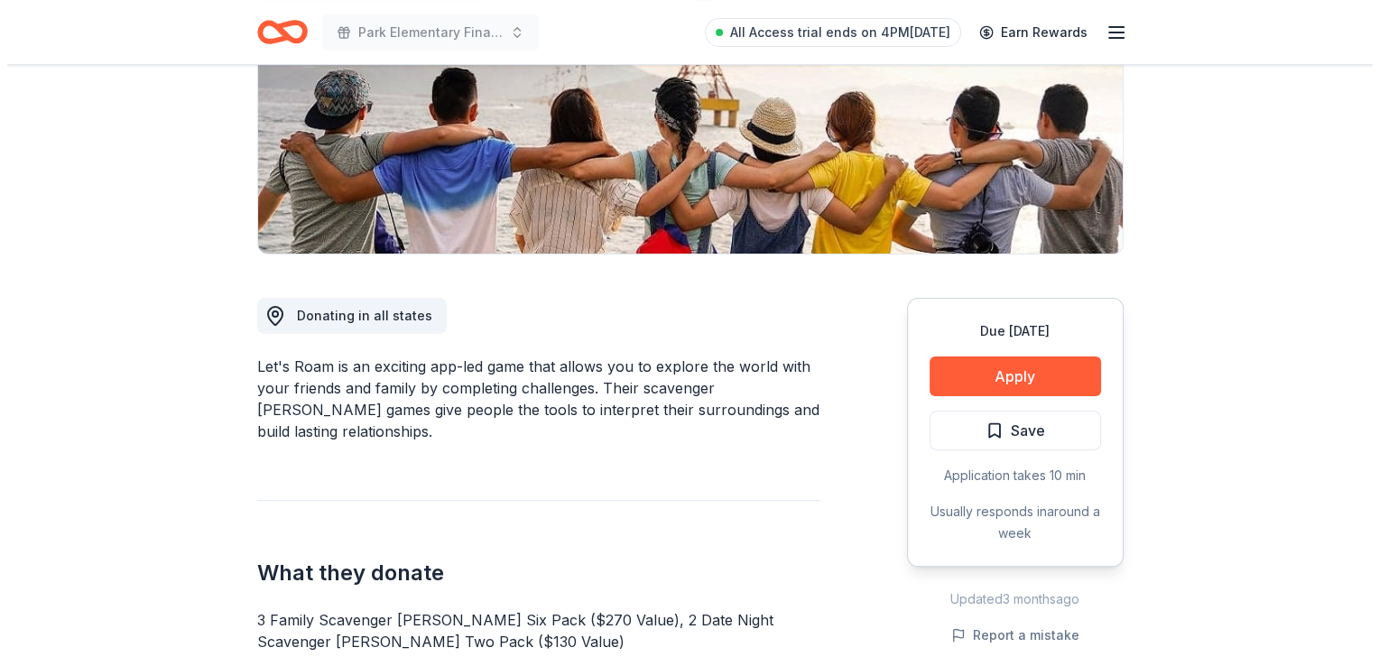
scroll to position [295, 0]
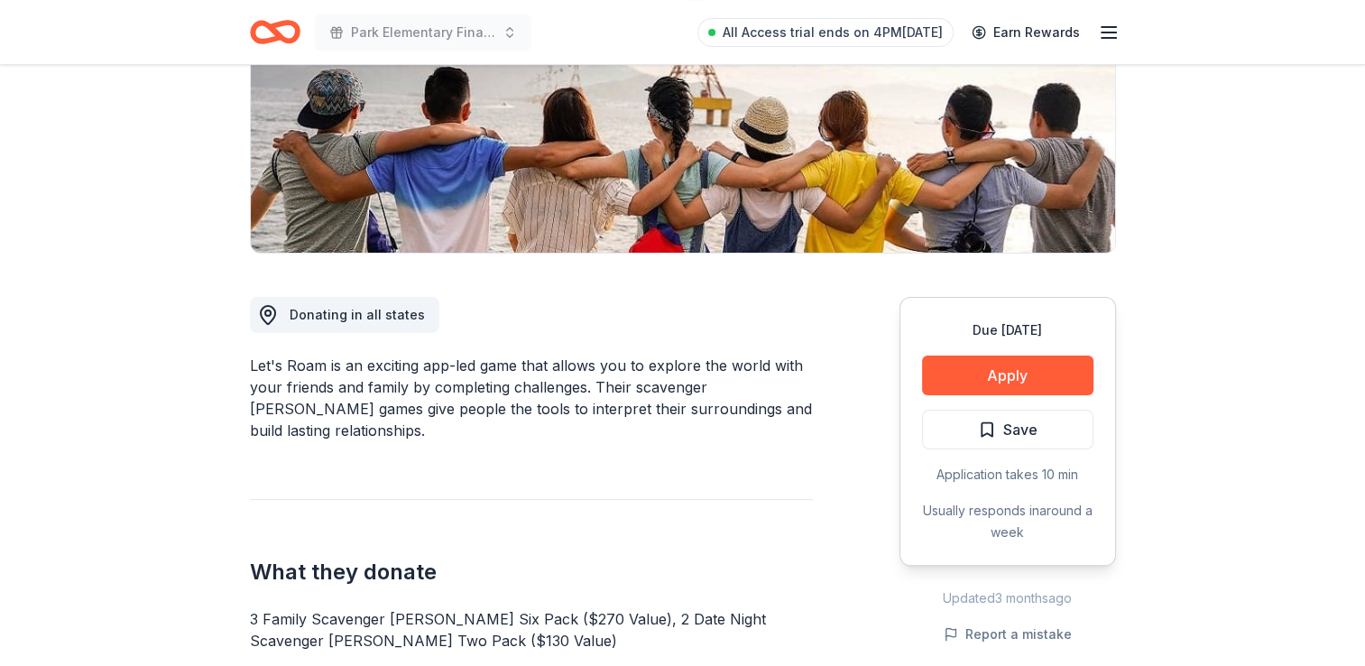
click at [1075, 378] on button "Apply" at bounding box center [1007, 375] width 171 height 40
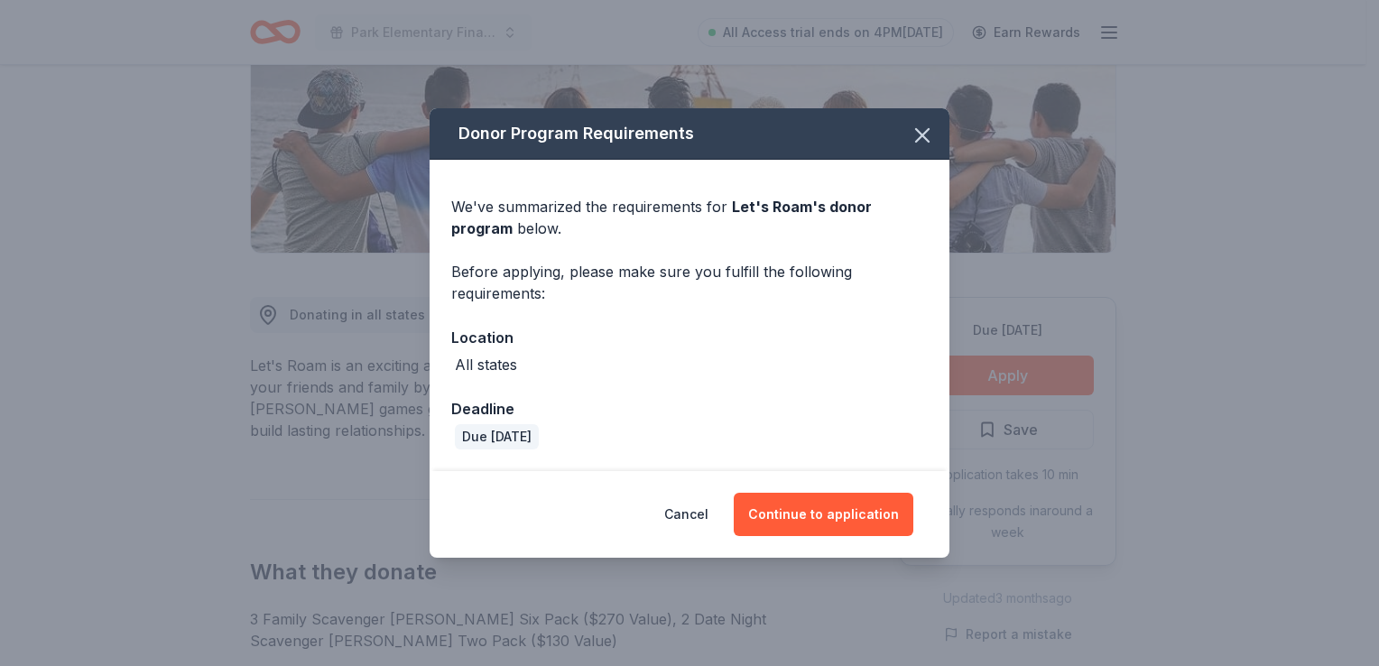
click at [821, 503] on button "Continue to application" at bounding box center [823, 514] width 180 height 43
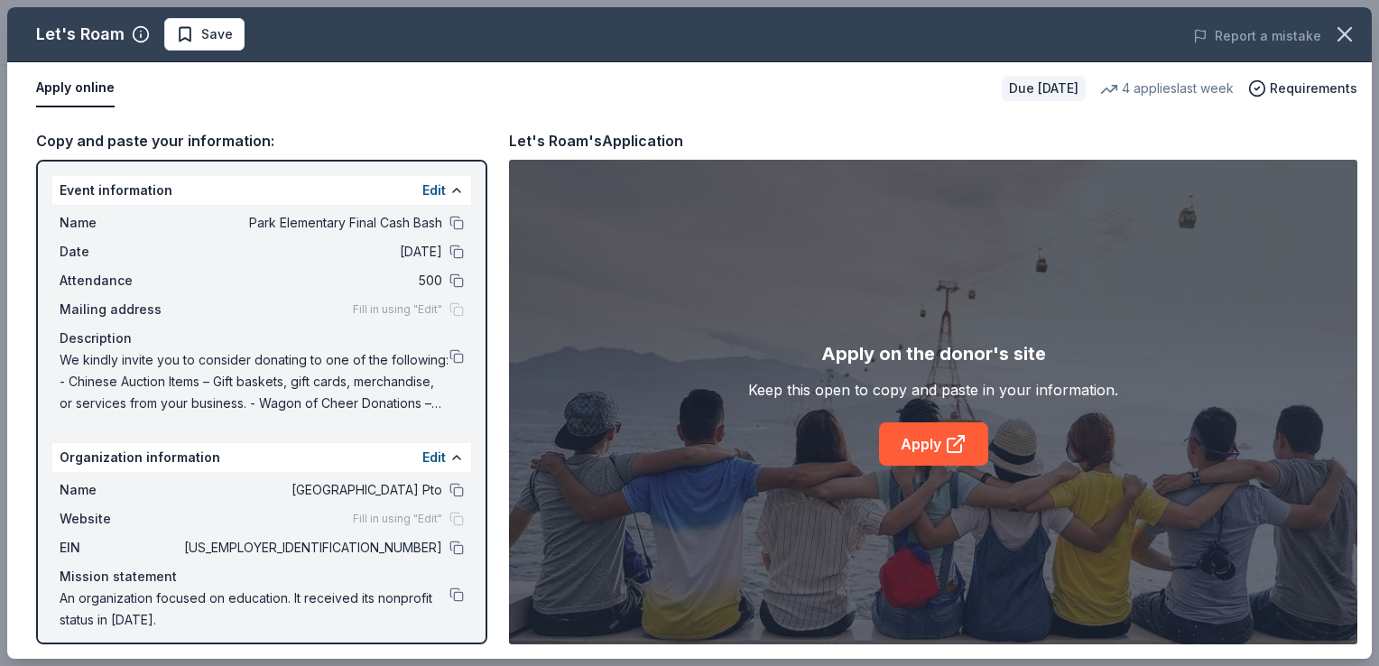
click at [953, 441] on icon at bounding box center [956, 444] width 22 height 22
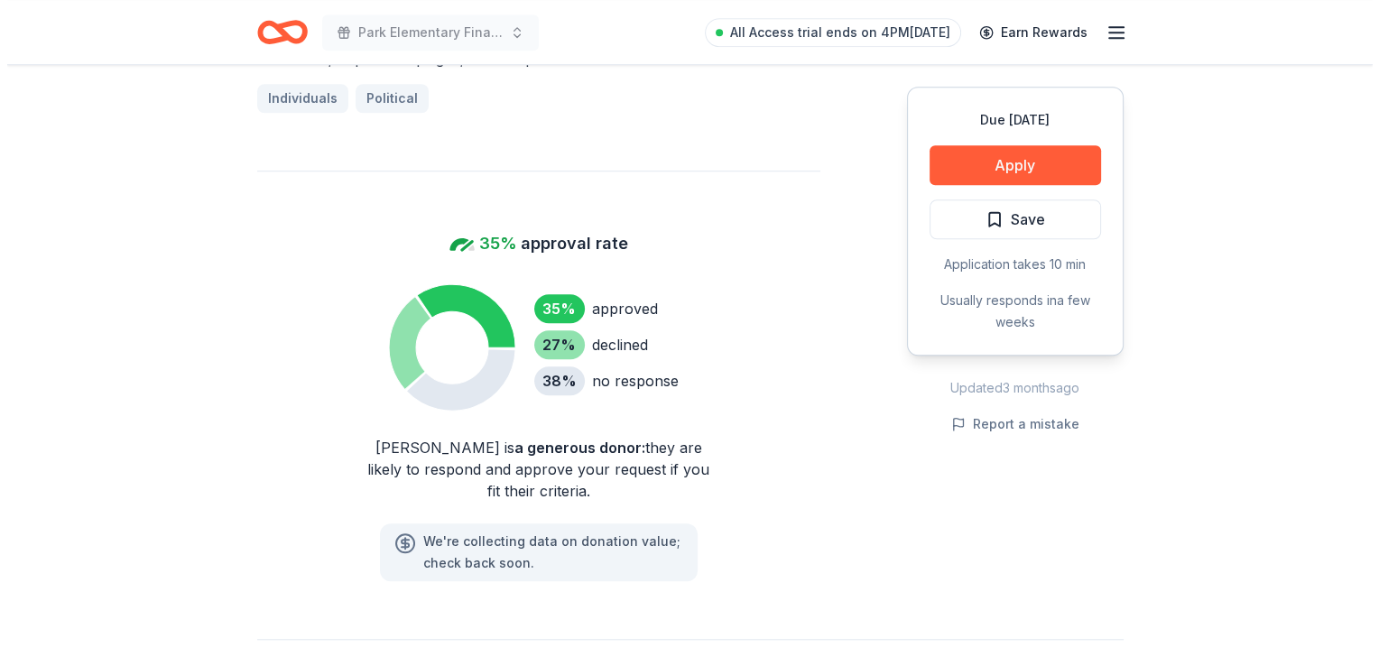
scroll to position [1405, 0]
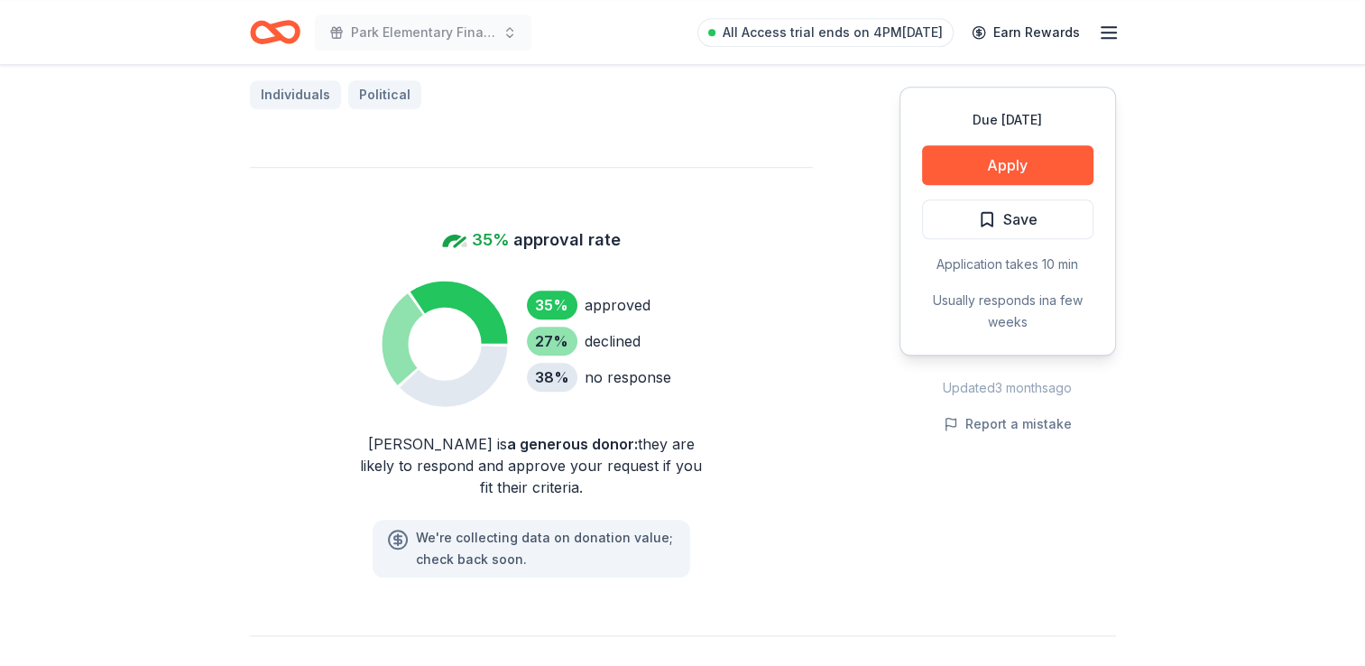
click at [1034, 171] on button "Apply" at bounding box center [1007, 165] width 171 height 40
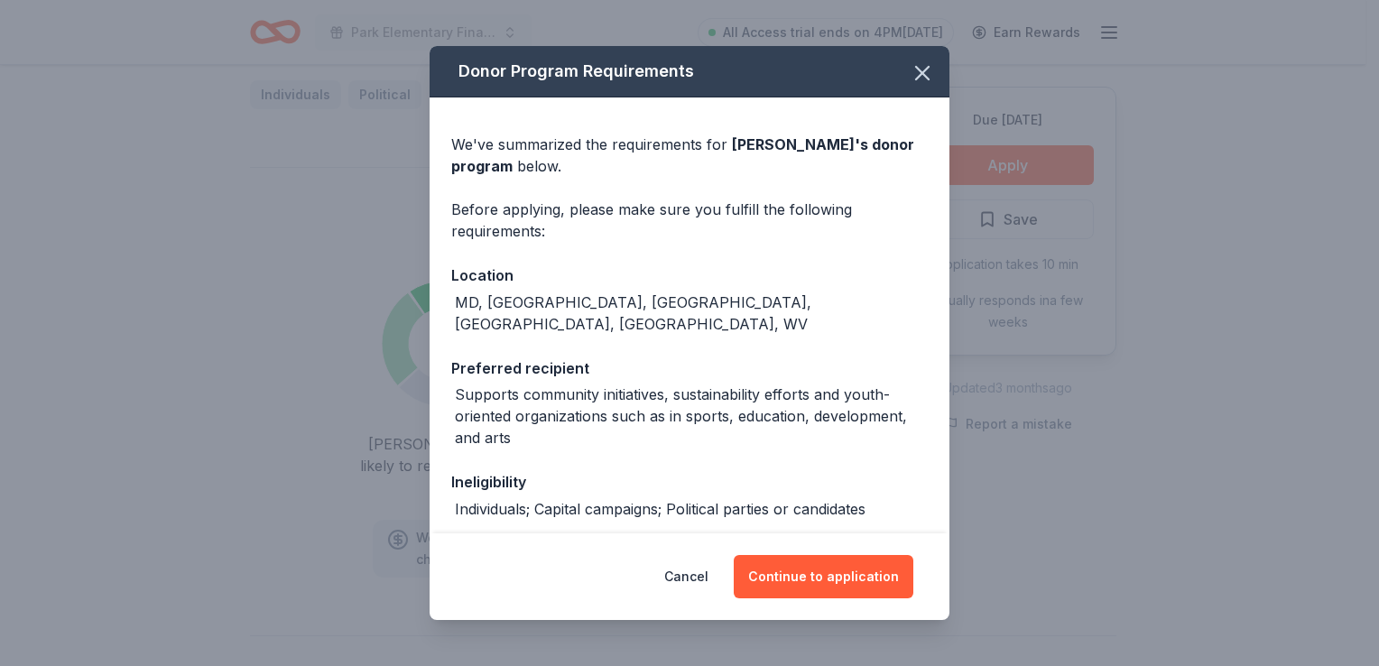
click at [833, 572] on button "Continue to application" at bounding box center [823, 576] width 180 height 43
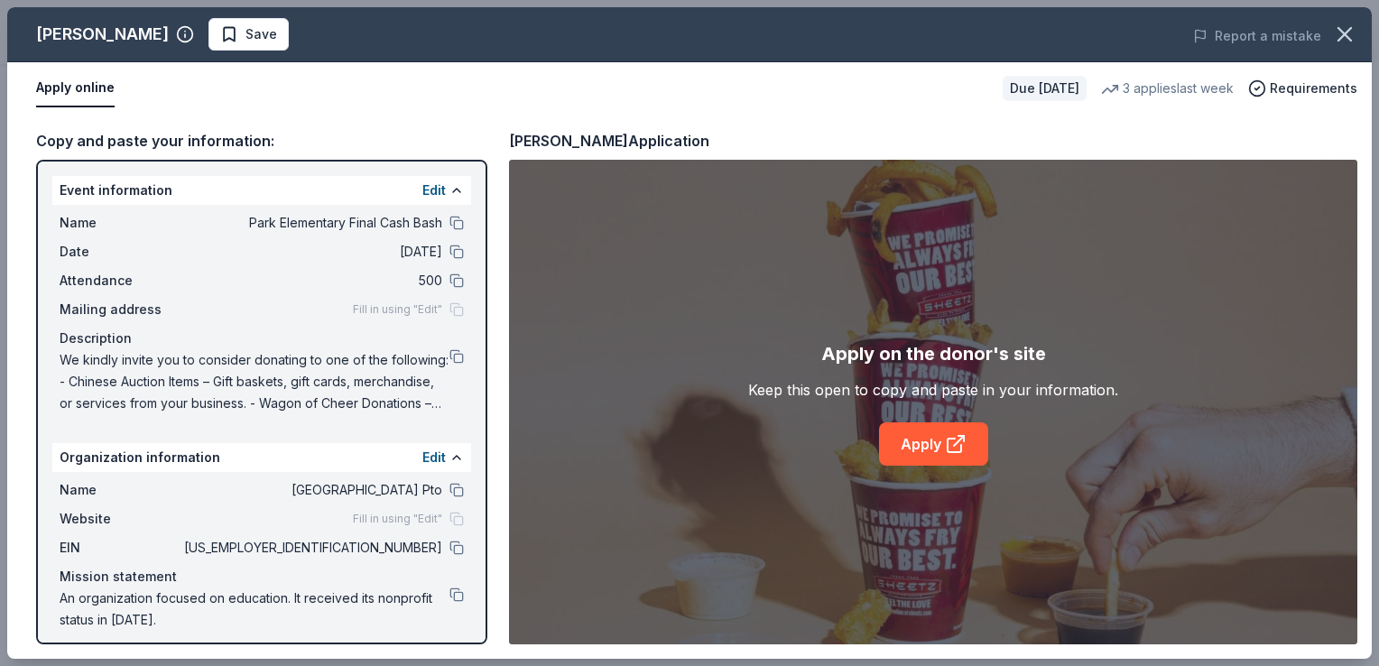
click at [930, 446] on link "Apply" at bounding box center [933, 443] width 109 height 43
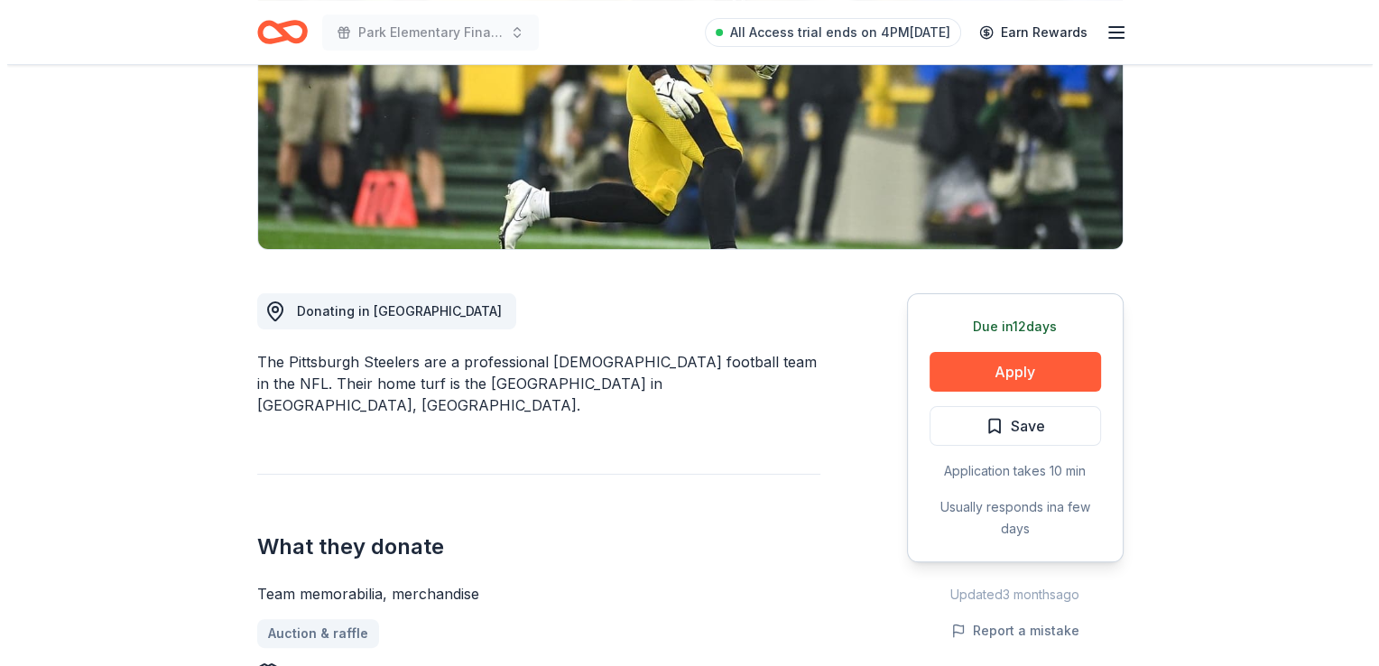
scroll to position [306, 0]
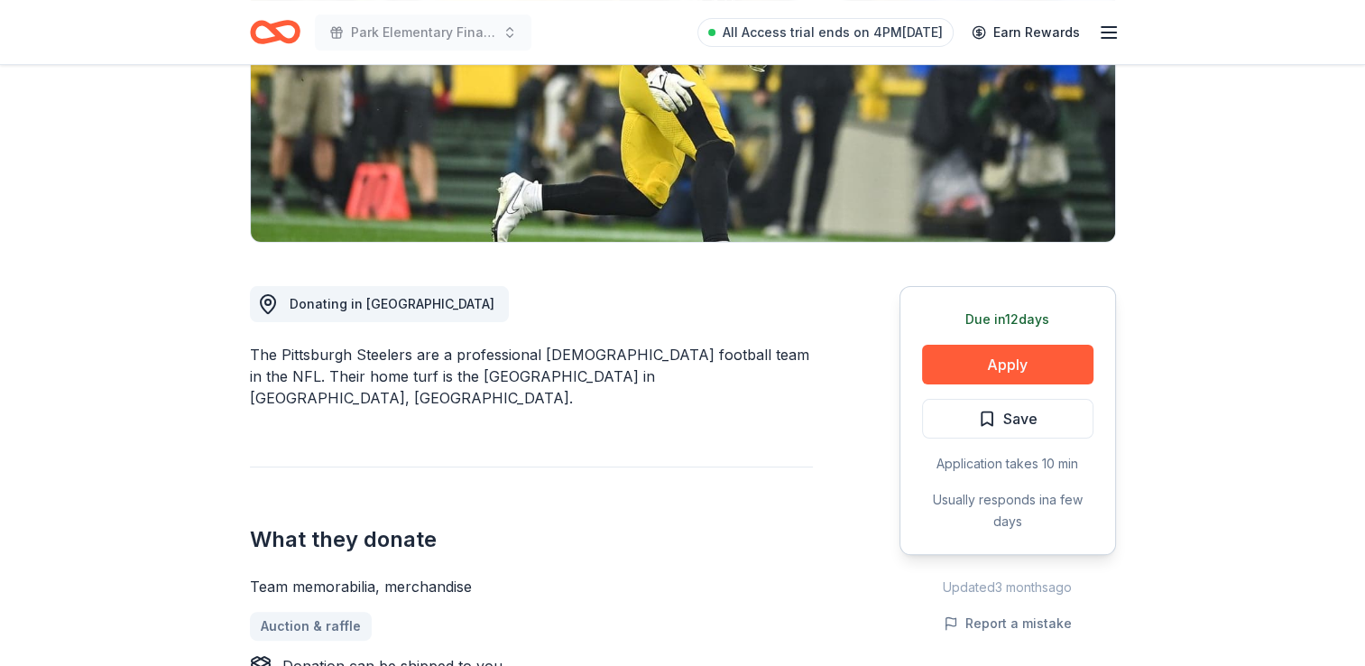
click at [1018, 356] on button "Apply" at bounding box center [1007, 365] width 171 height 40
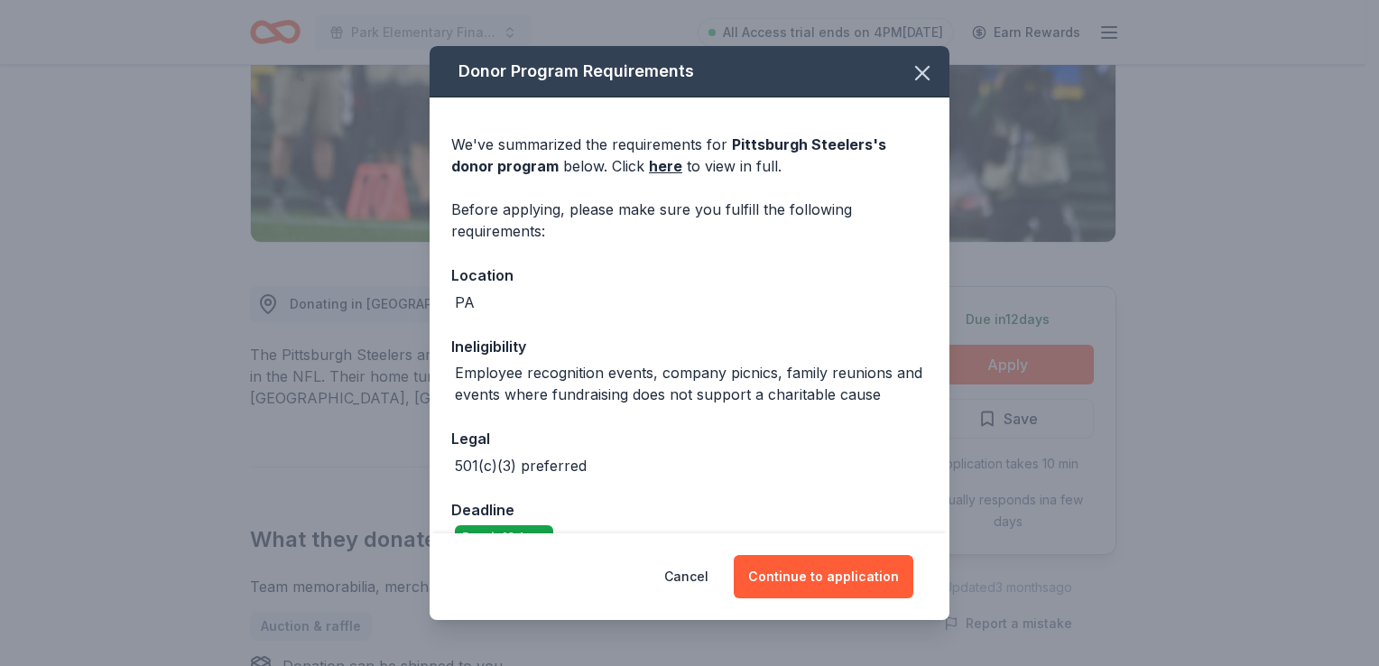
click at [853, 586] on button "Continue to application" at bounding box center [823, 576] width 180 height 43
